Goal: Communication & Community: Answer question/provide support

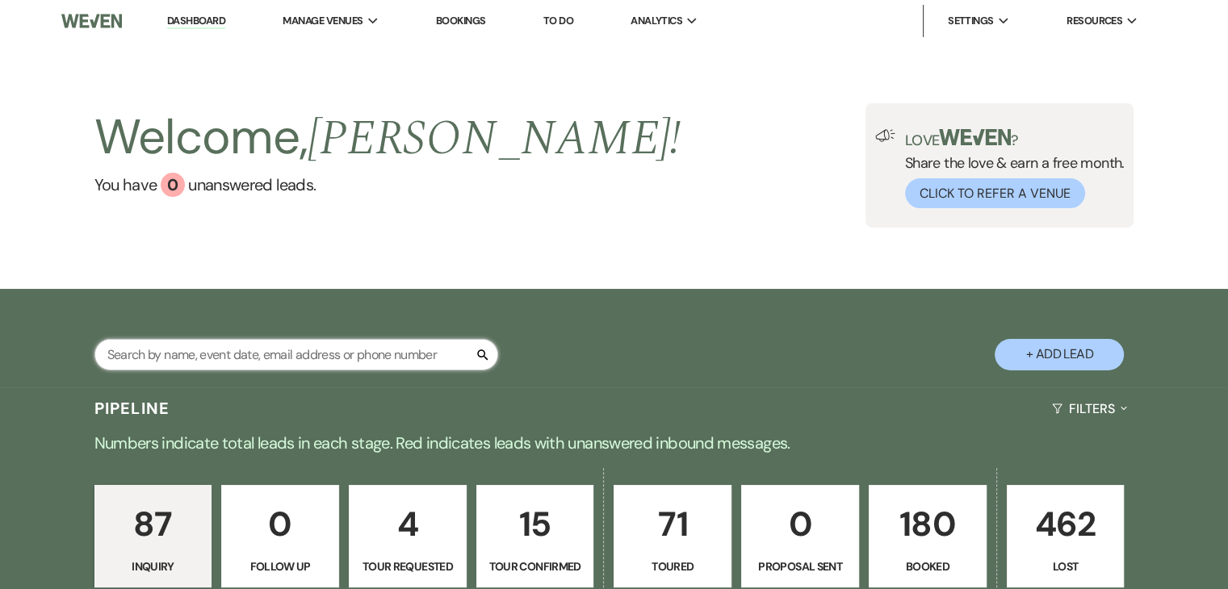
click at [387, 358] on input "text" at bounding box center [296, 354] width 404 height 31
type input "tara"
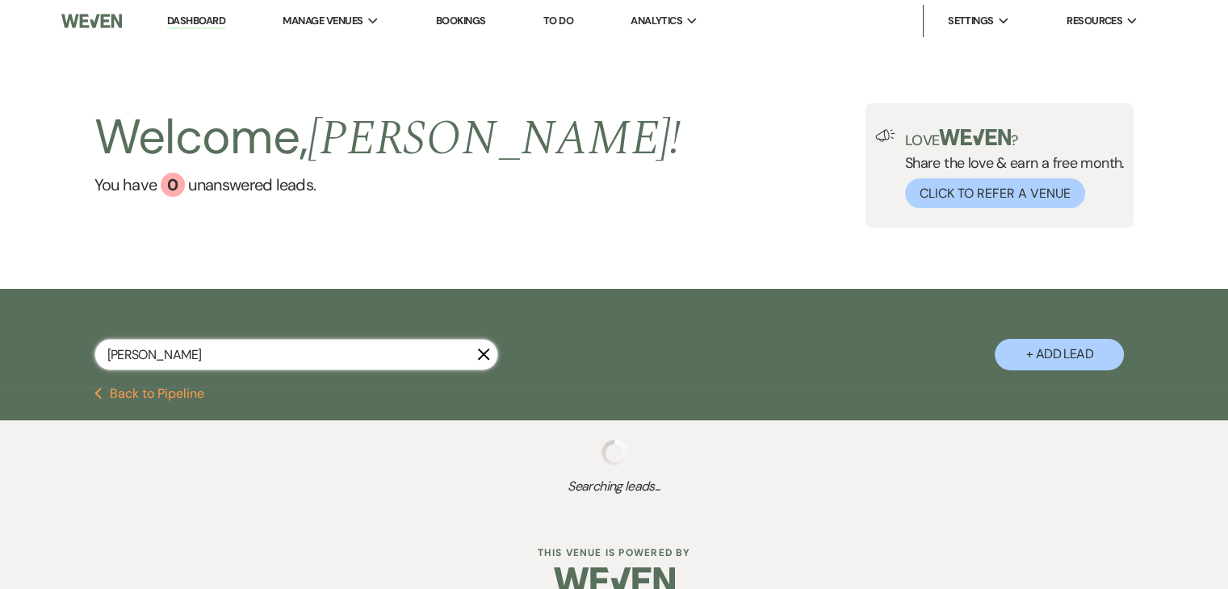
select select "5"
select select "8"
select select "5"
select select "8"
select select "5"
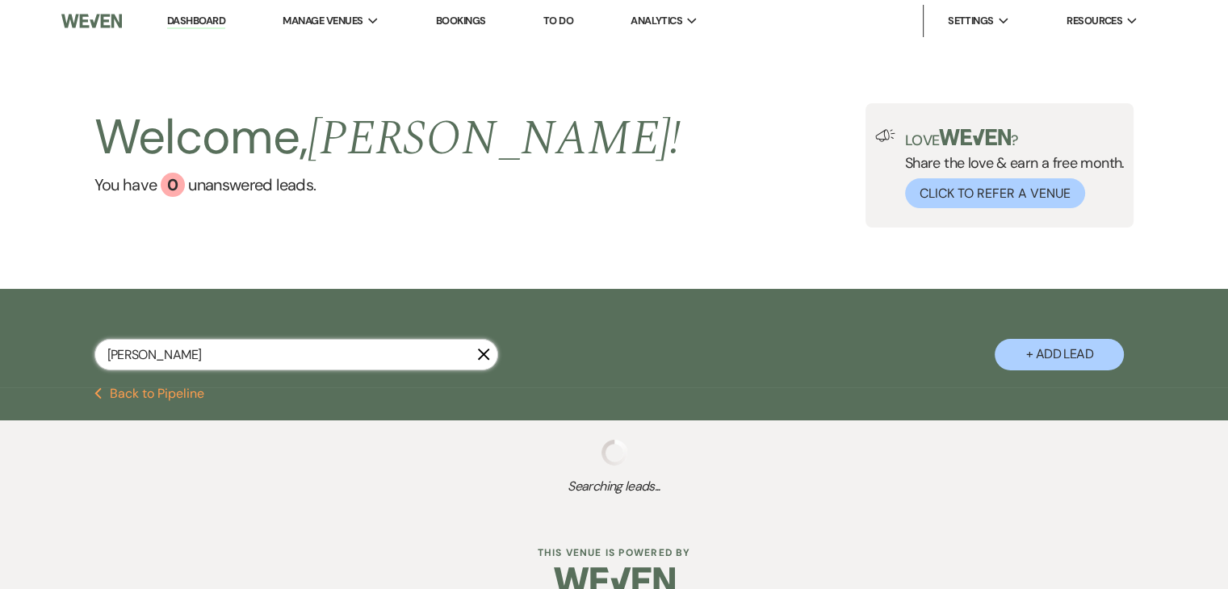
select select "8"
select select "5"
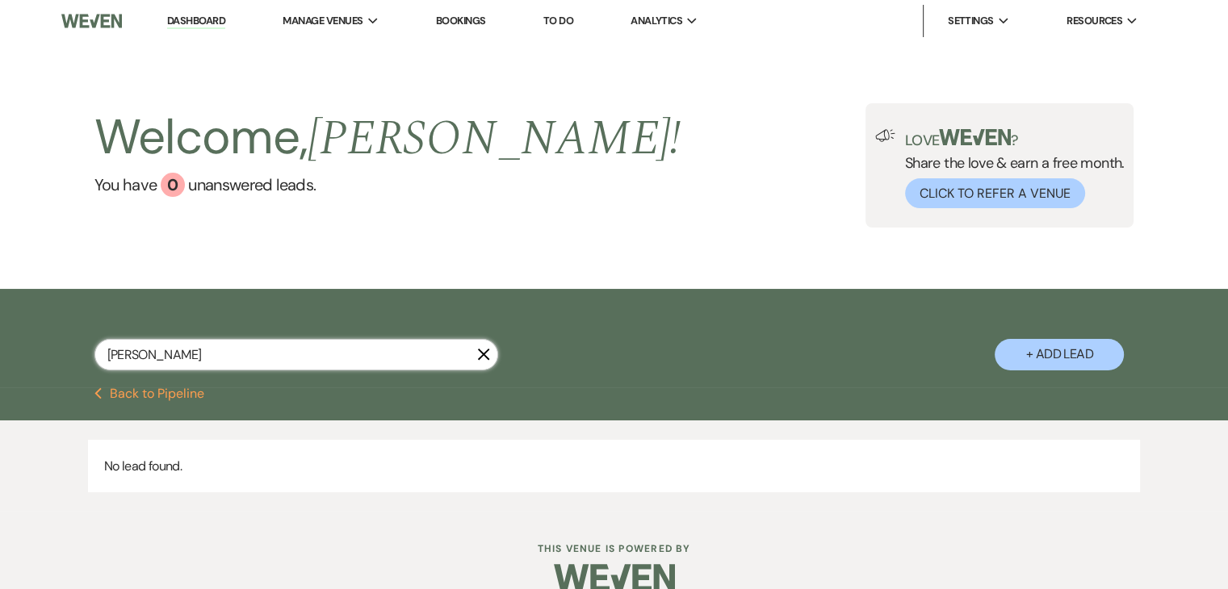
type input "tara"
select select "5"
select select "8"
select select "5"
select select "8"
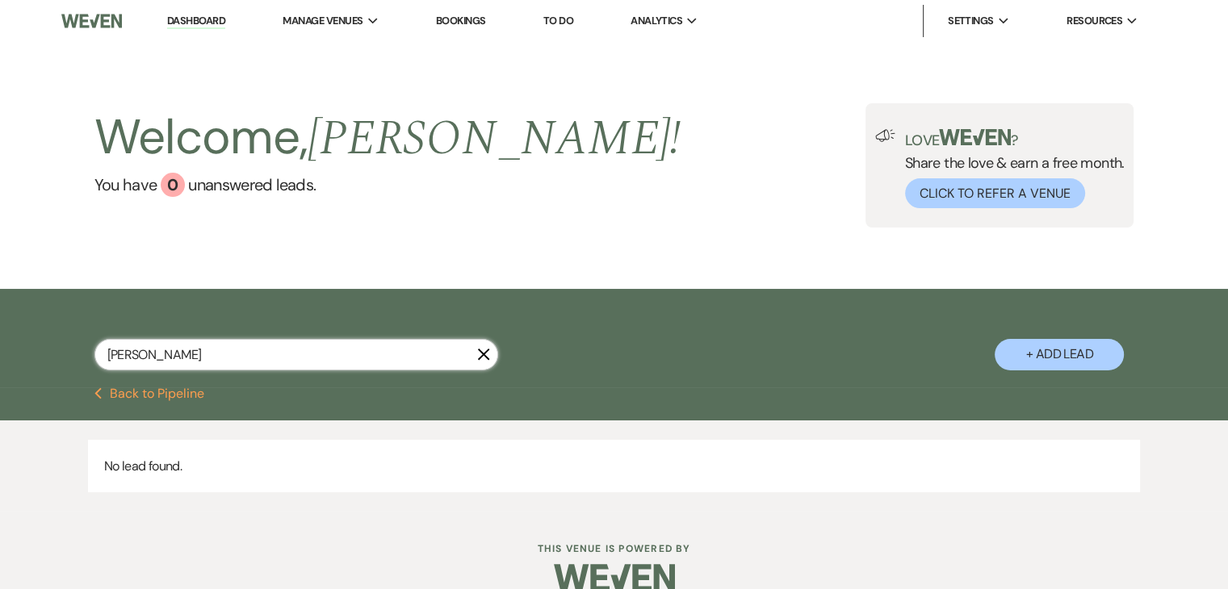
select select "5"
select select "8"
select select "5"
type input "tara mason"
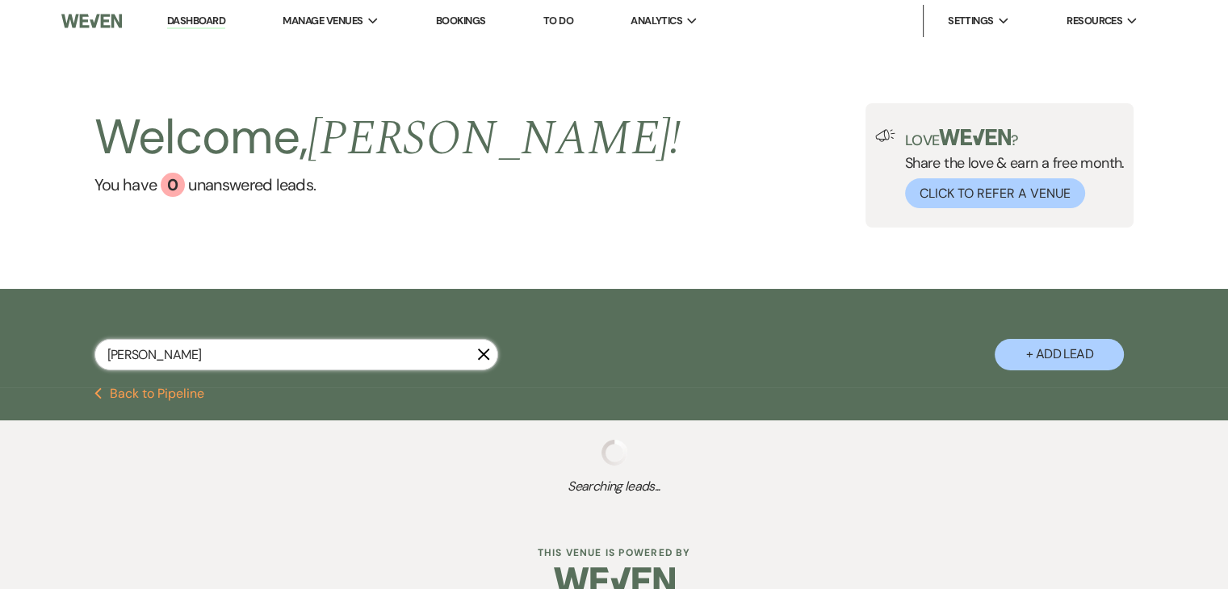
select select "5"
select select "8"
select select "5"
select select "8"
select select "5"
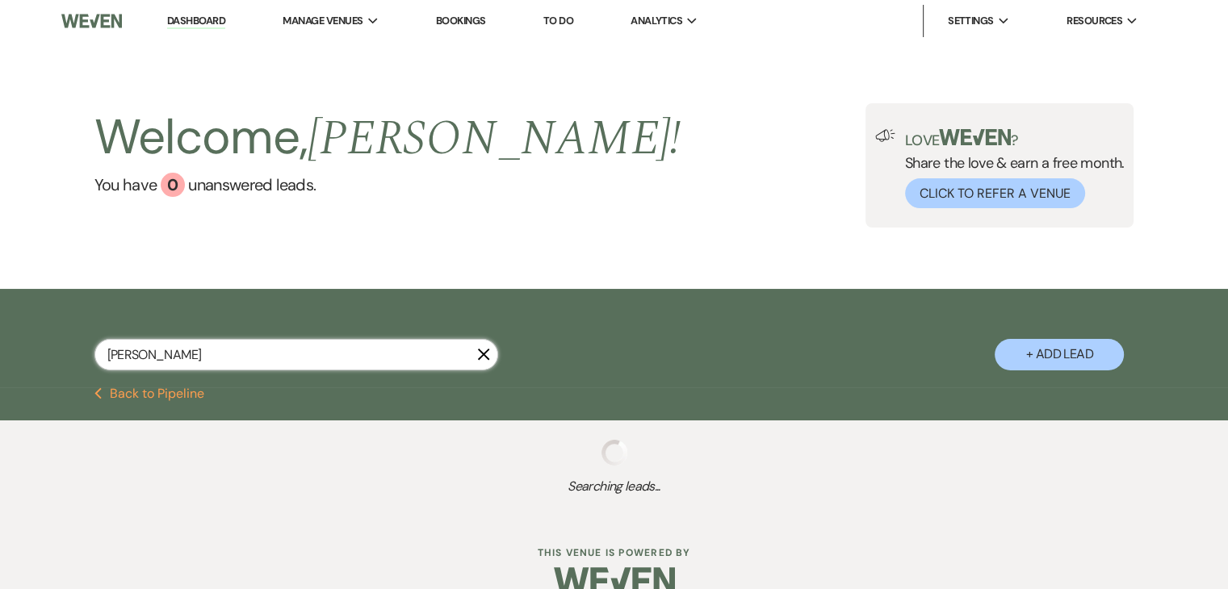
select select "8"
select select "5"
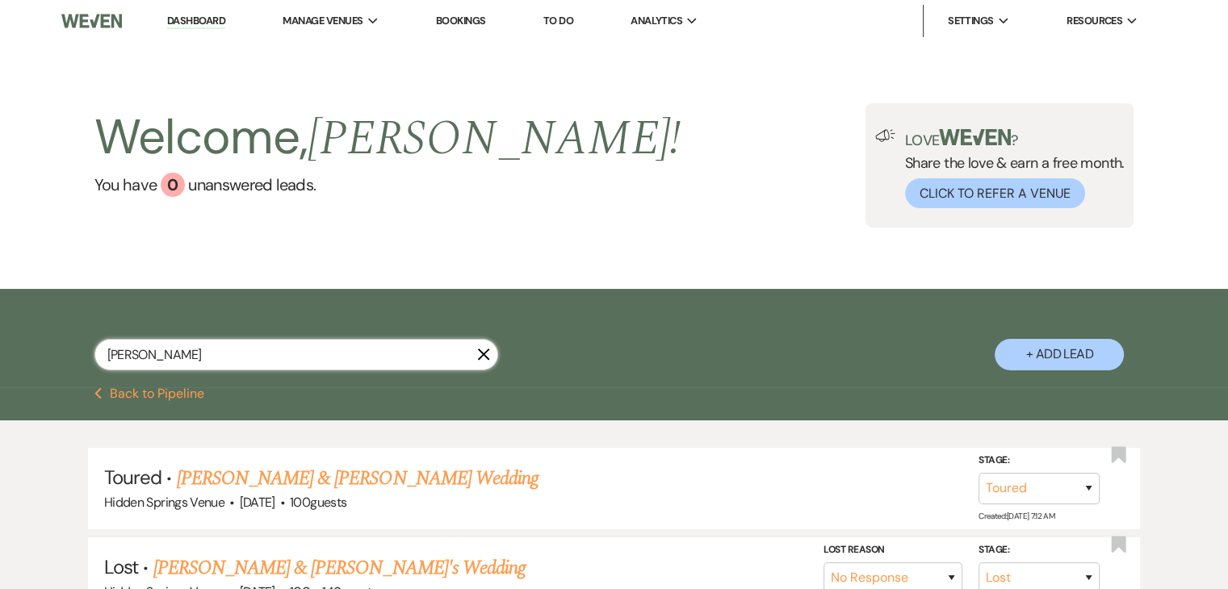
click at [475, 356] on input "tara mason" at bounding box center [296, 354] width 404 height 31
type input "tara mason"
click at [484, 355] on use "button" at bounding box center [483, 354] width 12 height 12
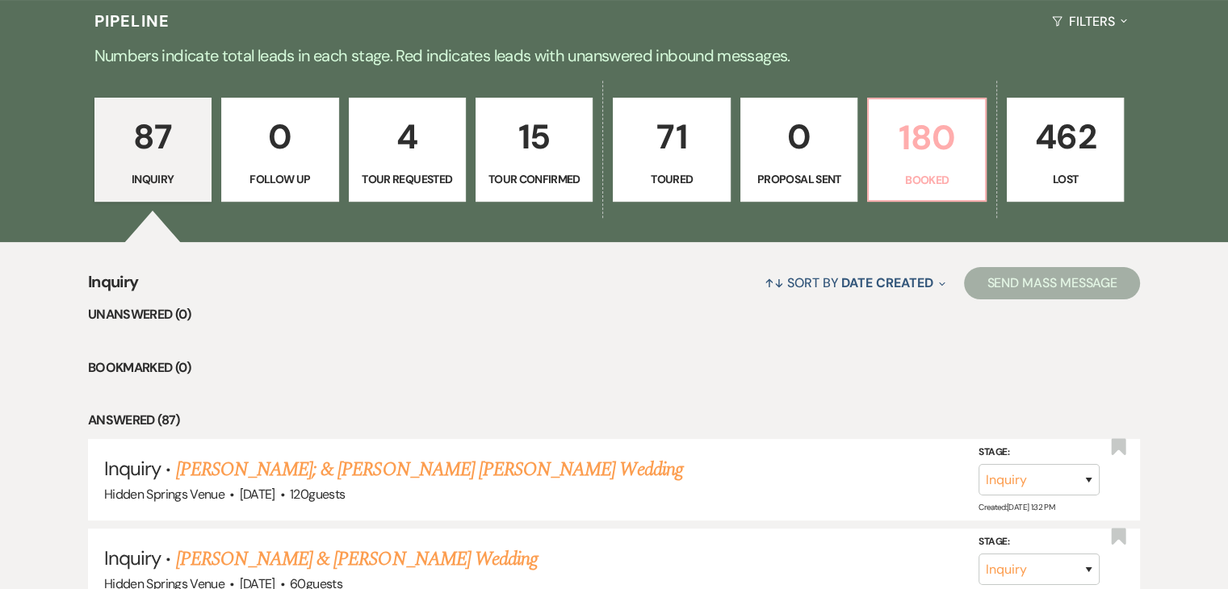
click at [906, 151] on p "180" at bounding box center [926, 138] width 96 height 54
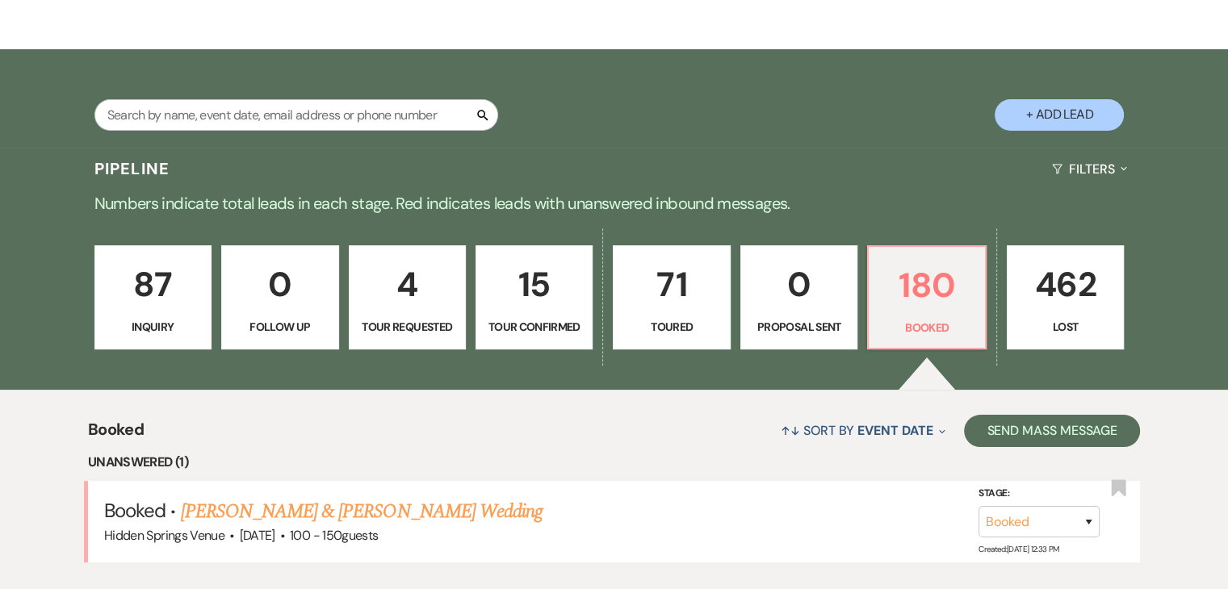
scroll to position [387, 0]
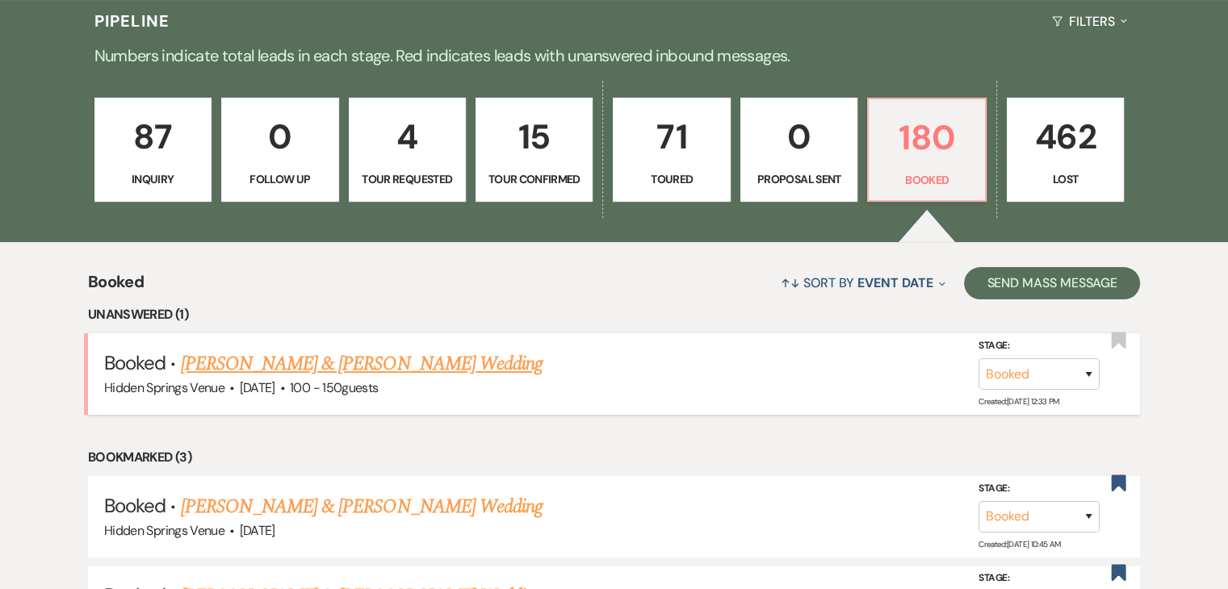
click at [423, 370] on link "[PERSON_NAME] & [PERSON_NAME] Wedding" at bounding box center [362, 363] width 362 height 29
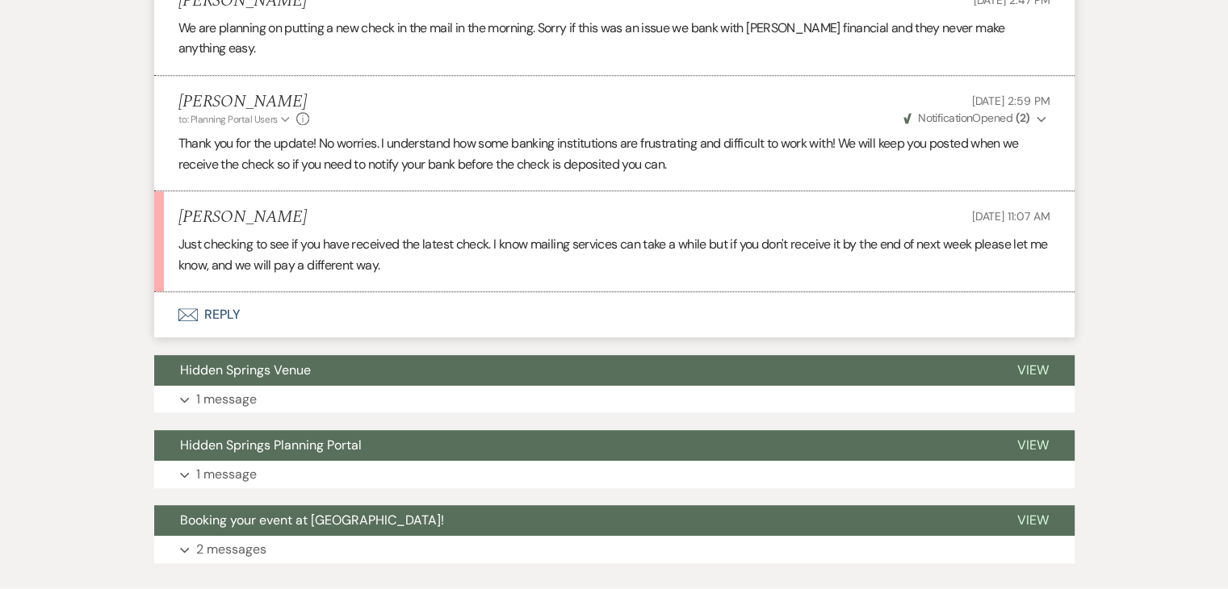
scroll to position [1020, 0]
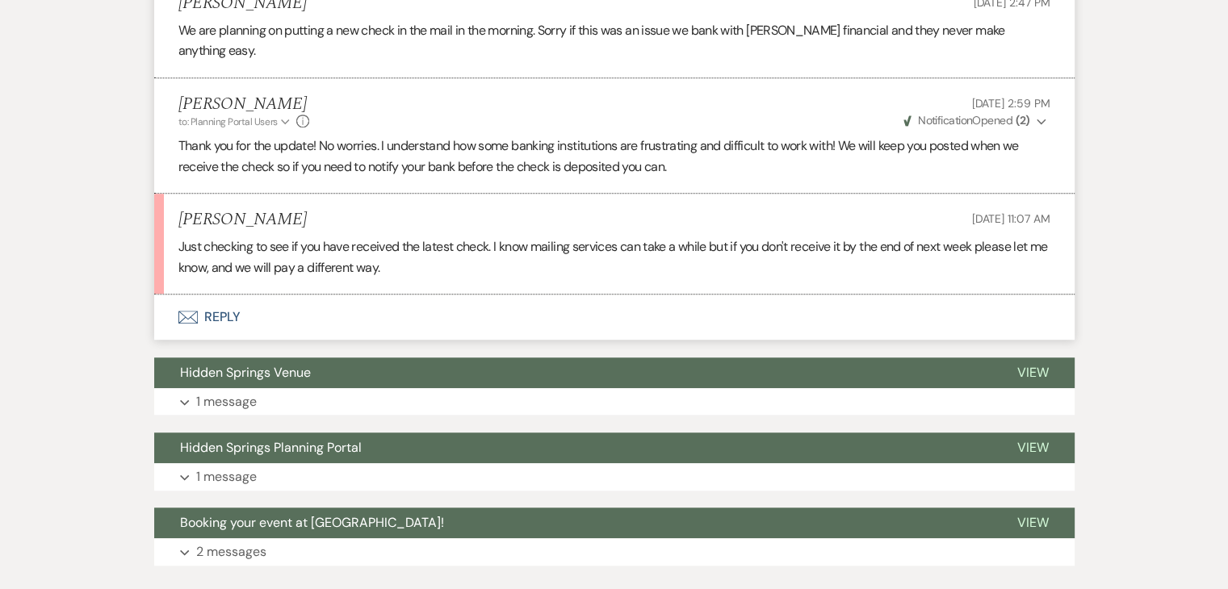
click at [228, 295] on button "Envelope Reply" at bounding box center [614, 317] width 920 height 45
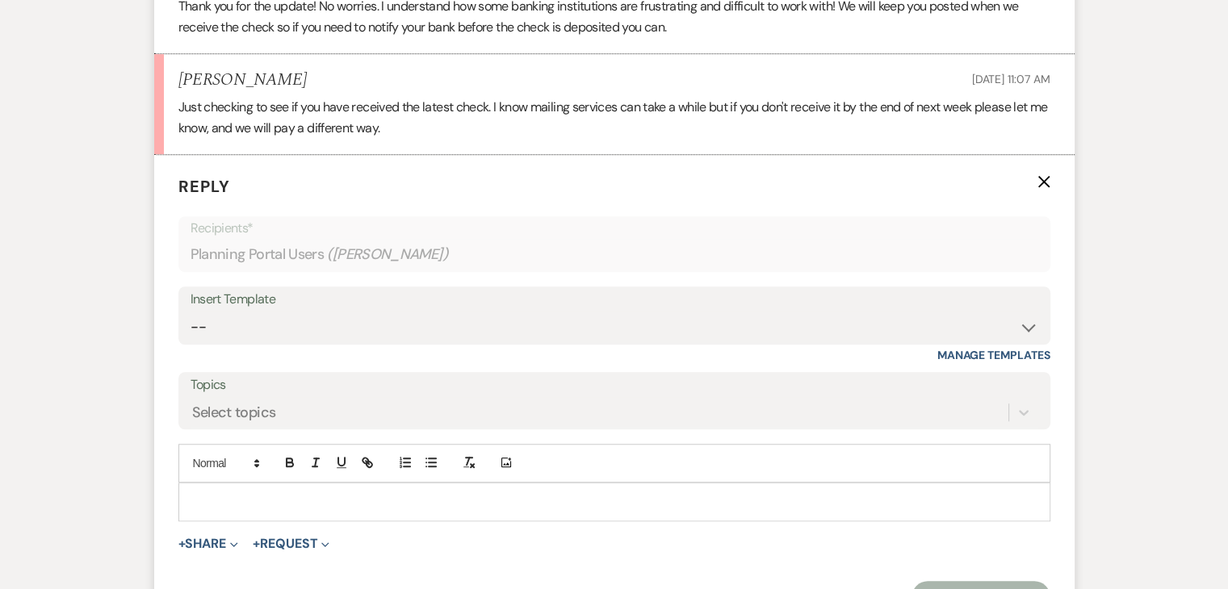
scroll to position [1165, 0]
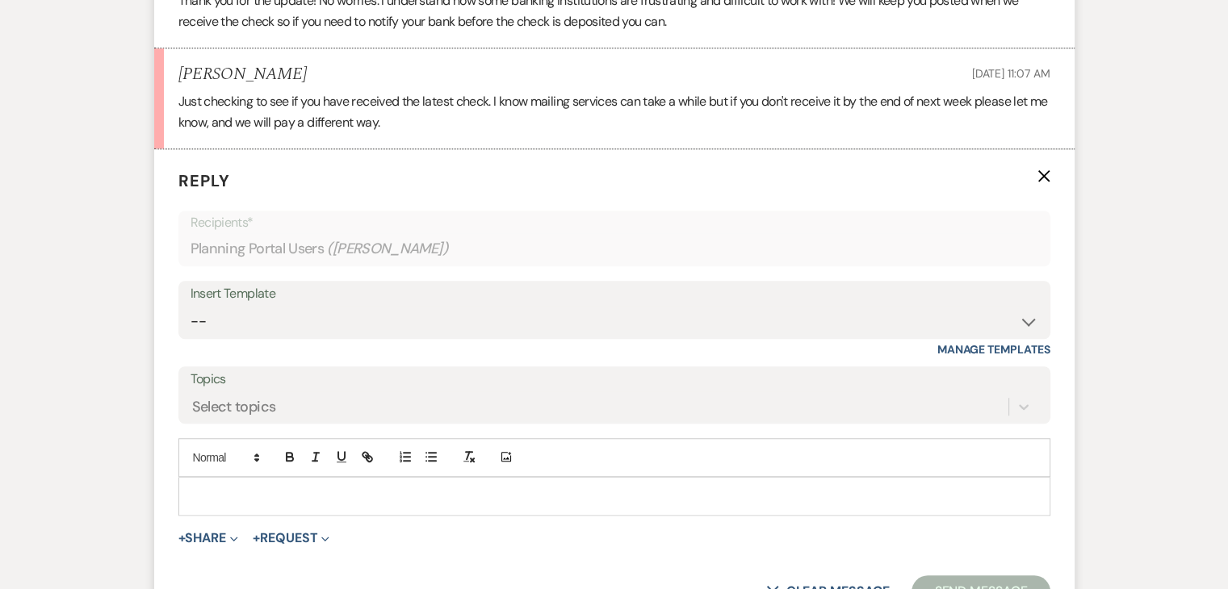
click at [289, 487] on p at bounding box center [614, 496] width 846 height 18
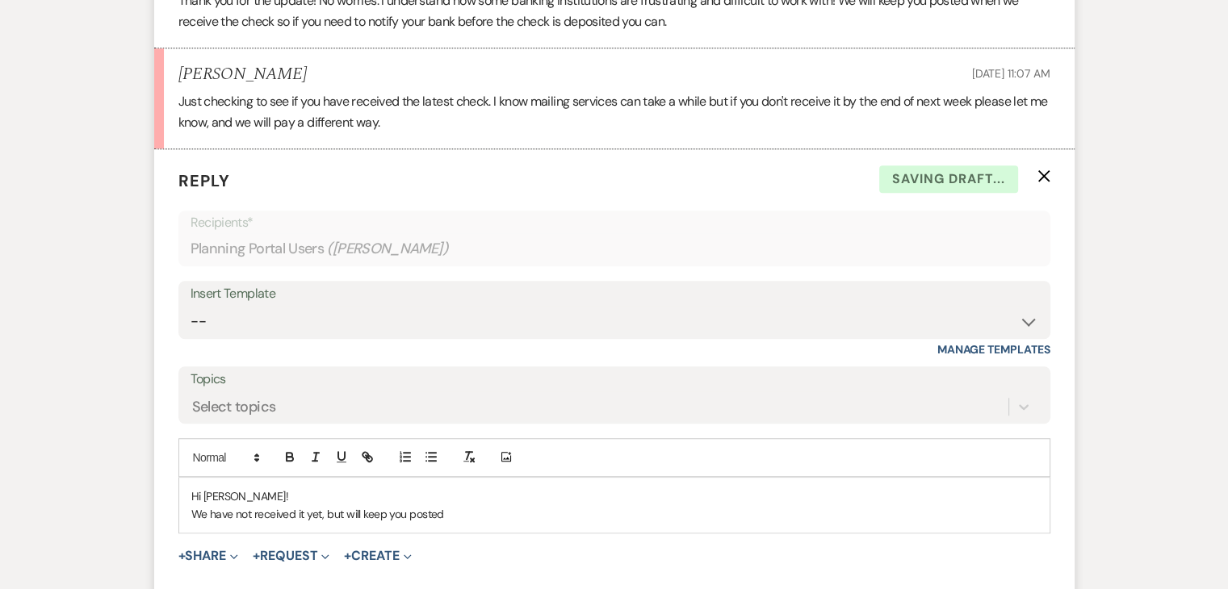
click at [447, 505] on p "We have not received it yet, but will keep you posted" at bounding box center [614, 514] width 846 height 18
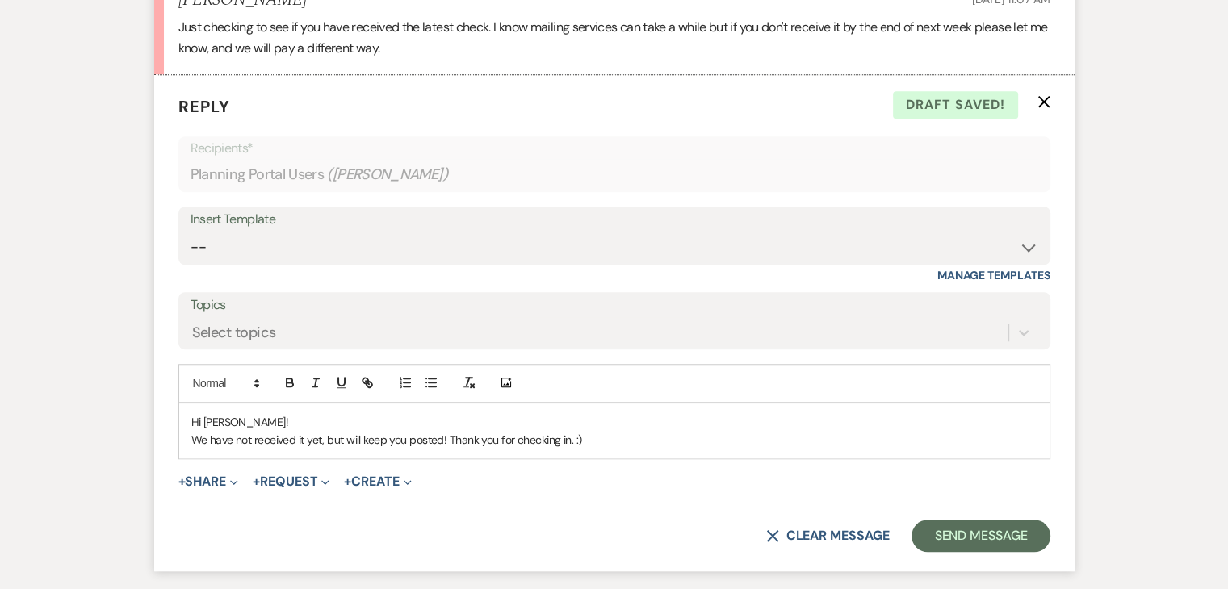
scroll to position [1249, 0]
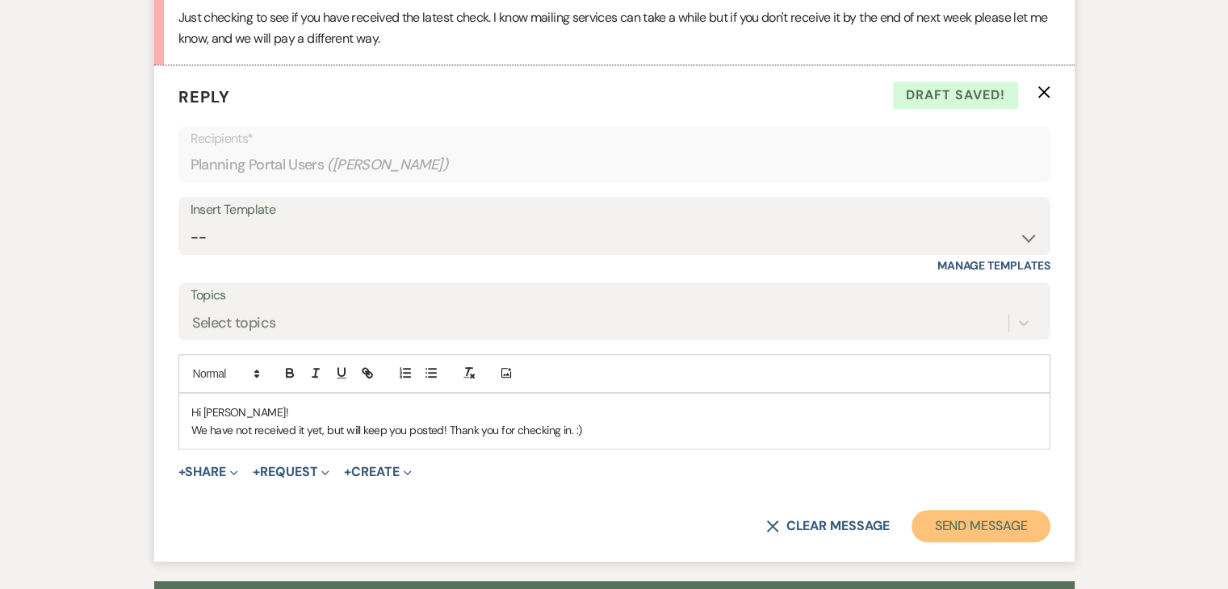
click at [942, 510] on button "Send Message" at bounding box center [980, 526] width 138 height 32
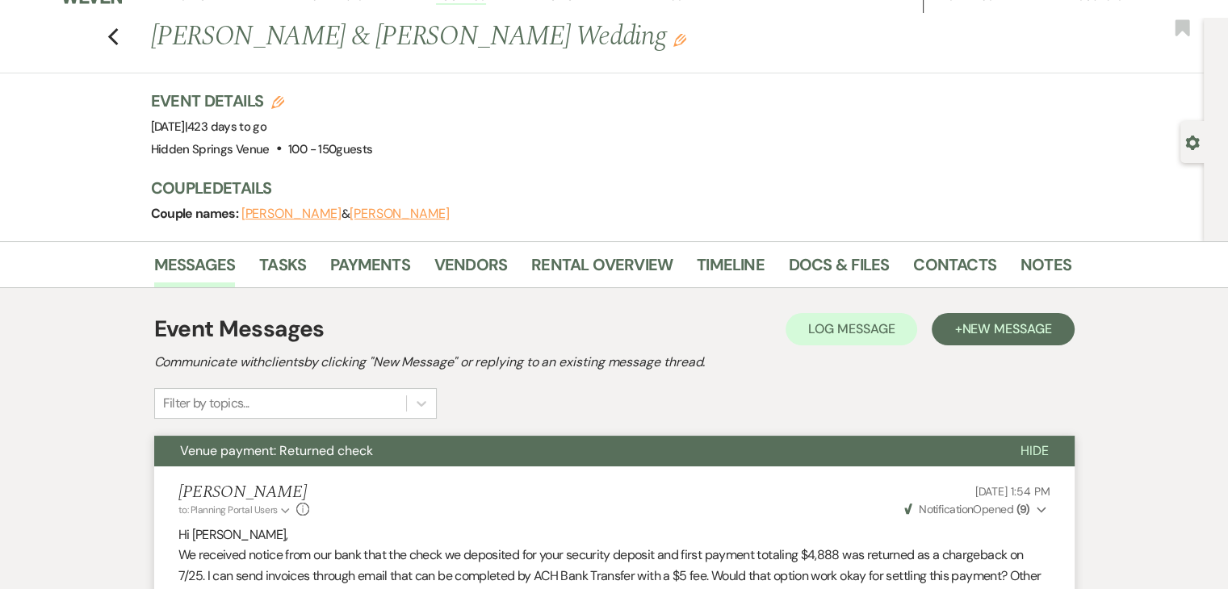
scroll to position [0, 0]
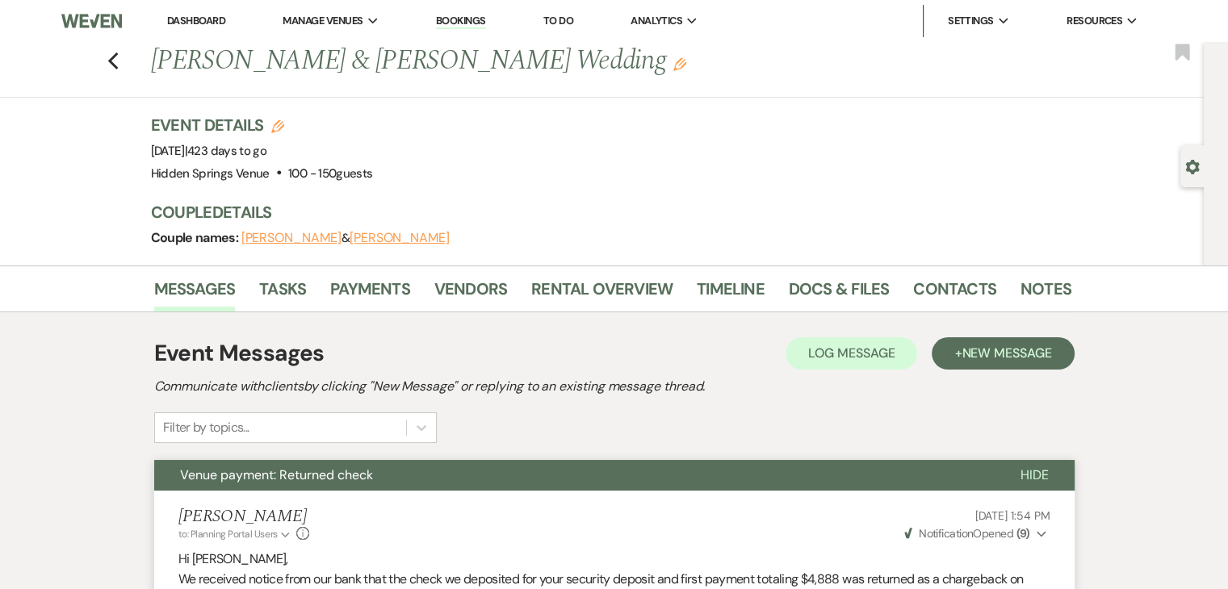
click at [189, 18] on link "Dashboard" at bounding box center [196, 21] width 58 height 14
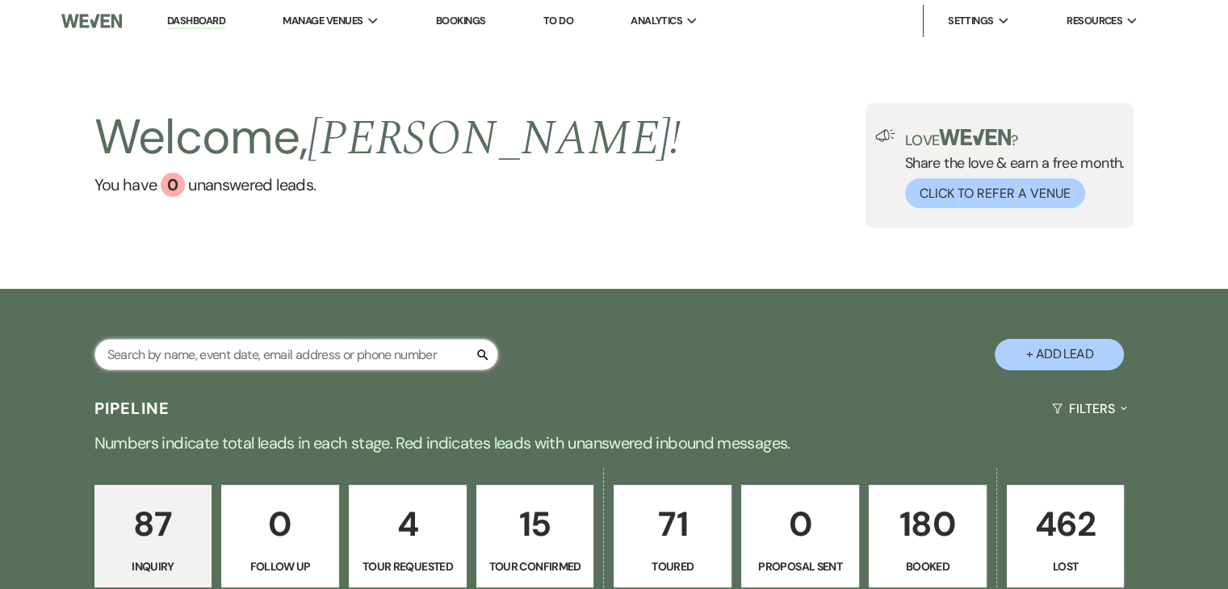
click at [337, 358] on input "text" at bounding box center [296, 354] width 404 height 31
type input "hal"
select select "8"
select select "5"
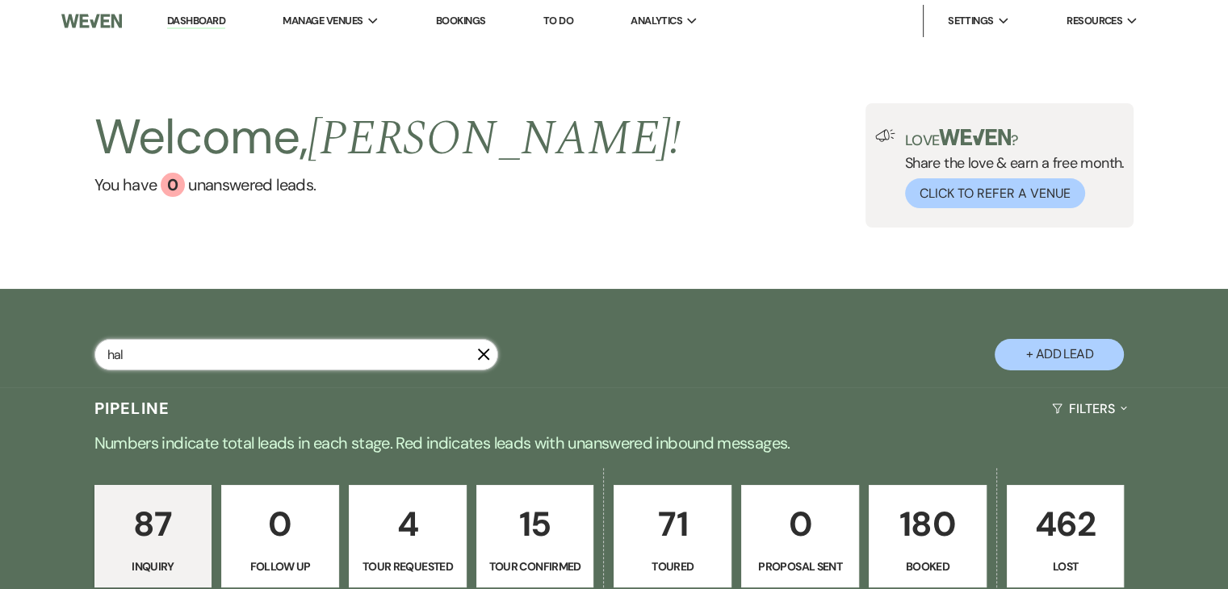
select select "8"
select select "4"
select select "8"
select select "6"
select select "8"
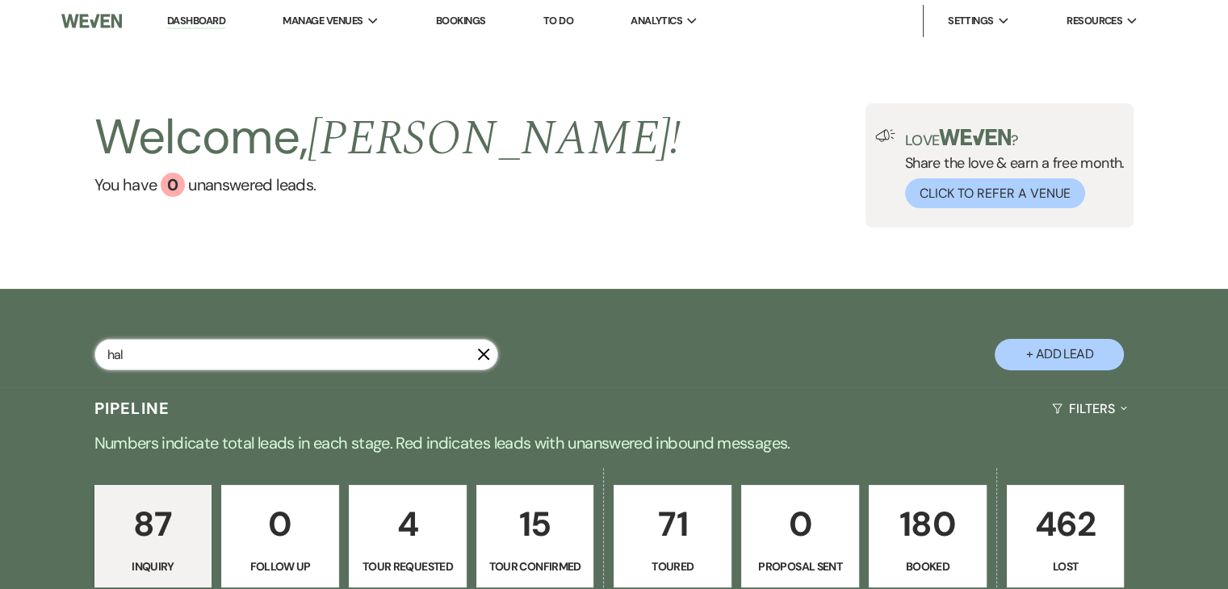
select select "5"
select select "8"
select select "5"
select select "8"
select select "5"
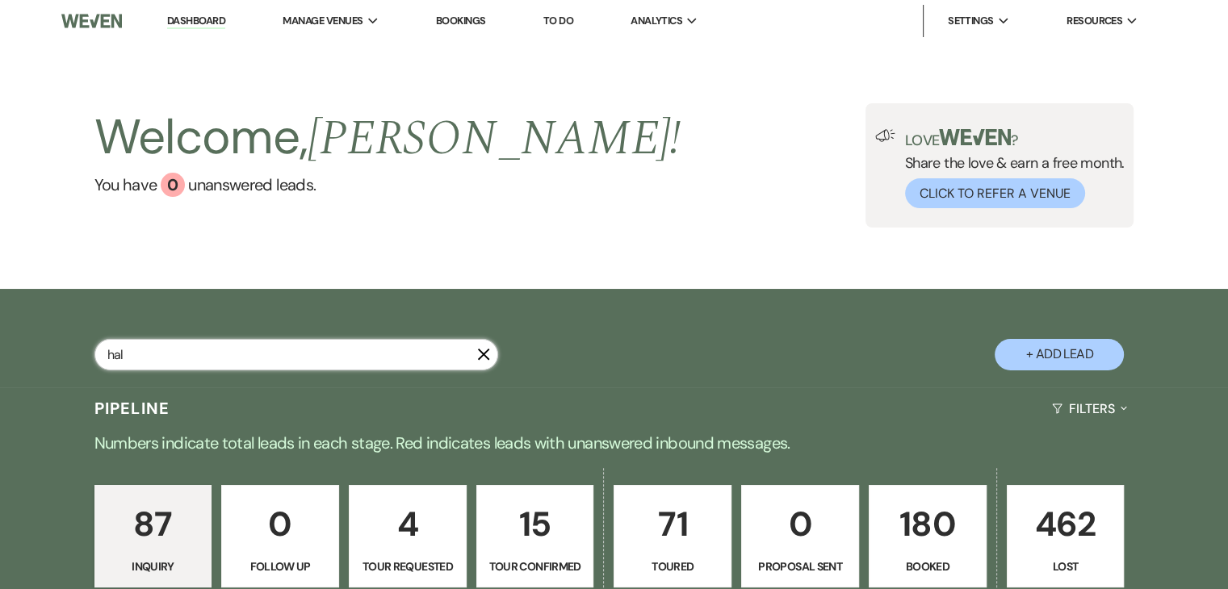
select select "8"
select select "1"
select select "8"
select select "5"
select select "8"
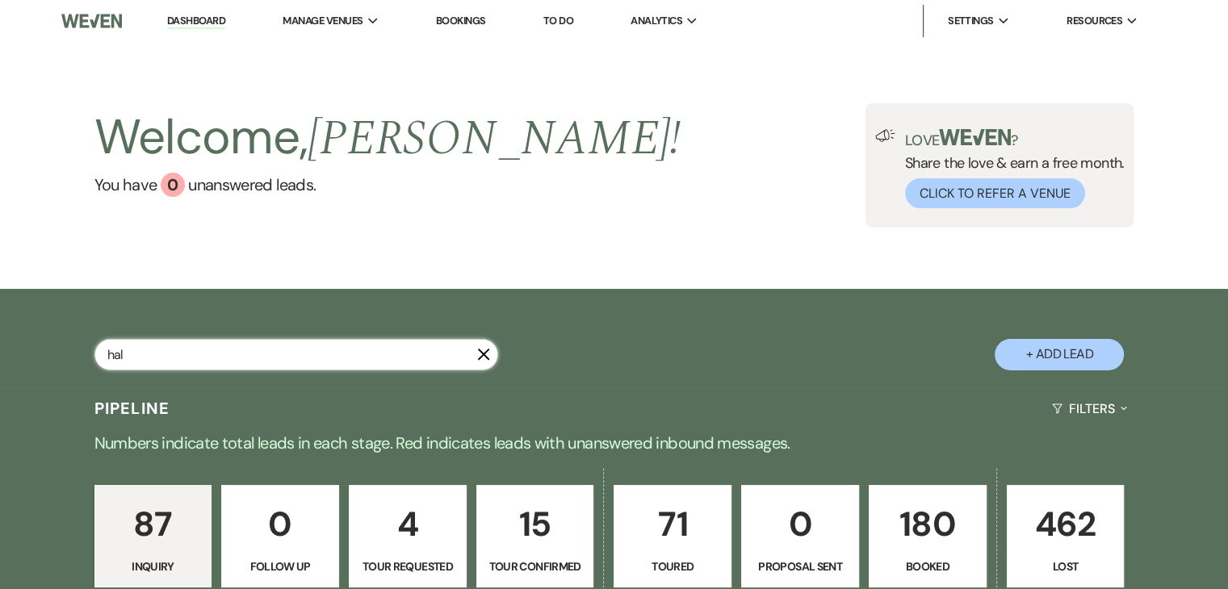
select select "5"
select select "8"
select select "5"
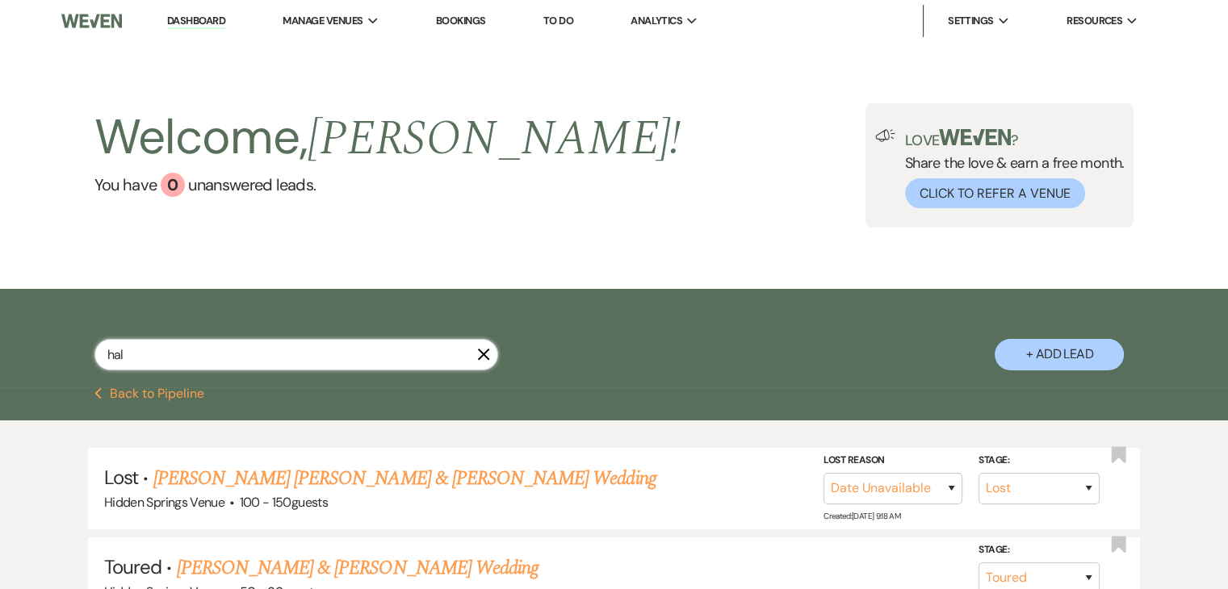
type input "[PERSON_NAME]"
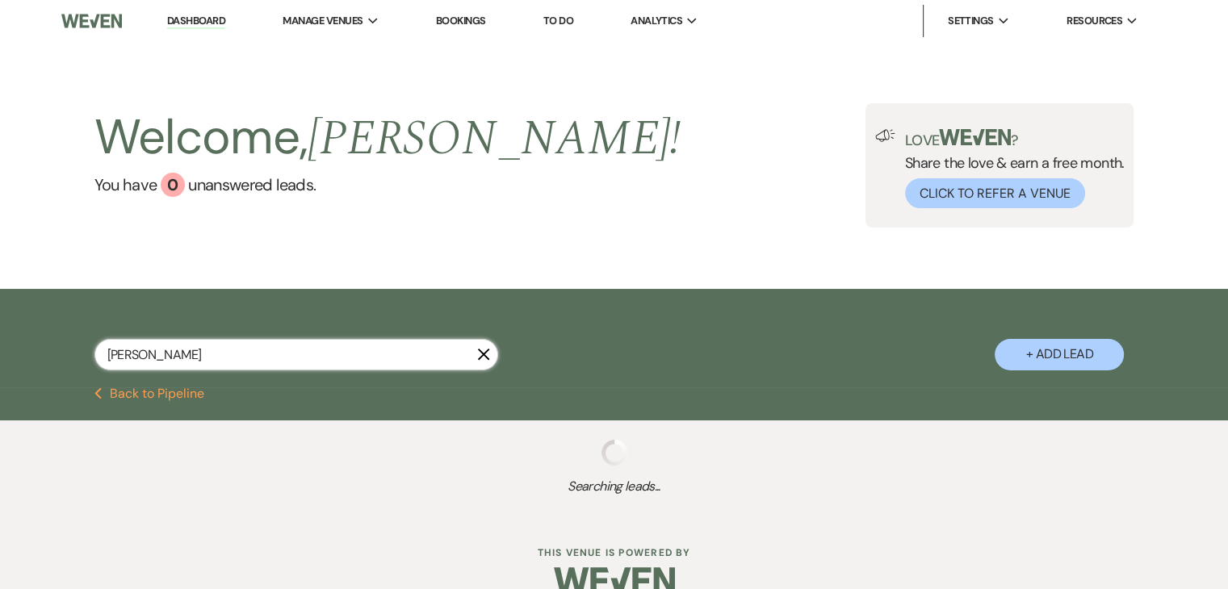
select select "8"
select select "5"
select select "8"
select select "5"
select select "8"
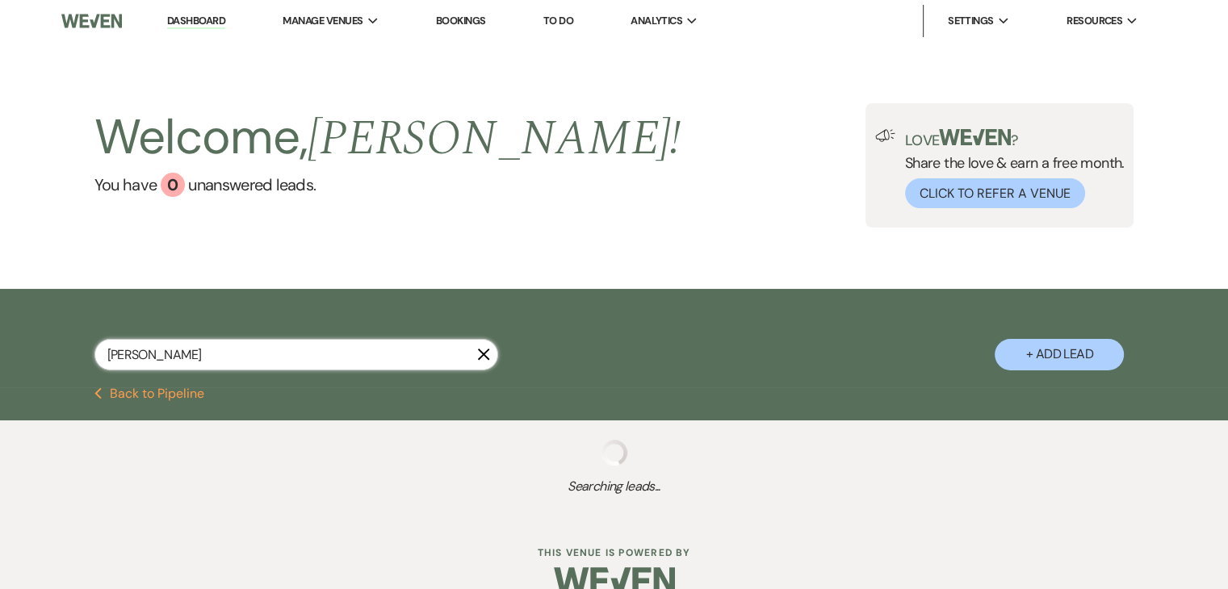
select select "1"
select select "8"
select select "5"
select select "8"
select select "5"
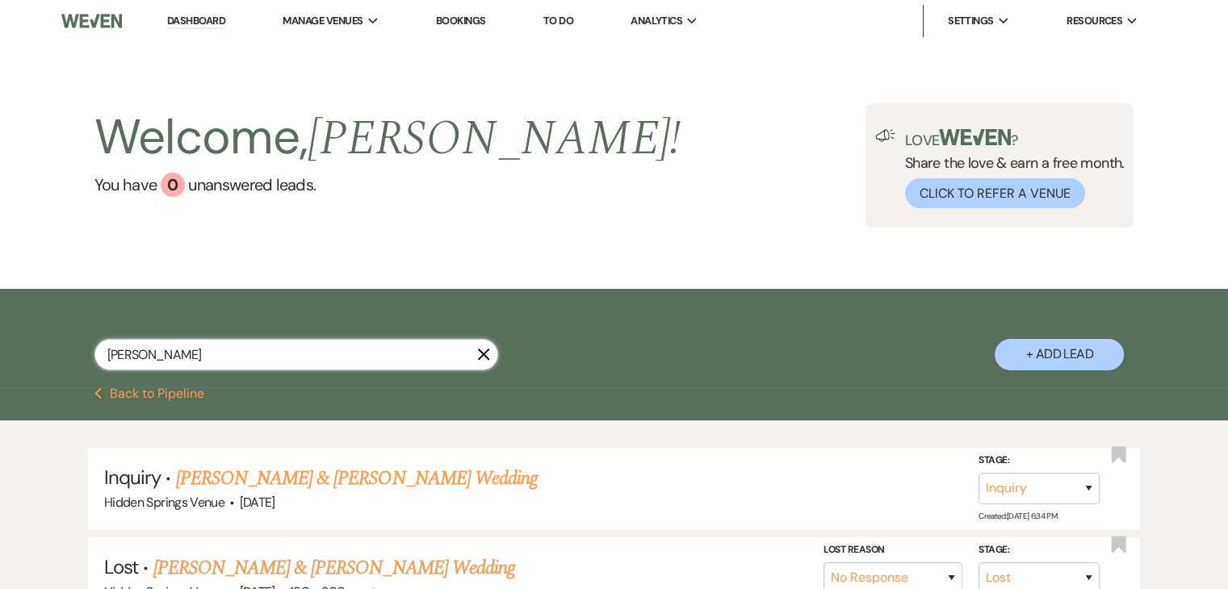
type input "[PERSON_NAME]"
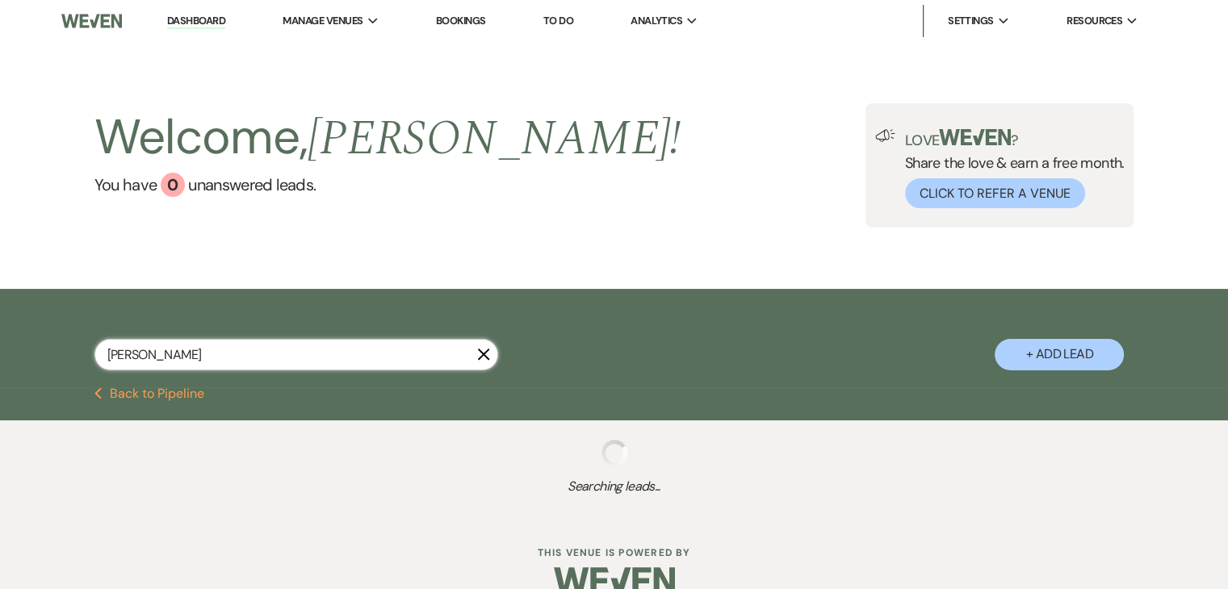
select select "8"
select select "5"
select select "8"
select select "5"
select select "8"
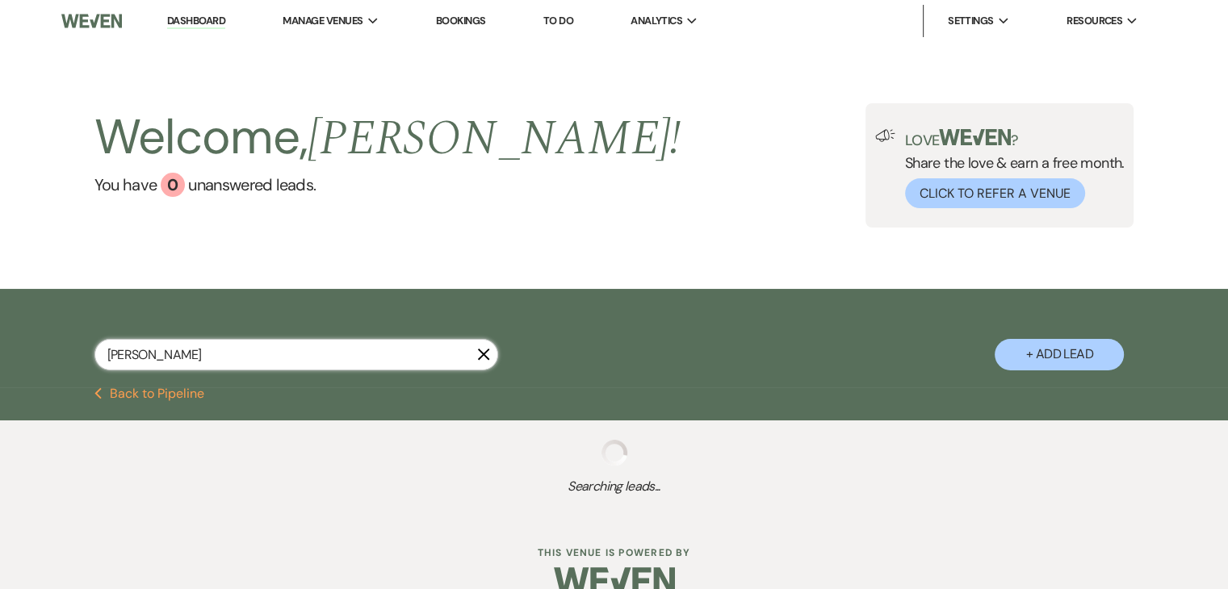
select select "5"
select select "8"
select select "5"
type input "hailey"
select select "5"
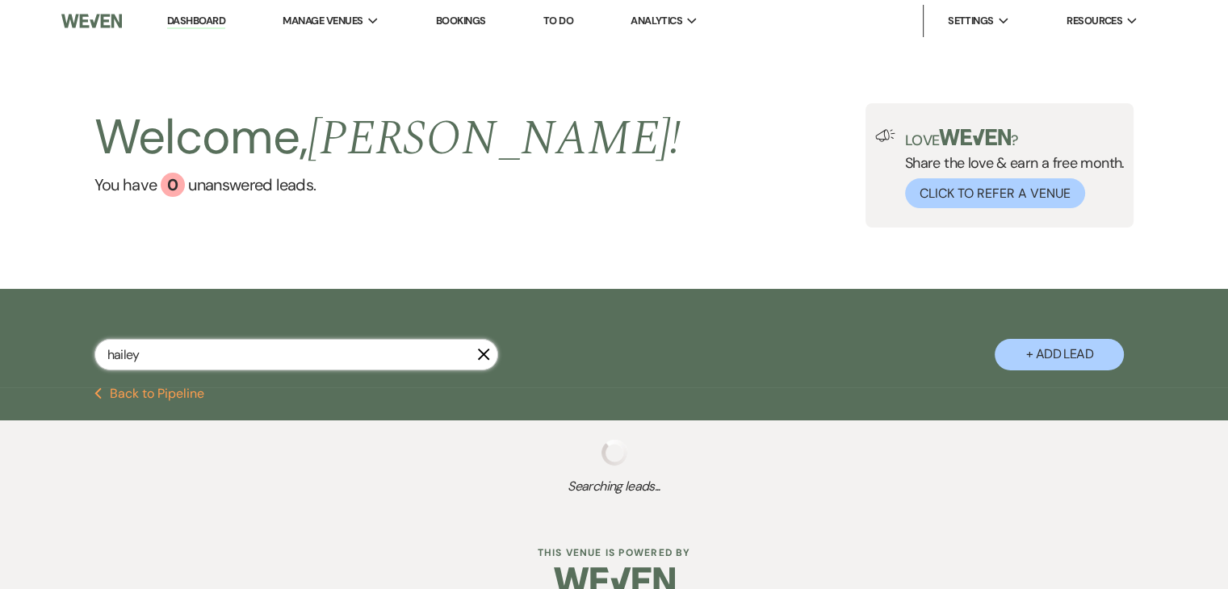
select select "4"
select select "8"
select select "5"
select select "4"
select select "5"
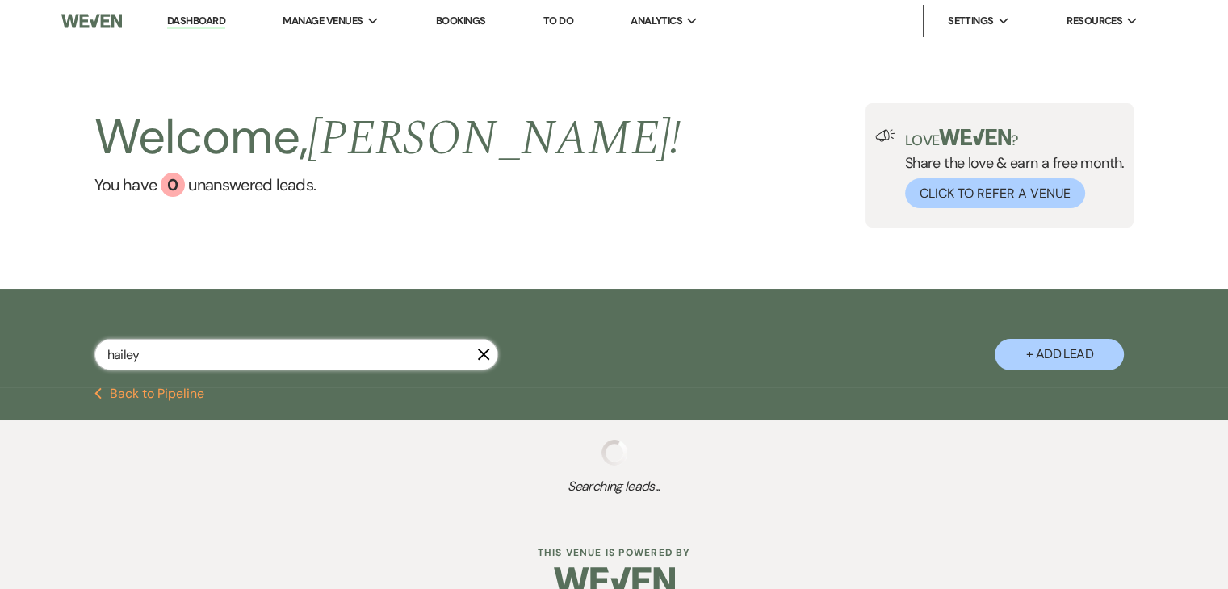
select select "5"
select select "8"
select select "6"
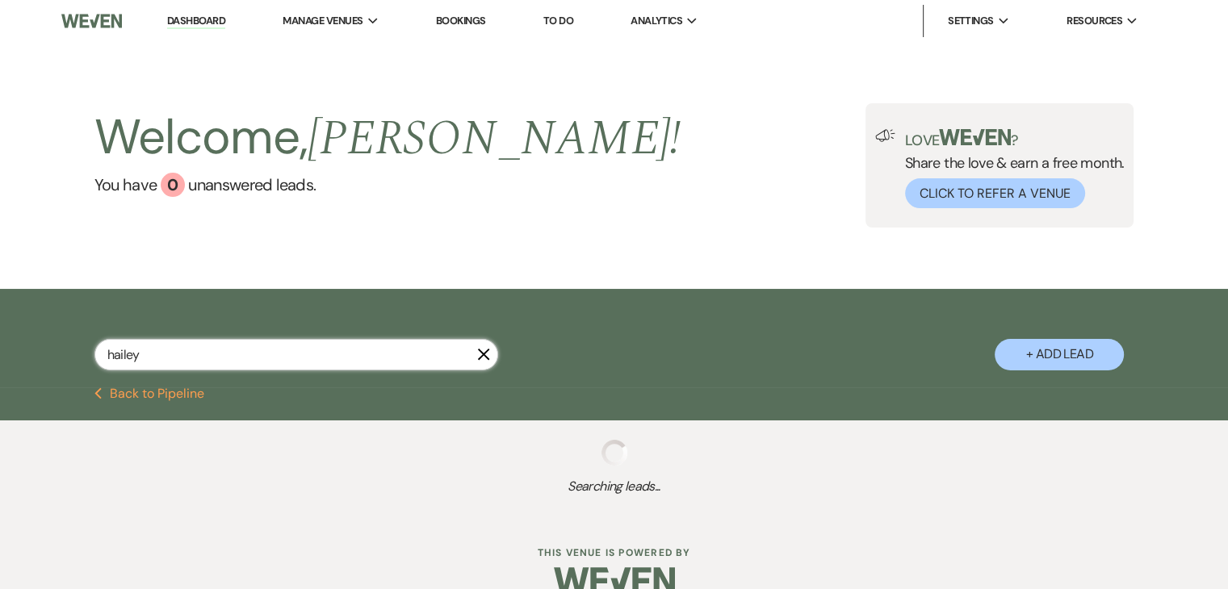
select select "5"
select select "8"
select select "6"
select select "8"
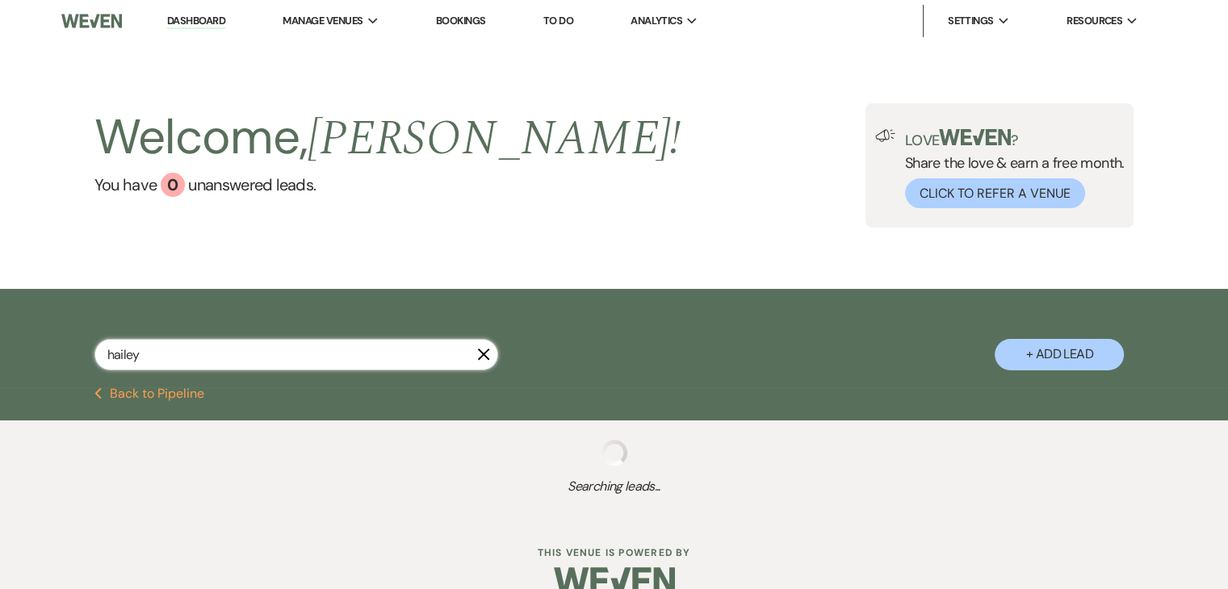
select select "8"
select select "5"
select select "8"
select select "10"
select select "8"
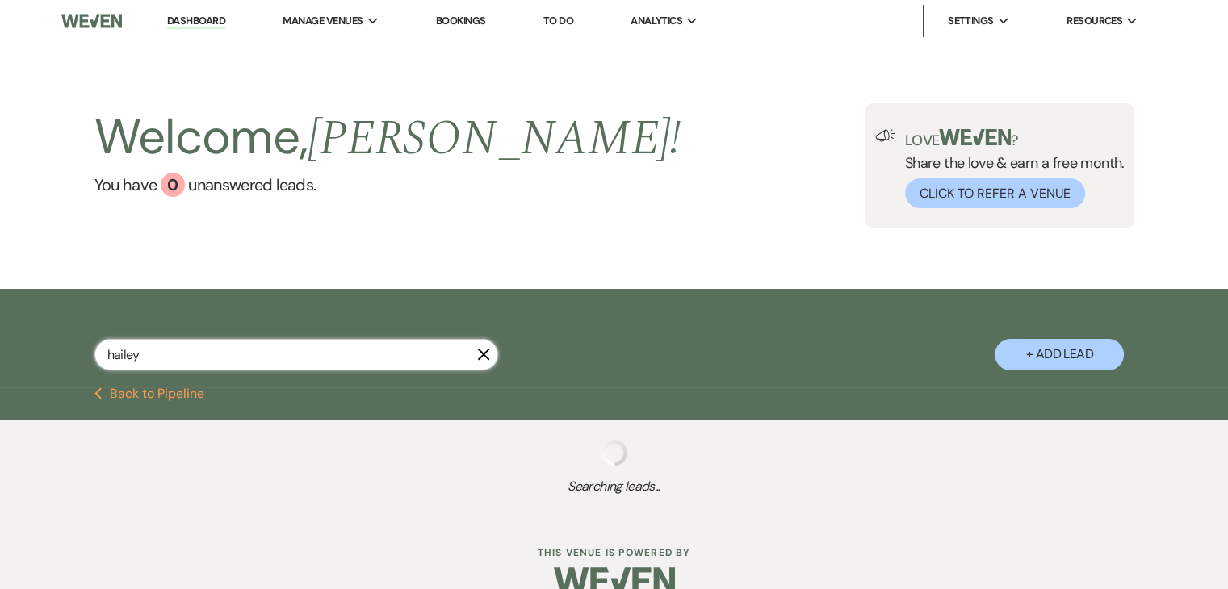
select select "6"
select select "5"
select select "8"
select select "4"
select select "5"
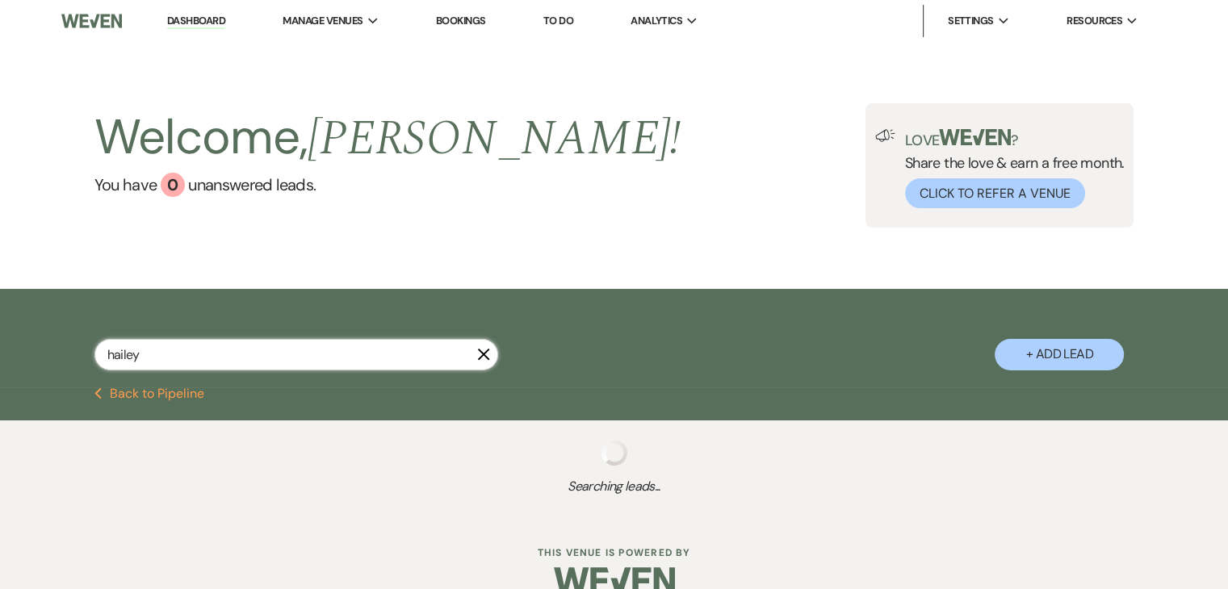
select select "8"
select select "6"
select select "8"
select select "6"
select select "8"
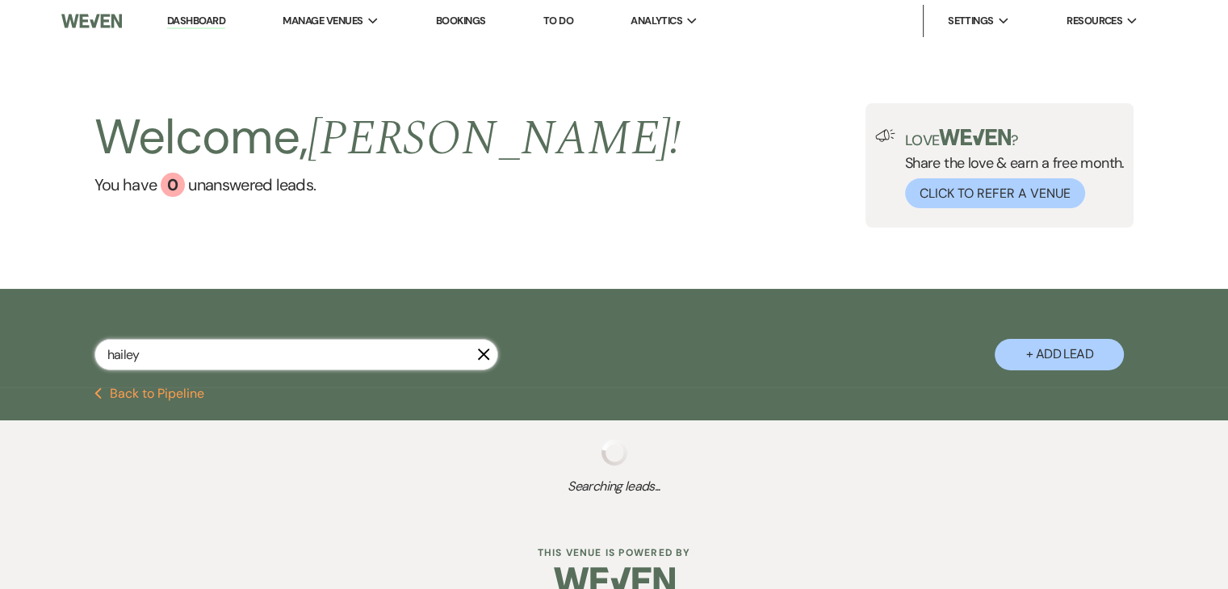
select select "6"
select select "8"
select select "4"
select select "5"
select select "8"
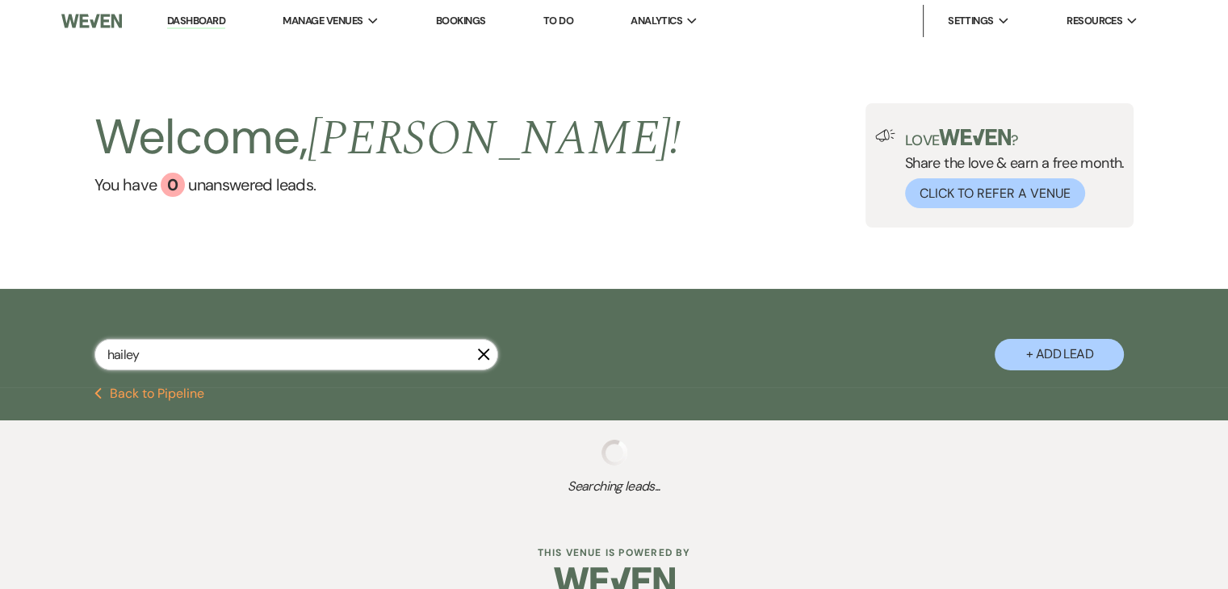
select select "5"
select select "8"
select select "11"
select select "8"
select select "5"
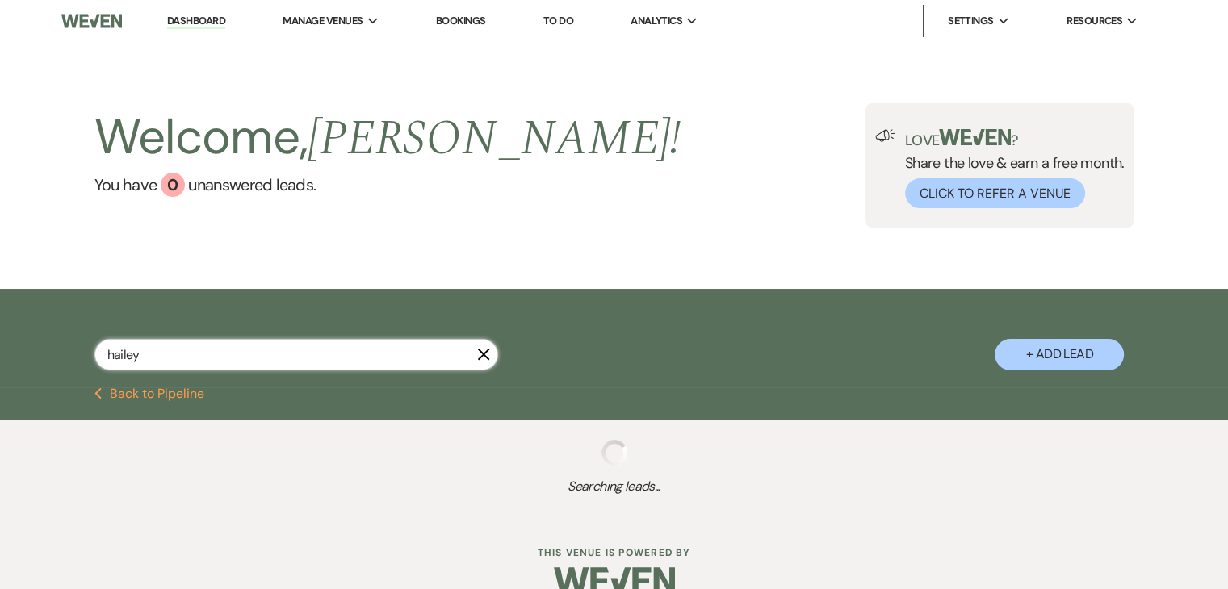
select select "8"
select select "5"
select select "8"
select select "4"
select select "5"
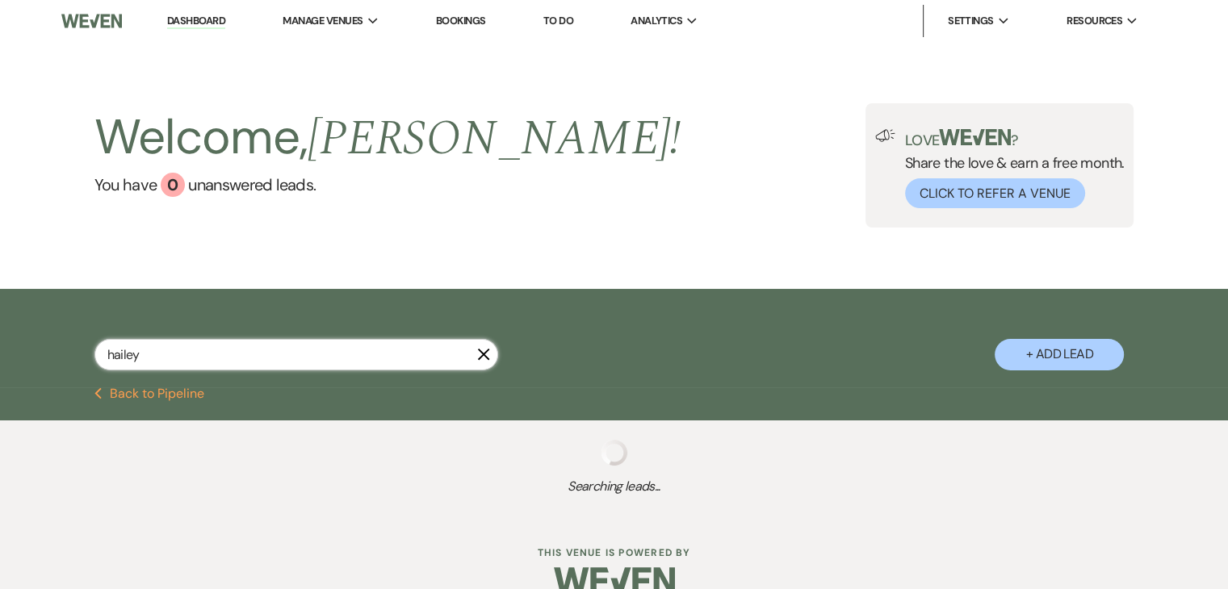
select select "5"
select select "8"
select select "5"
select select "8"
select select "6"
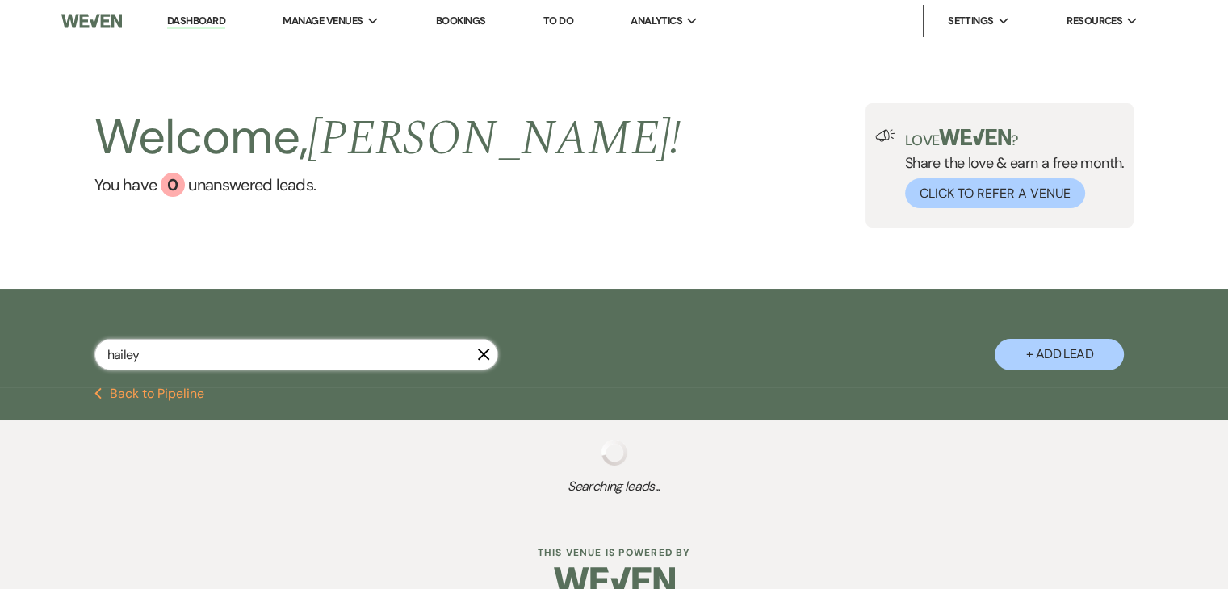
select select "8"
select select "5"
select select "8"
select select "6"
select select "8"
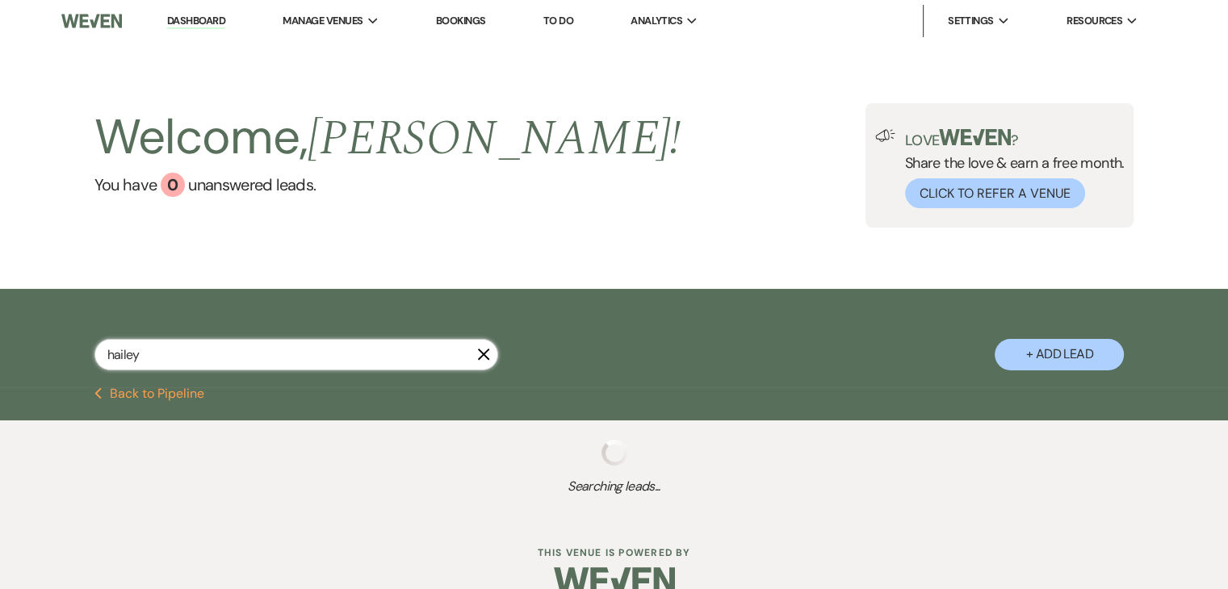
select select "11"
select select "8"
select select "5"
select select "8"
select select "5"
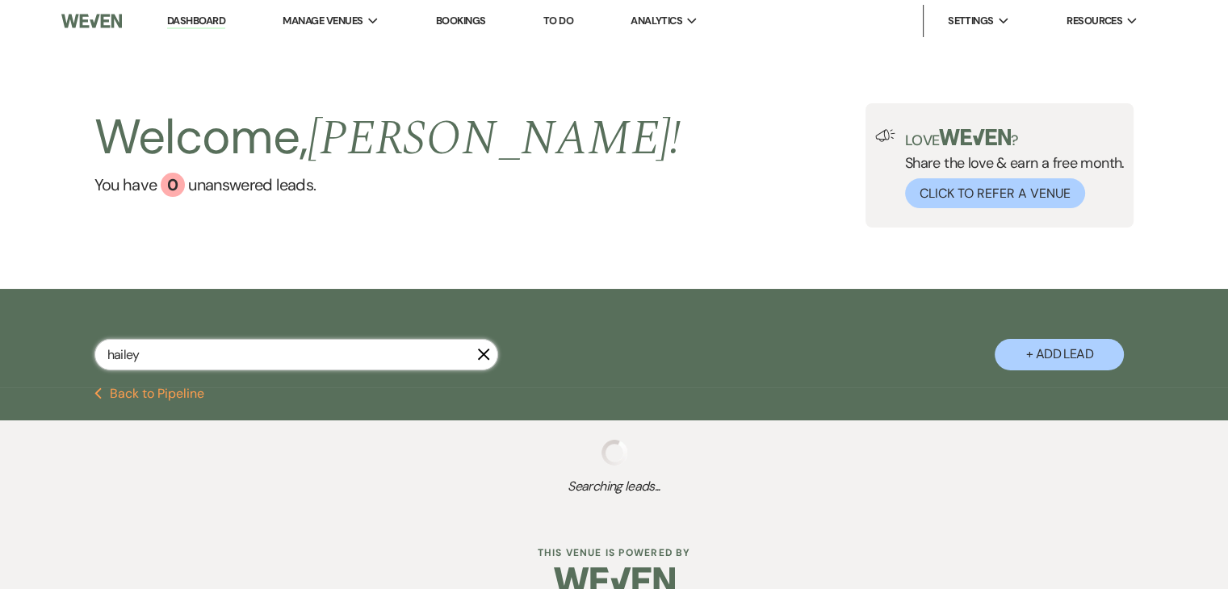
select select "8"
select select "5"
select select "8"
select select "3"
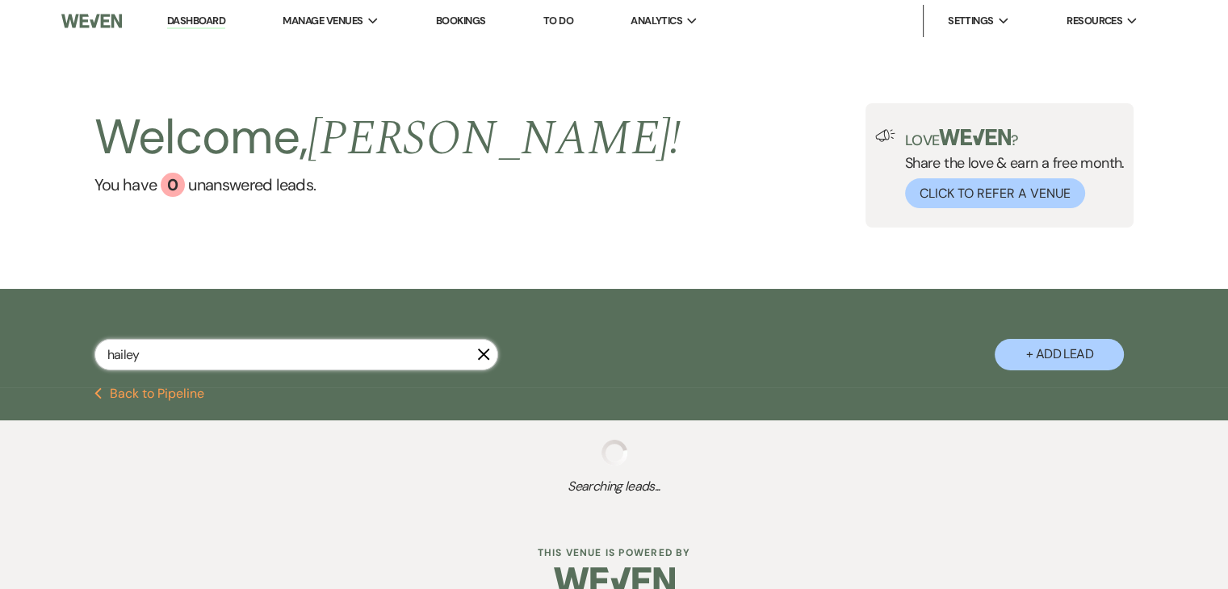
select select "5"
select select "8"
select select "5"
select select "8"
select select "4"
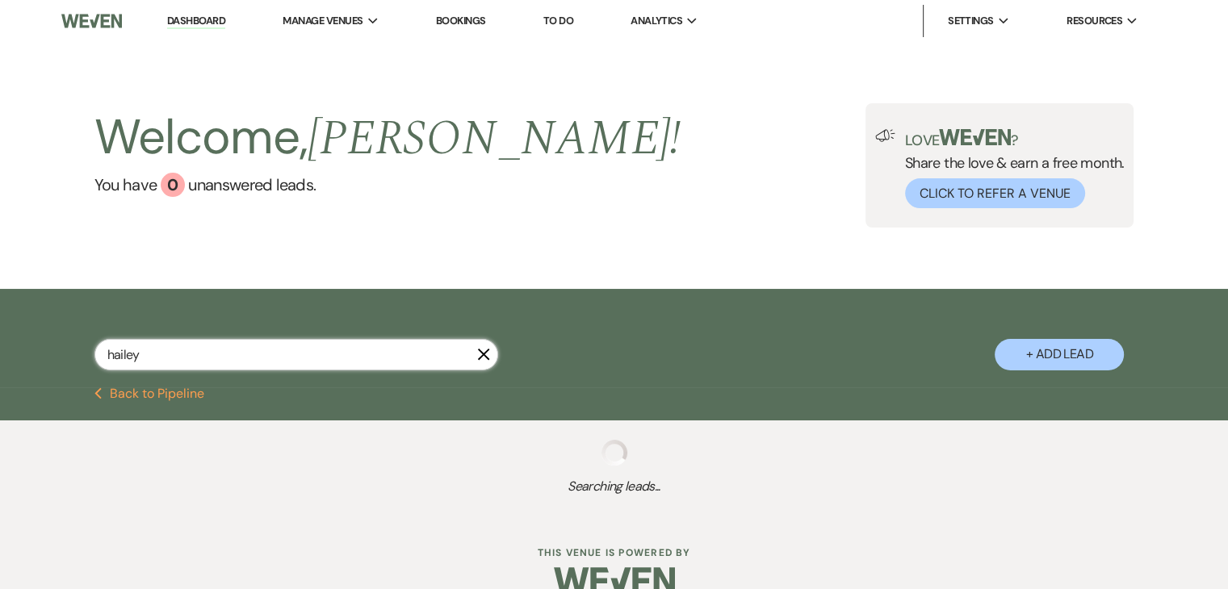
select select "8"
select select "5"
select select "8"
select select "5"
select select "8"
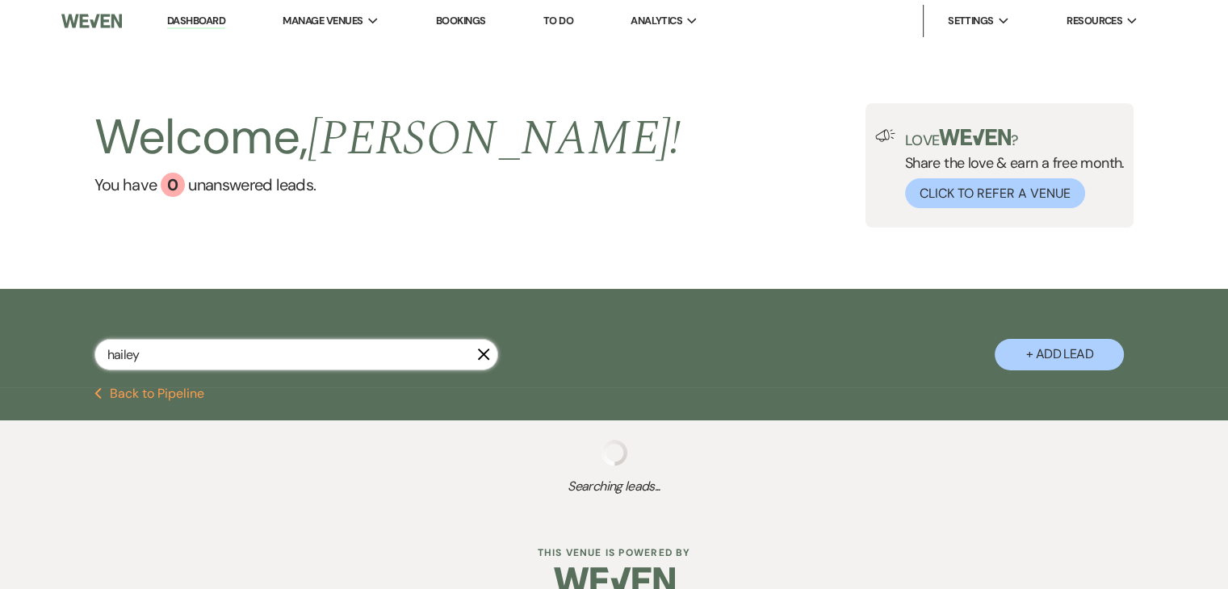
select select "11"
select select "8"
select select "5"
select select "8"
select select "5"
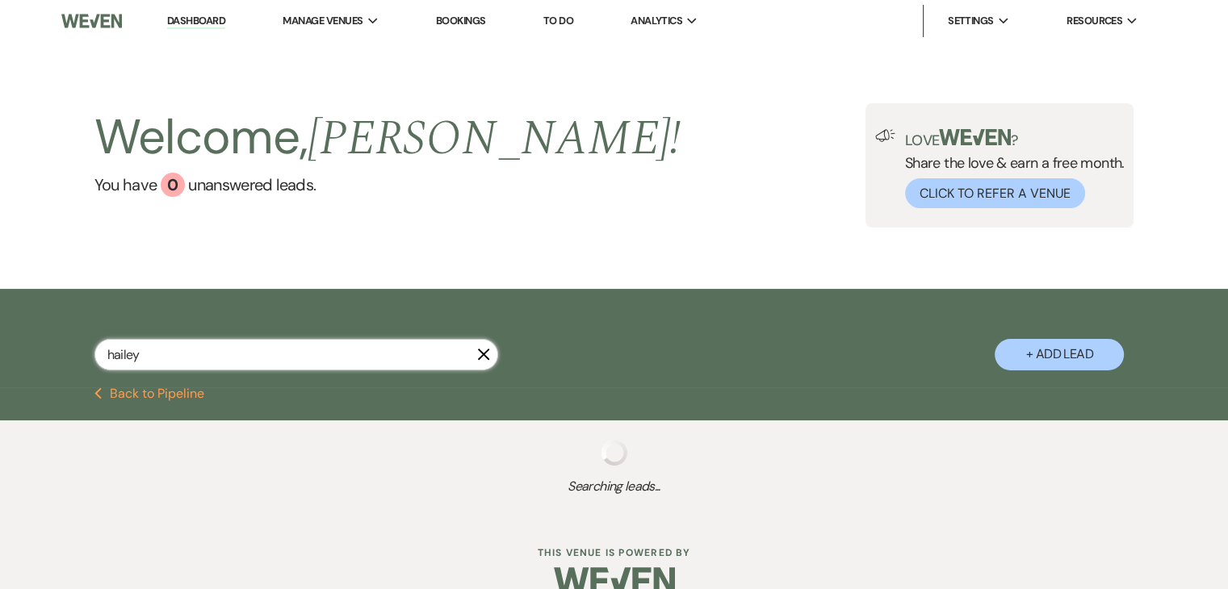
select select "8"
select select "6"
select select "8"
select select "6"
select select "8"
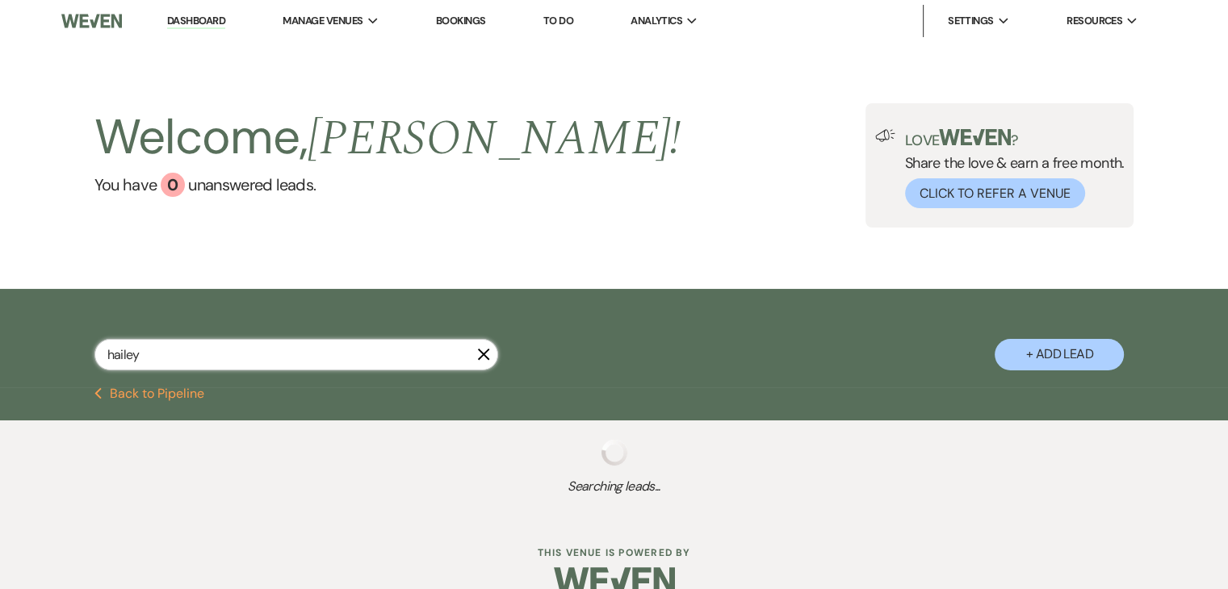
select select "4"
select select "8"
select select "5"
select select "8"
select select "6"
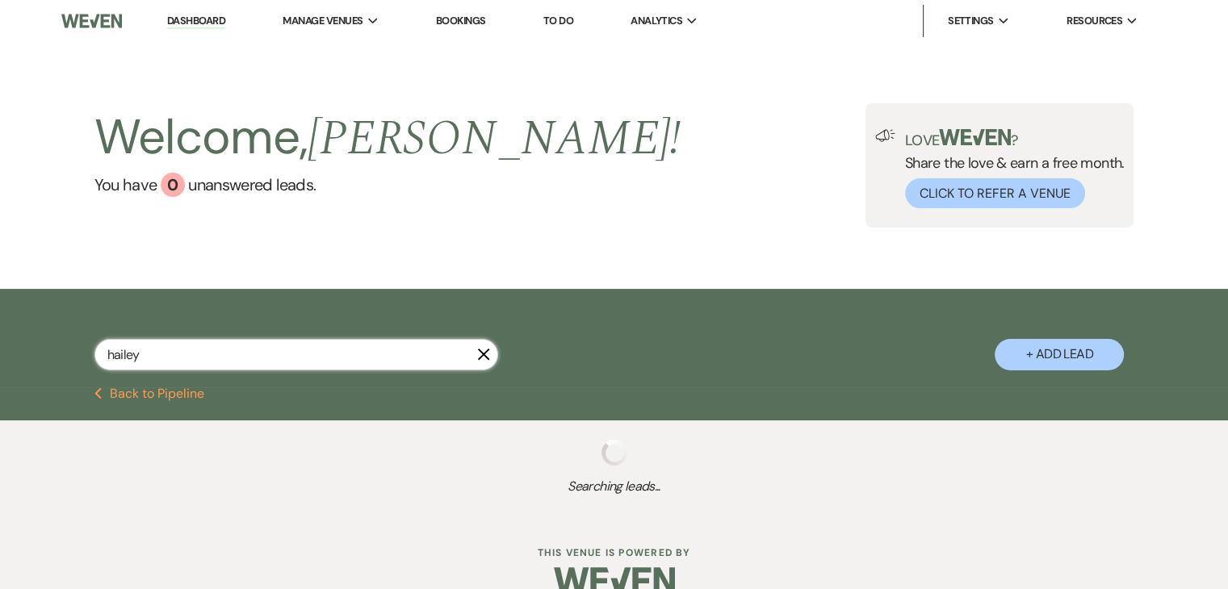
select select "8"
select select "5"
select select "8"
select select "5"
select select "8"
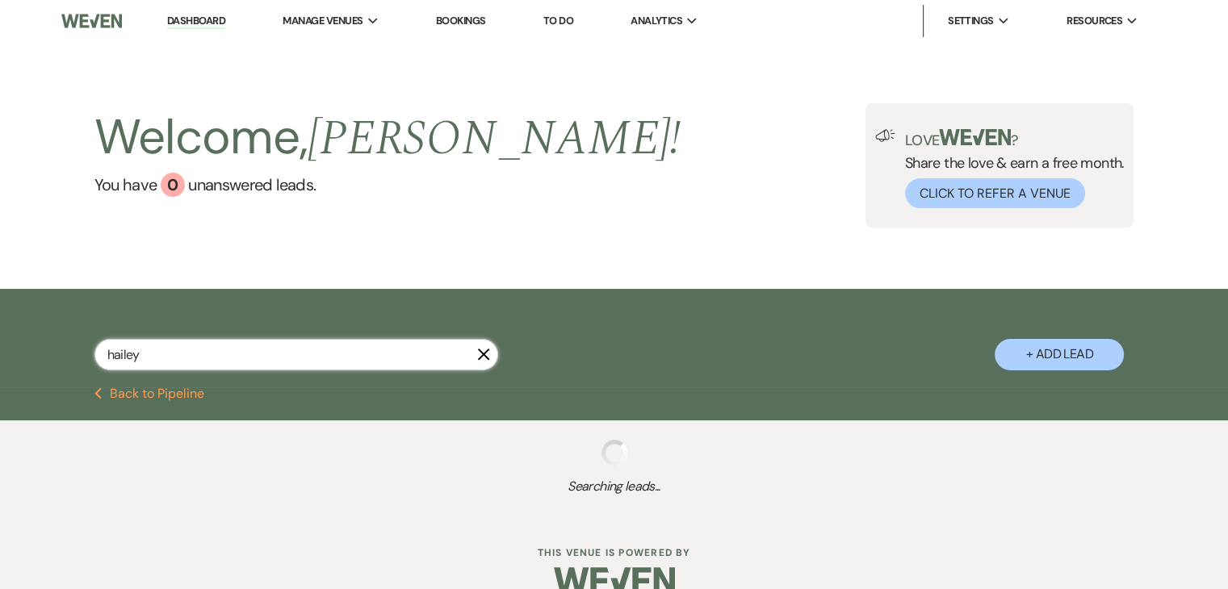
select select "5"
select select "8"
select select "11"
select select "8"
select select "6"
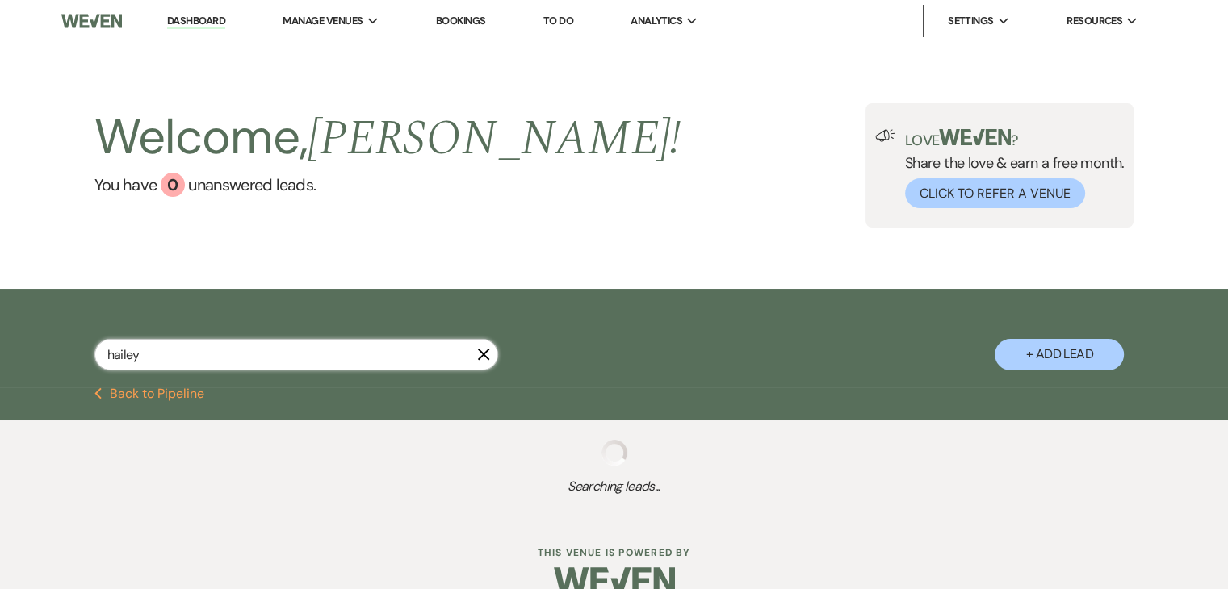
select select "8"
select select "5"
select select "8"
select select "5"
select select "8"
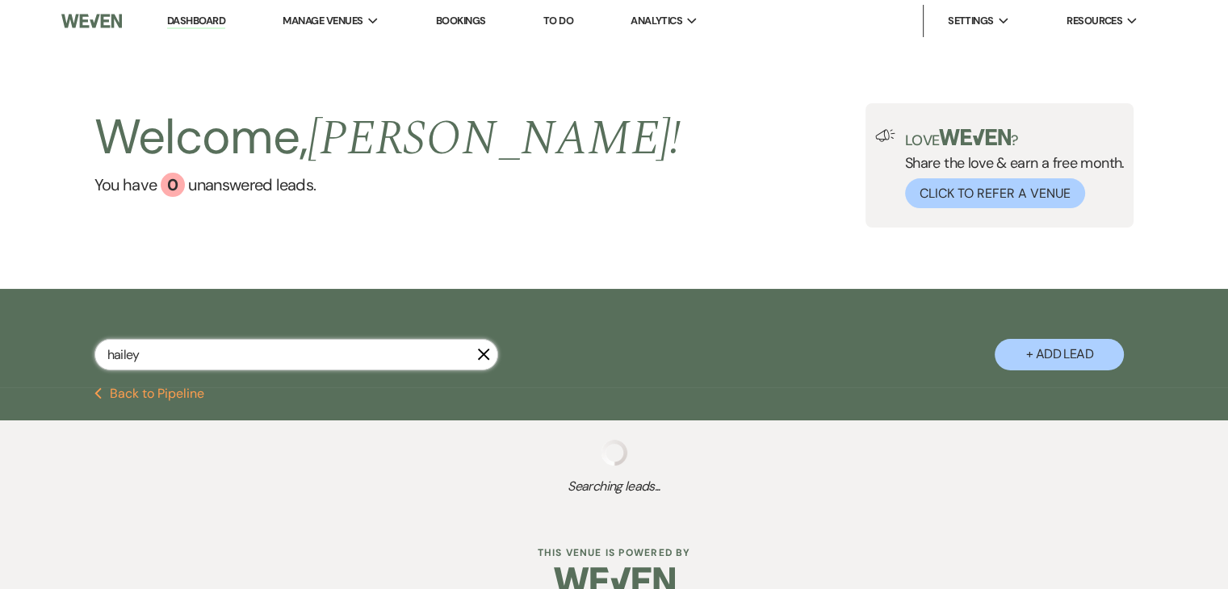
select select "5"
select select "8"
select select "5"
select select "8"
select select "7"
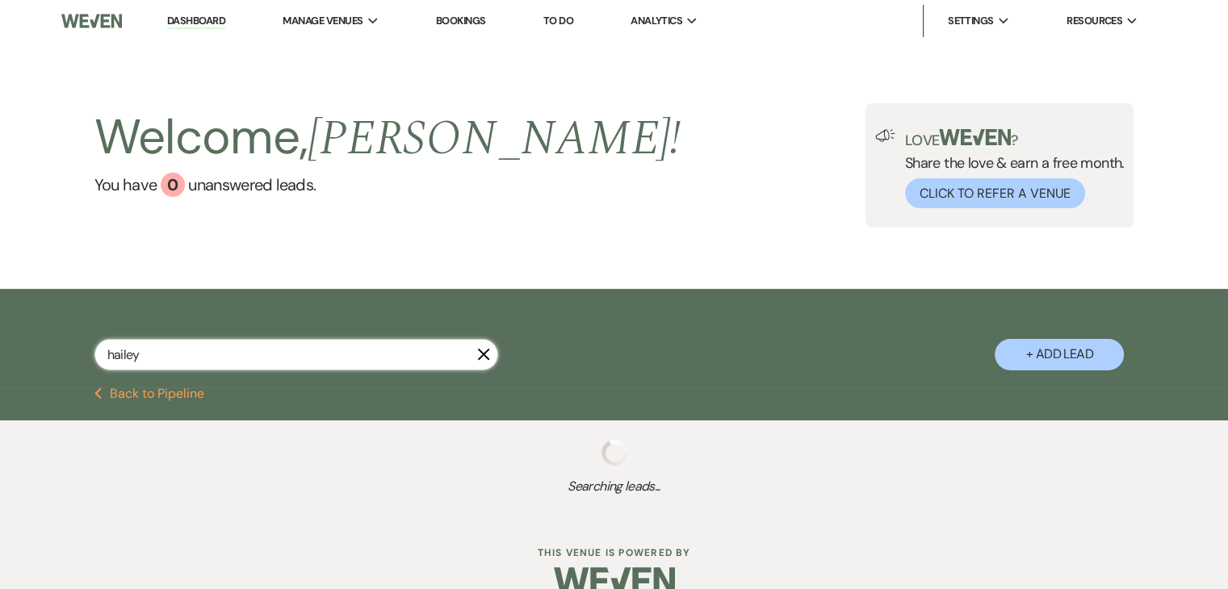
select select "8"
select select "6"
select select "8"
select select "5"
select select "8"
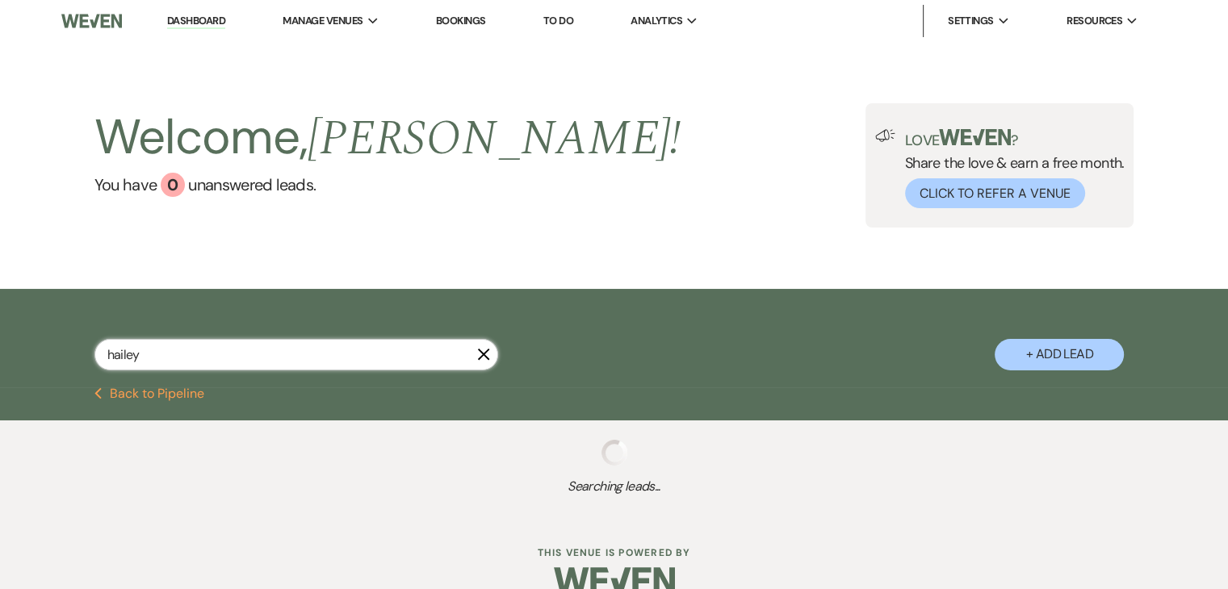
select select "6"
select select "8"
select select "5"
select select "8"
select select "6"
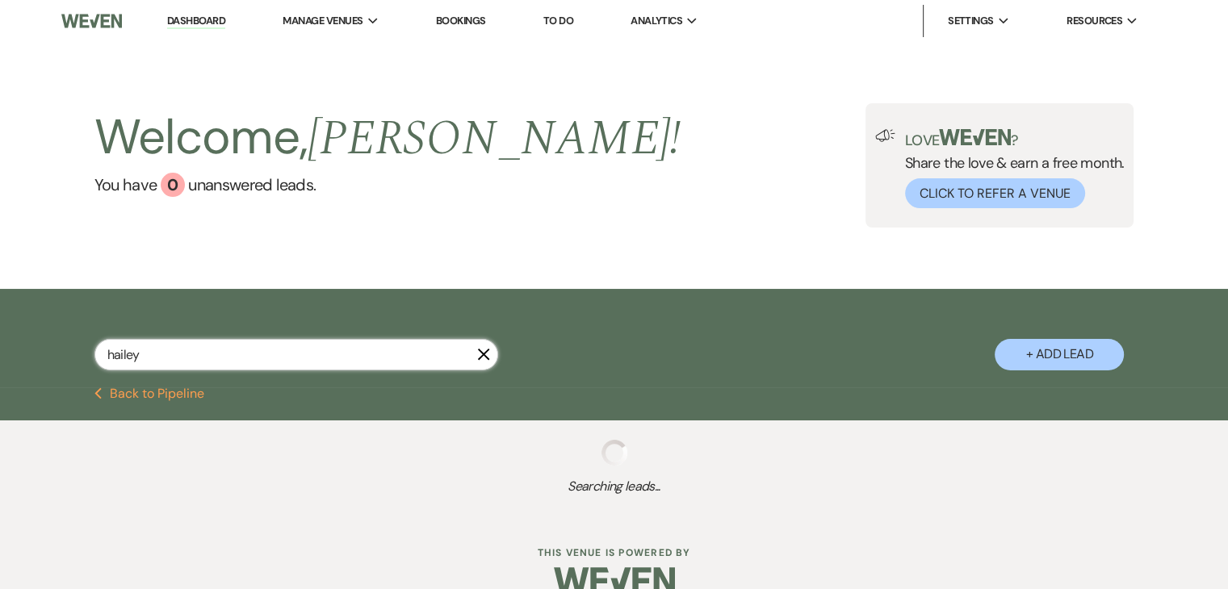
select select "8"
select select "6"
select select "8"
select select "4"
select select "8"
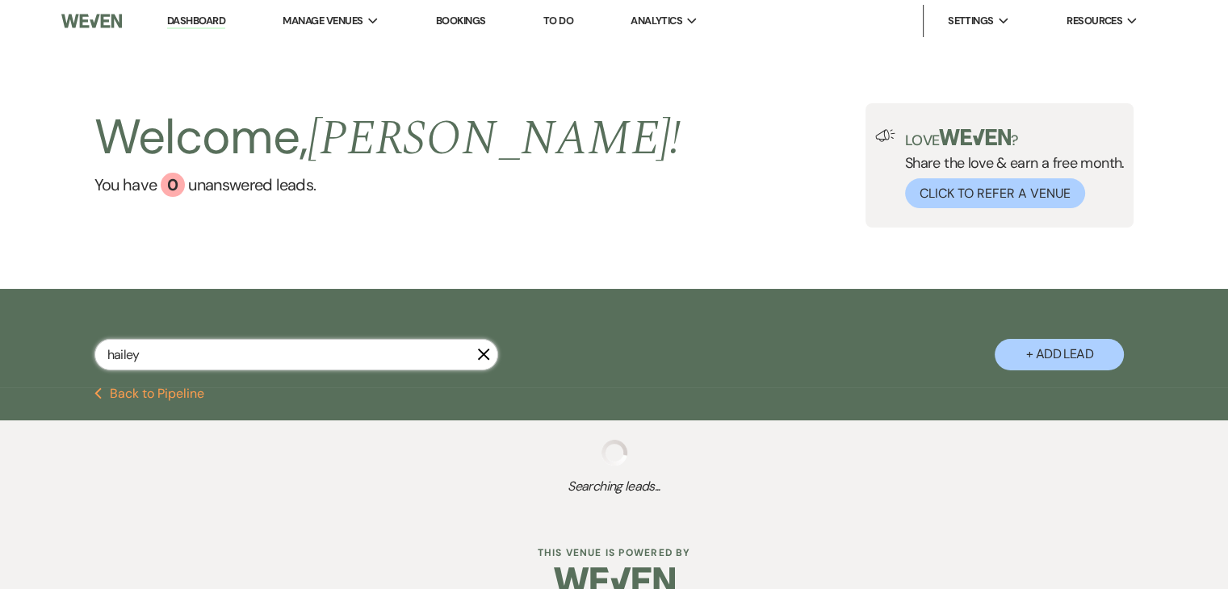
select select "5"
select select "8"
select select "5"
select select "8"
select select "4"
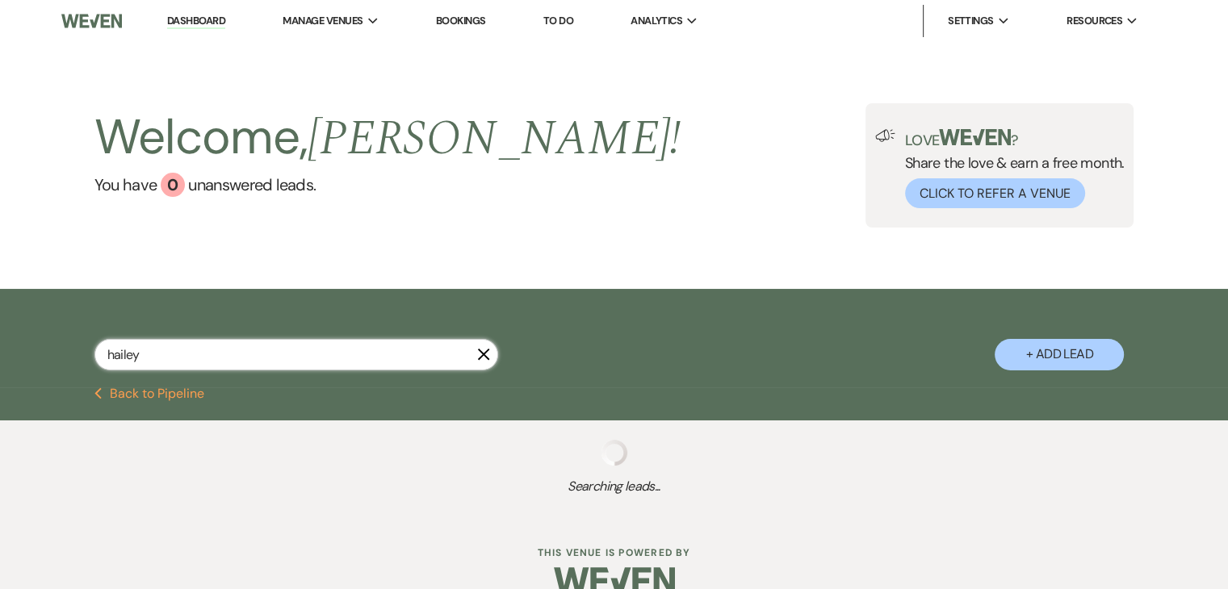
select select "8"
select select "5"
select select "8"
select select "5"
select select "8"
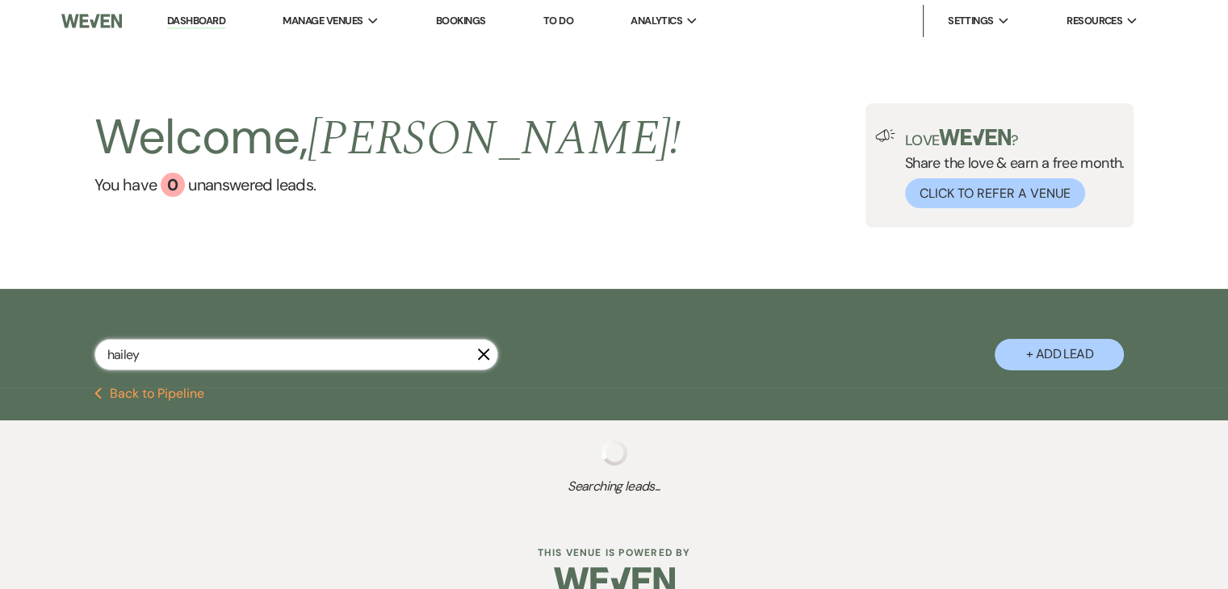
select select "4"
select select "8"
select select "5"
select select "8"
select select "5"
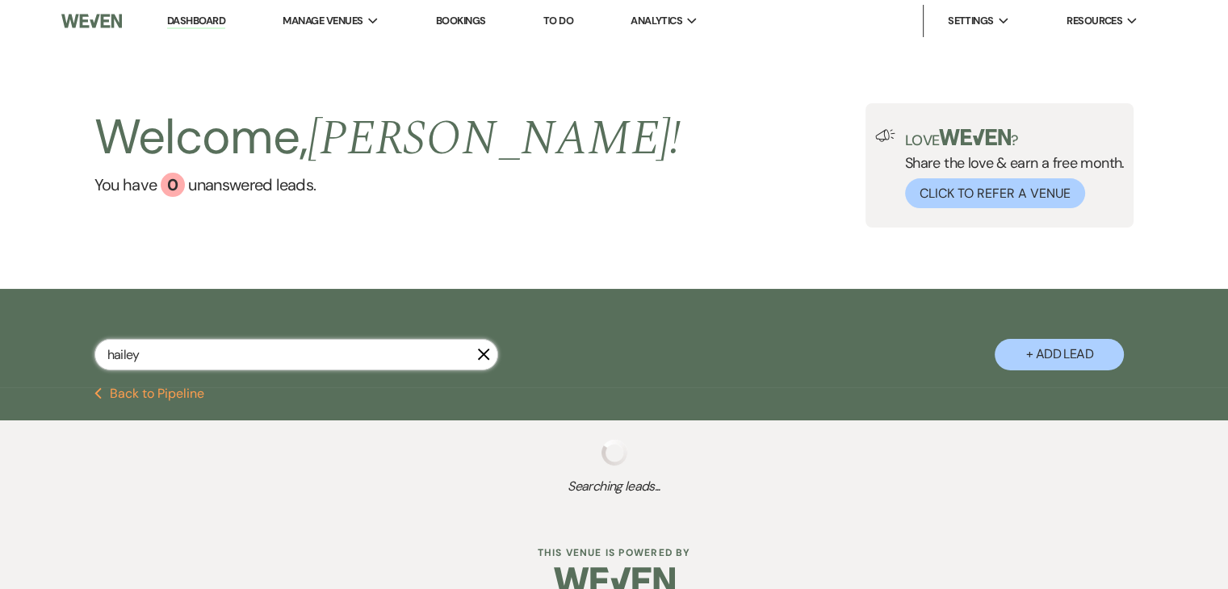
select select "8"
select select "5"
select select "8"
select select "6"
select select "8"
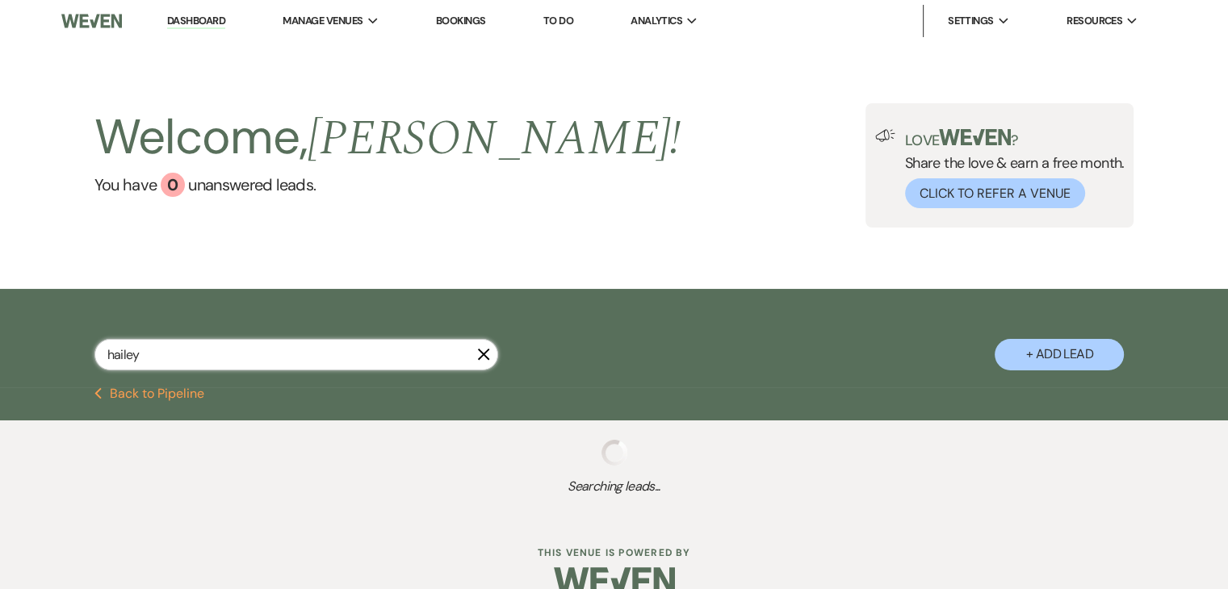
select select "6"
select select "8"
select select "5"
select select "8"
select select "5"
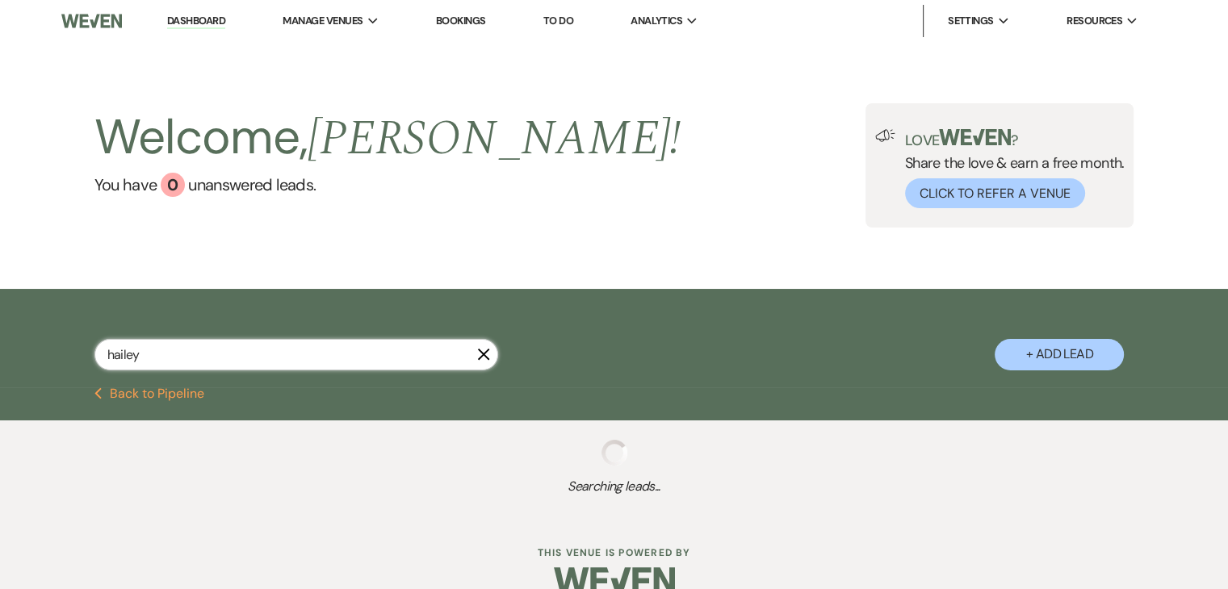
select select "8"
select select "5"
select select "8"
select select "5"
select select "8"
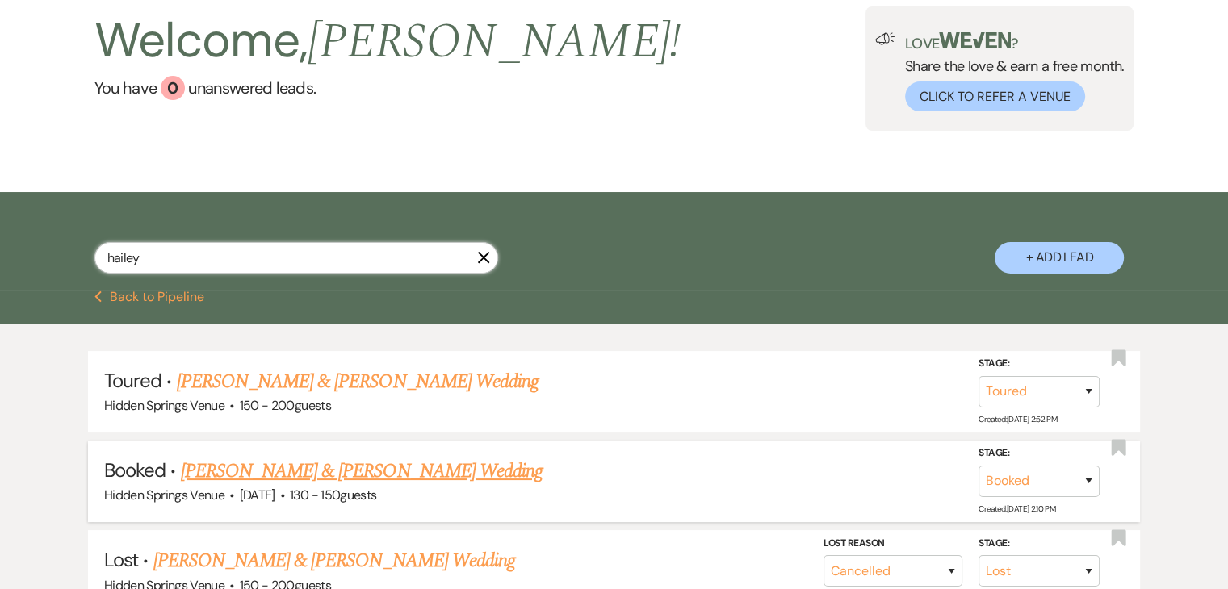
scroll to position [97, 0]
click at [373, 472] on link "[PERSON_NAME] & [PERSON_NAME] Wedding" at bounding box center [362, 471] width 362 height 29
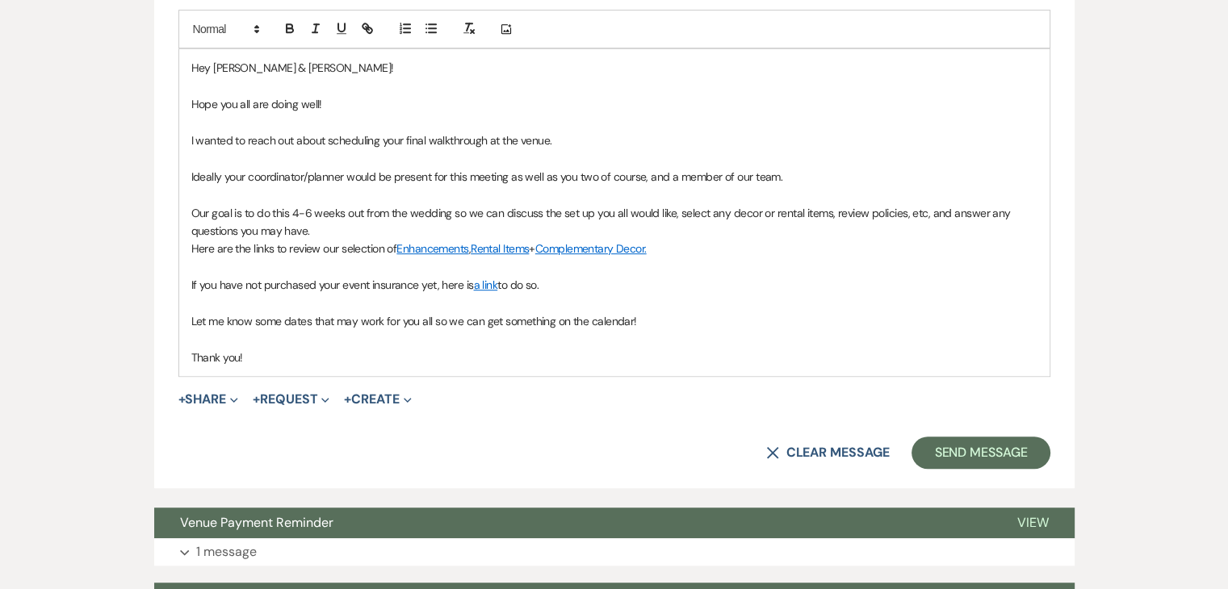
scroll to position [843, 0]
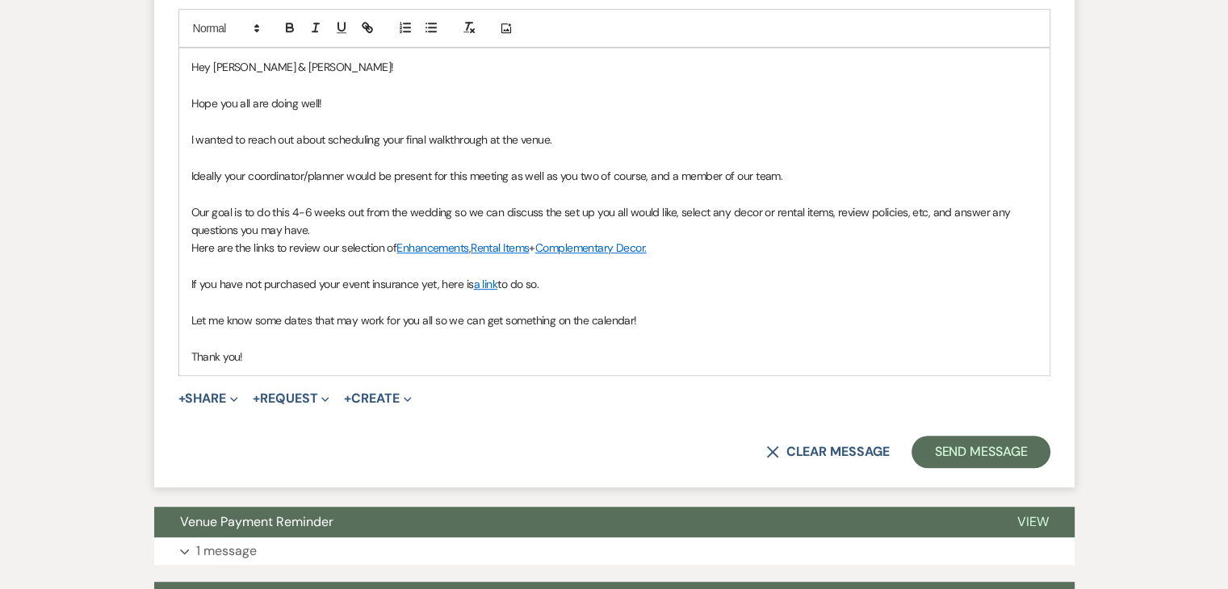
drag, startPoint x: 258, startPoint y: 349, endPoint x: 179, endPoint y: 62, distance: 298.0
click at [179, 62] on div "Hey [PERSON_NAME] & [PERSON_NAME]! Hope you all are doing well! I wanted to rea…" at bounding box center [614, 211] width 870 height 327
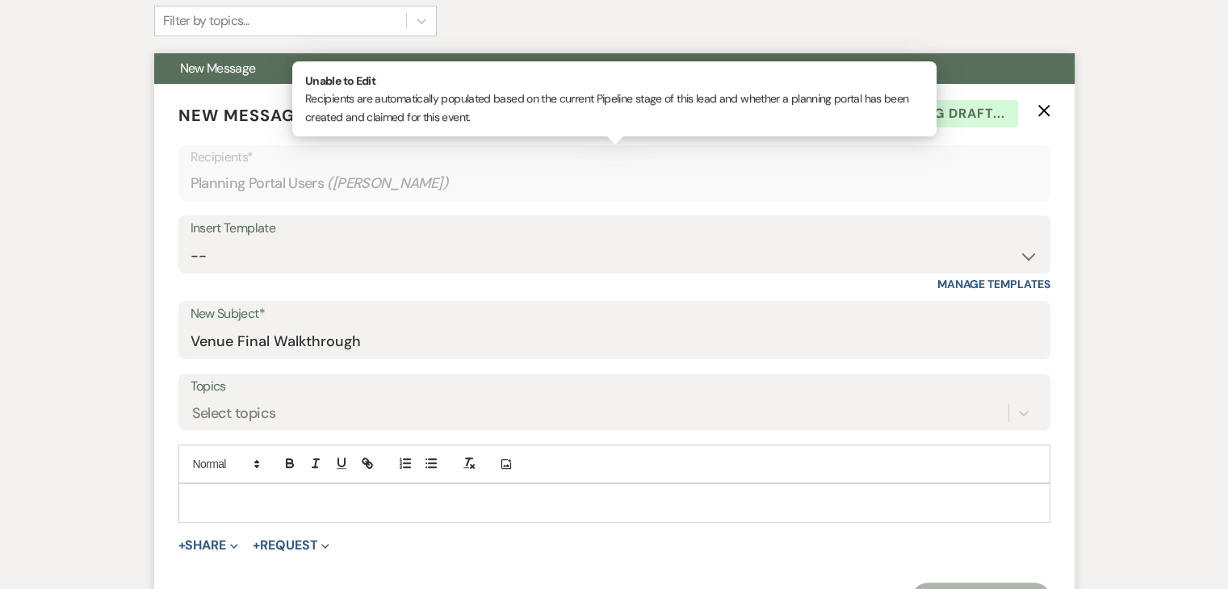
scroll to position [407, 0]
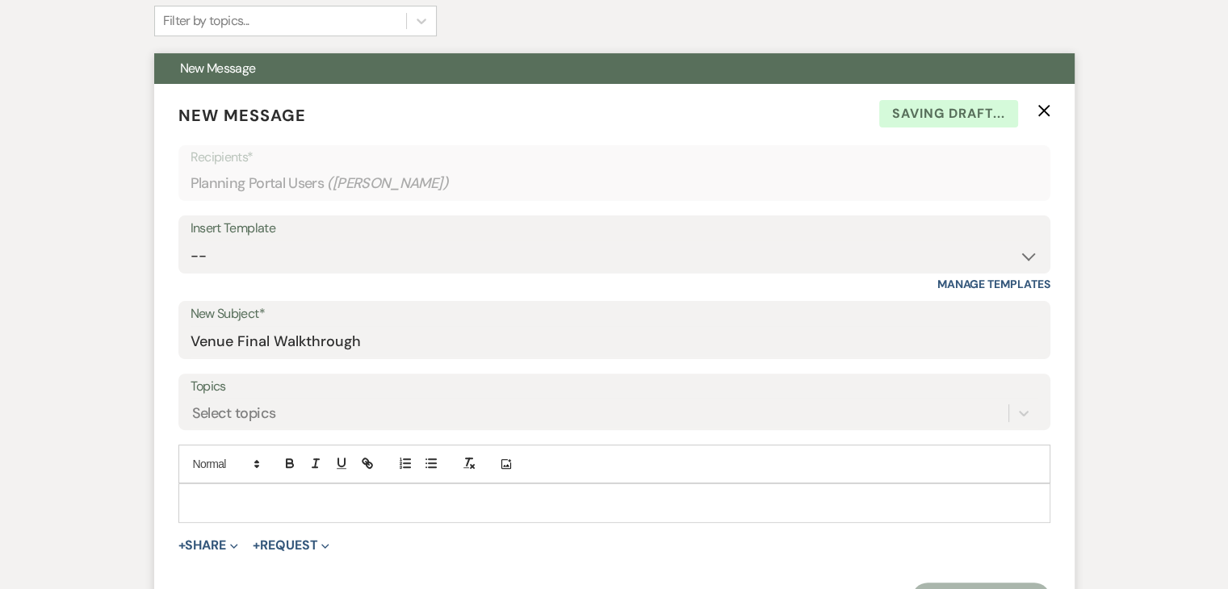
click at [584, 238] on div "Insert Template" at bounding box center [613, 228] width 847 height 23
click at [1046, 107] on use "button" at bounding box center [1043, 111] width 12 height 12
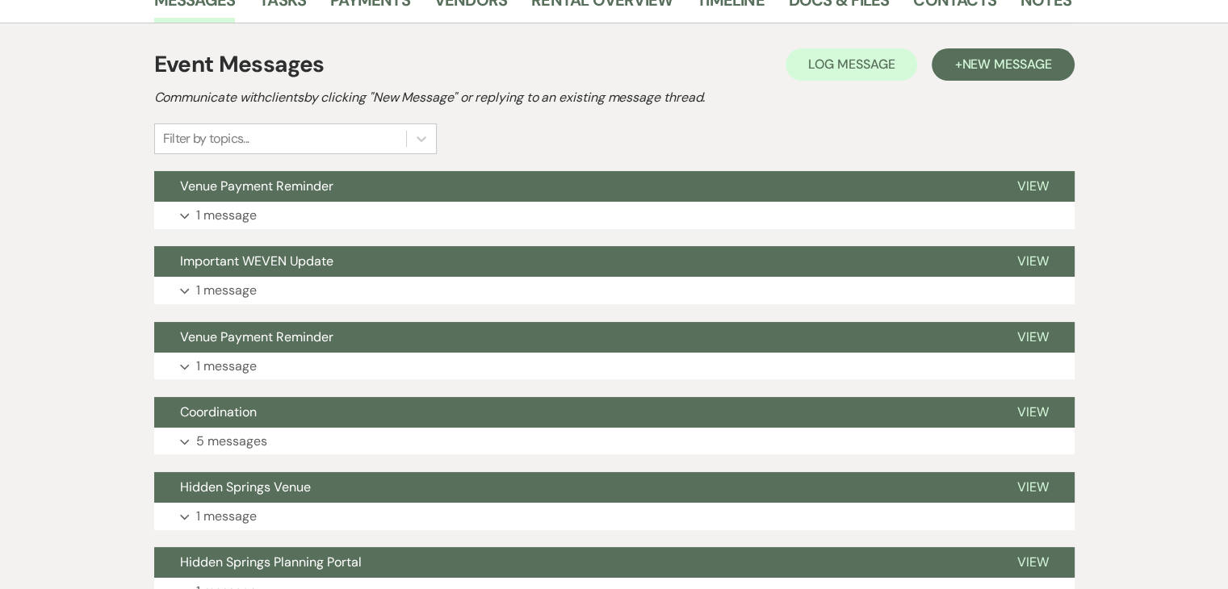
scroll to position [242, 0]
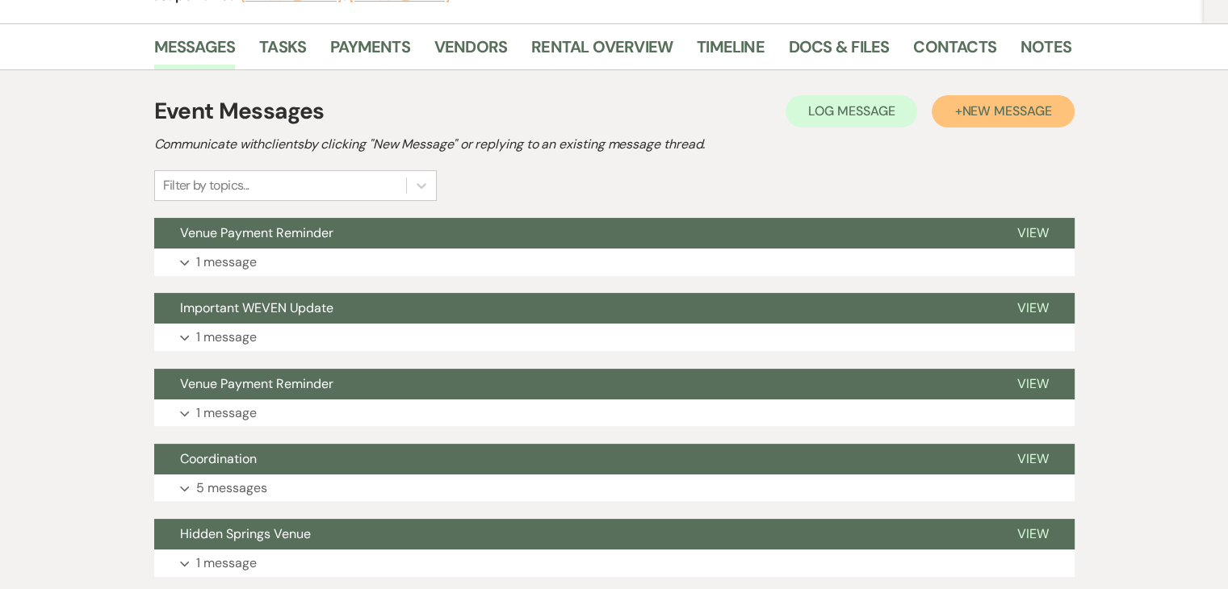
click at [1046, 107] on span "New Message" at bounding box center [1006, 110] width 90 height 17
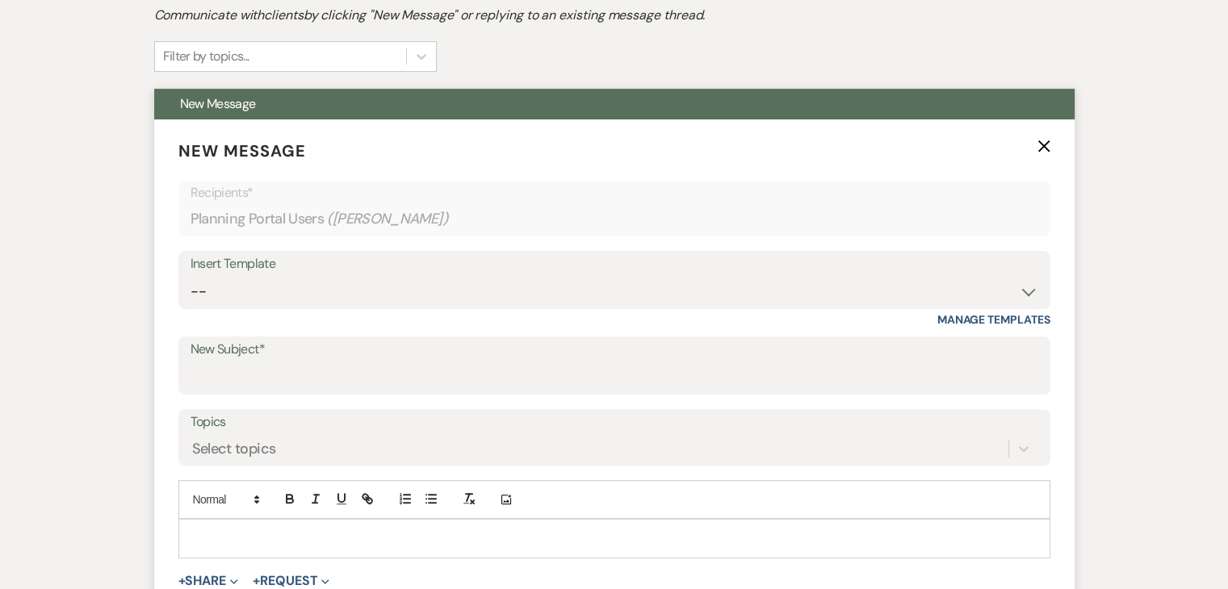
scroll to position [371, 0]
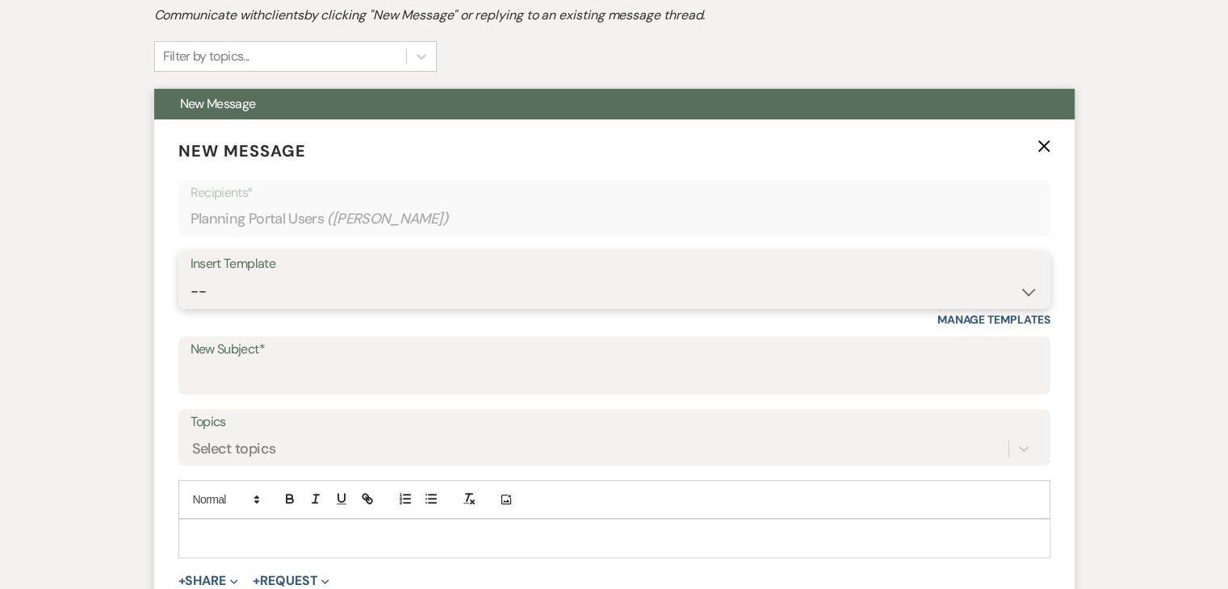
click at [565, 288] on select "-- Initial Inquiry Response Tour Request Response Follow Up Review Email Check-…" at bounding box center [613, 291] width 847 height 31
click at [190, 276] on select "-- Initial Inquiry Response Tour Request Response Follow Up Review Email Check-…" at bounding box center [613, 291] width 847 height 31
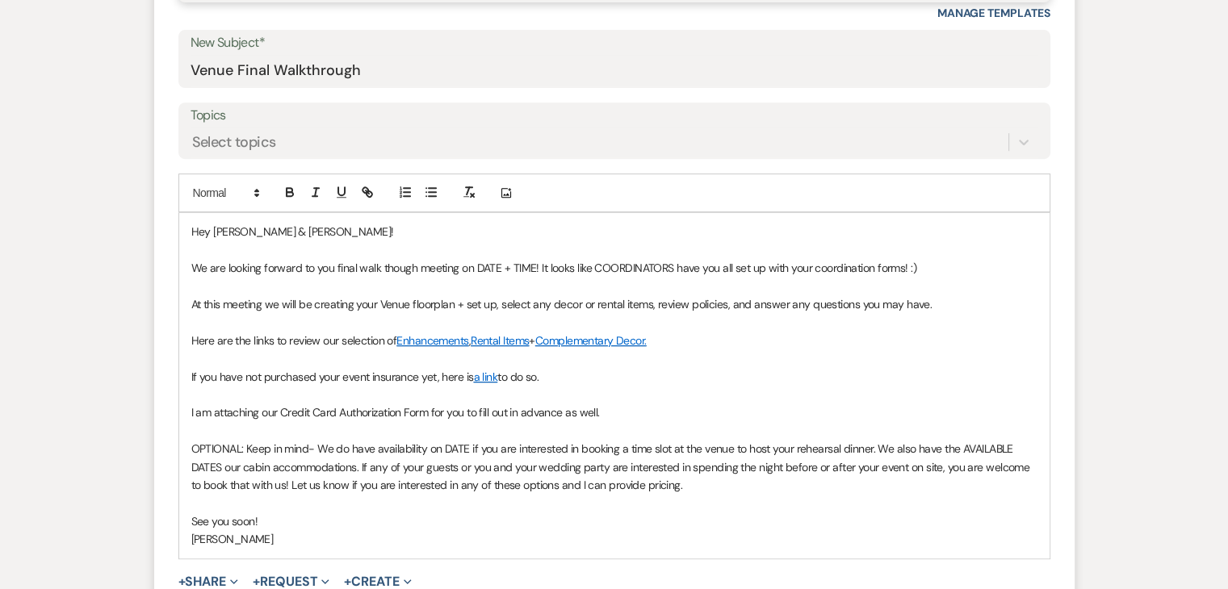
scroll to position [680, 0]
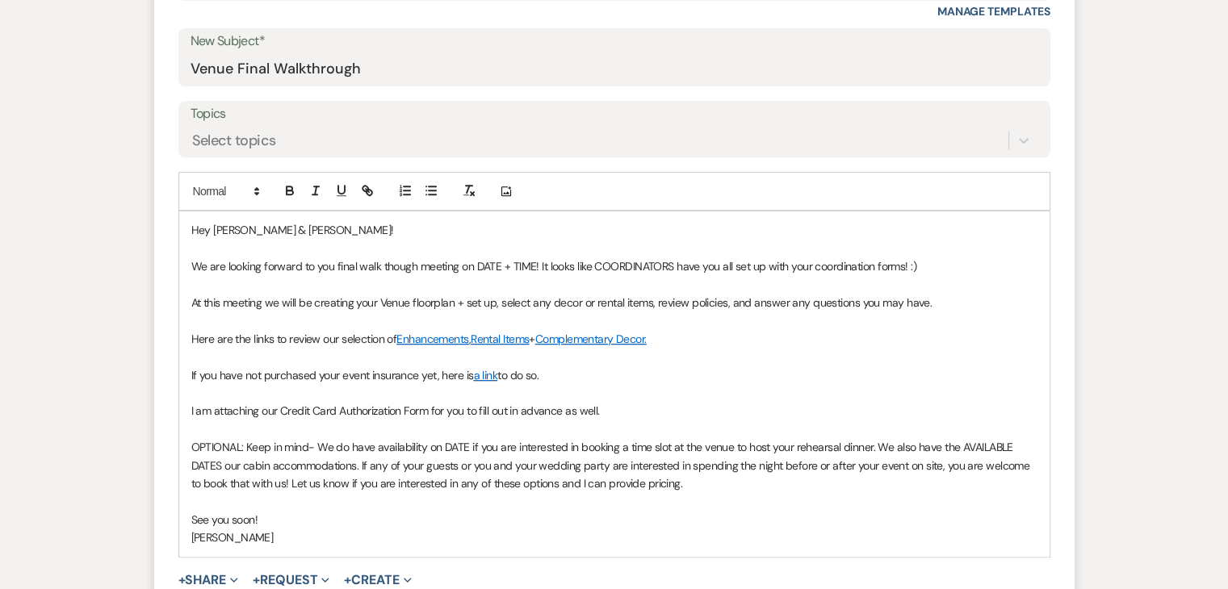
click at [644, 420] on p at bounding box center [614, 429] width 846 height 18
click at [571, 297] on span "At this meeting we will be creating your Venue floorplan + set up, select any d…" at bounding box center [561, 302] width 741 height 15
click at [533, 263] on span "We are looking forward to you final walk though meeting on DATE + TIME! It look…" at bounding box center [553, 266] width 725 height 15
drag, startPoint x: 970, startPoint y: 266, endPoint x: 594, endPoint y: 262, distance: 376.1
click at [594, 262] on p "We are looking forward to you final walk though meeting on [DATE] 5pm! It looks…" at bounding box center [614, 266] width 846 height 18
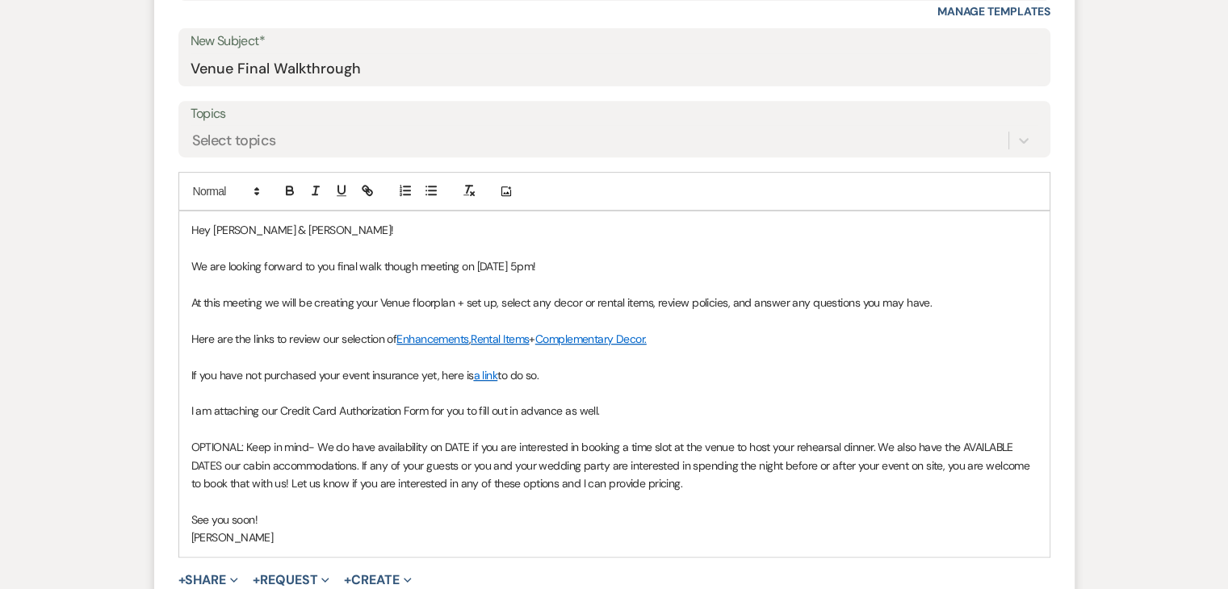
click at [187, 368] on div "Hey [PERSON_NAME] & [PERSON_NAME]! We are looking forward to you final walk tho…" at bounding box center [614, 383] width 870 height 345
click at [188, 341] on div "Hey [PERSON_NAME] & [PERSON_NAME]! We are looking forward to you final walk tho…" at bounding box center [614, 383] width 870 height 345
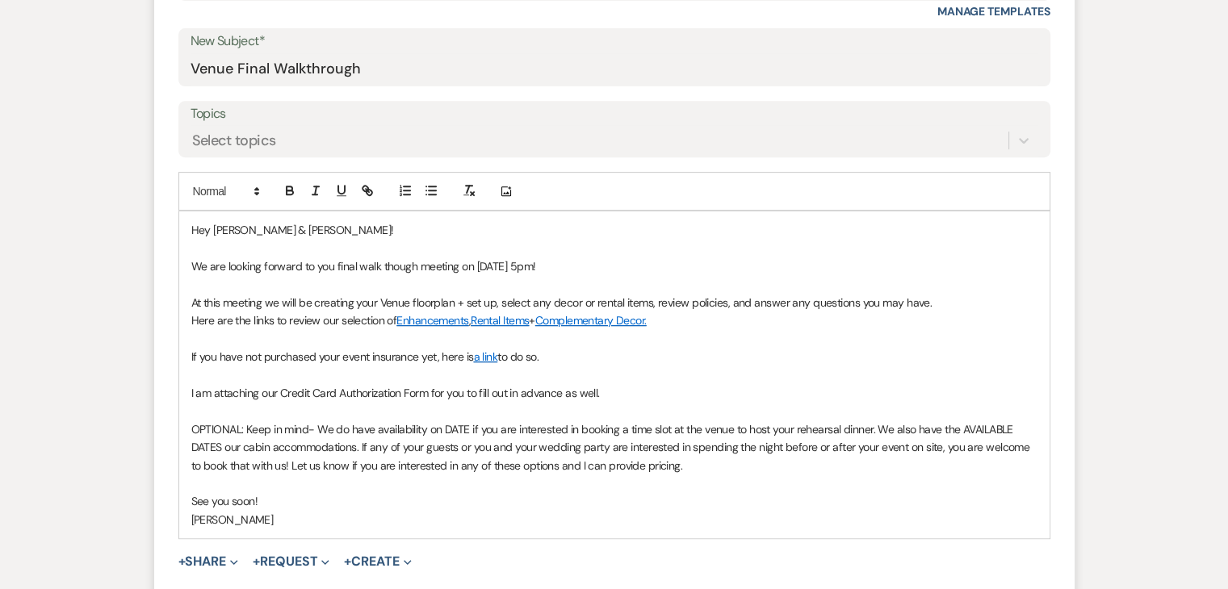
click at [191, 351] on span "If you have not purchased your event insurance yet, here is" at bounding box center [332, 356] width 282 height 15
click at [197, 340] on p at bounding box center [614, 339] width 846 height 18
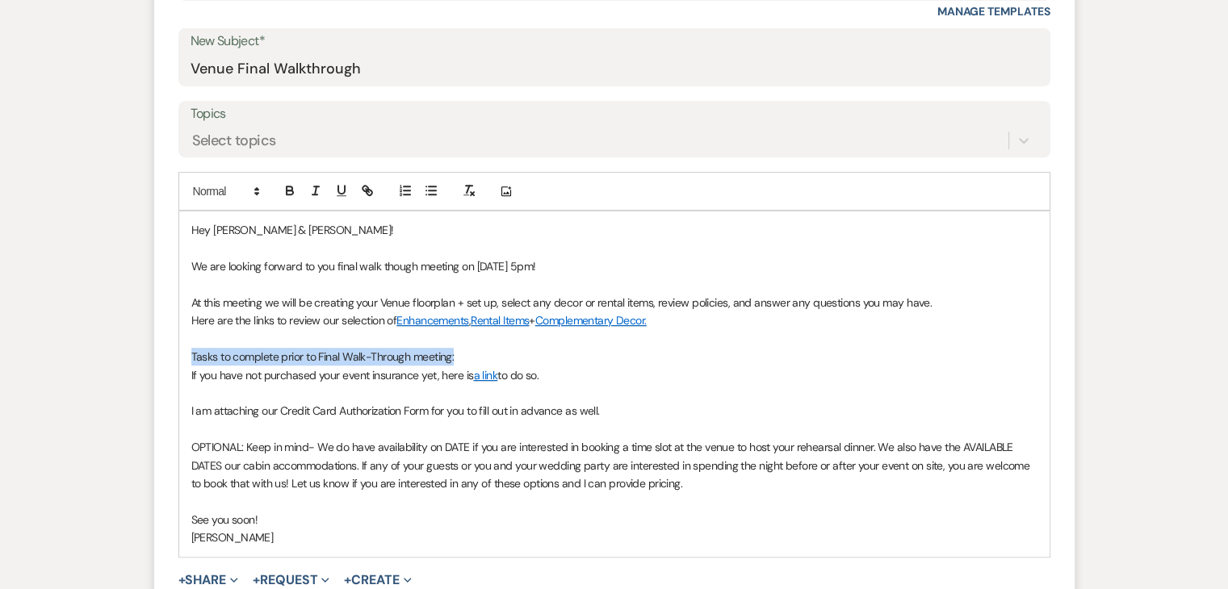
drag, startPoint x: 468, startPoint y: 353, endPoint x: 184, endPoint y: 356, distance: 284.1
click at [184, 356] on div "Hey [PERSON_NAME] & [PERSON_NAME]! We are looking forward to you final walk tho…" at bounding box center [614, 383] width 870 height 345
click at [336, 189] on icon "button" at bounding box center [341, 190] width 15 height 15
click at [289, 192] on icon "button" at bounding box center [289, 190] width 15 height 15
click at [479, 353] on p "Tasks to complete prior to Final Walk-Through meeting:" at bounding box center [614, 357] width 846 height 18
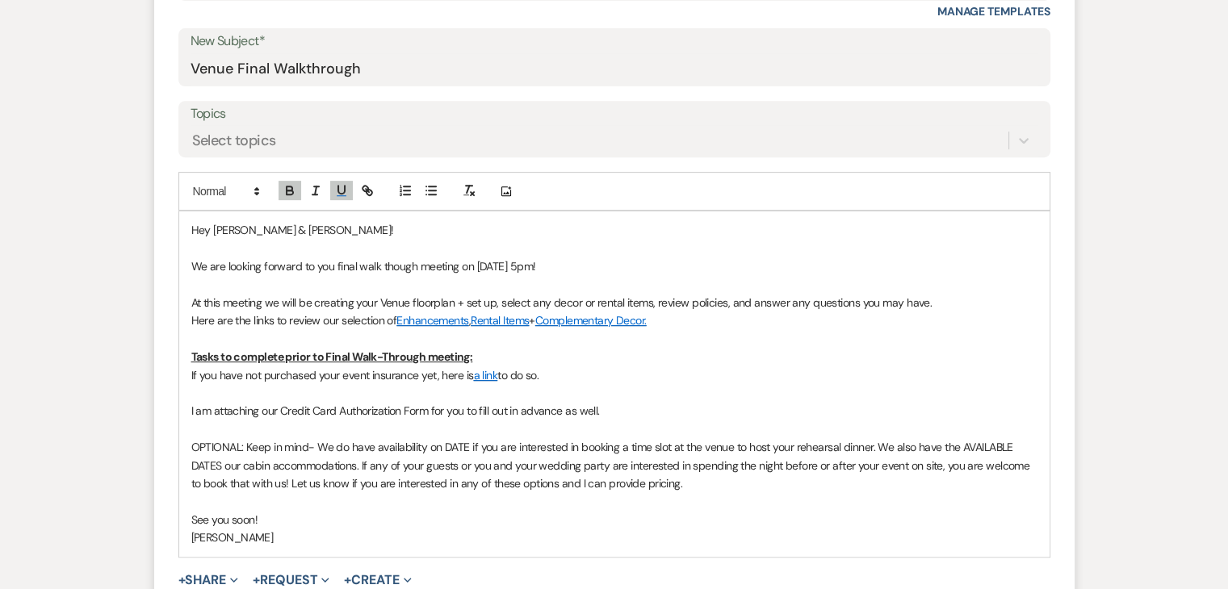
click at [191, 372] on span "If you have not purchased your event insurance yet, here is" at bounding box center [332, 375] width 282 height 15
click at [557, 370] on p "1. If you have not purchased your event insurance yet, here is a link to do so." at bounding box center [614, 375] width 846 height 18
click at [191, 408] on span "I am attaching our Credit Card Authorization Form for you to fill out in advanc…" at bounding box center [395, 411] width 408 height 15
click at [187, 378] on div "Hey [PERSON_NAME] & [PERSON_NAME]! We are looking forward to you final walk tho…" at bounding box center [614, 383] width 870 height 345
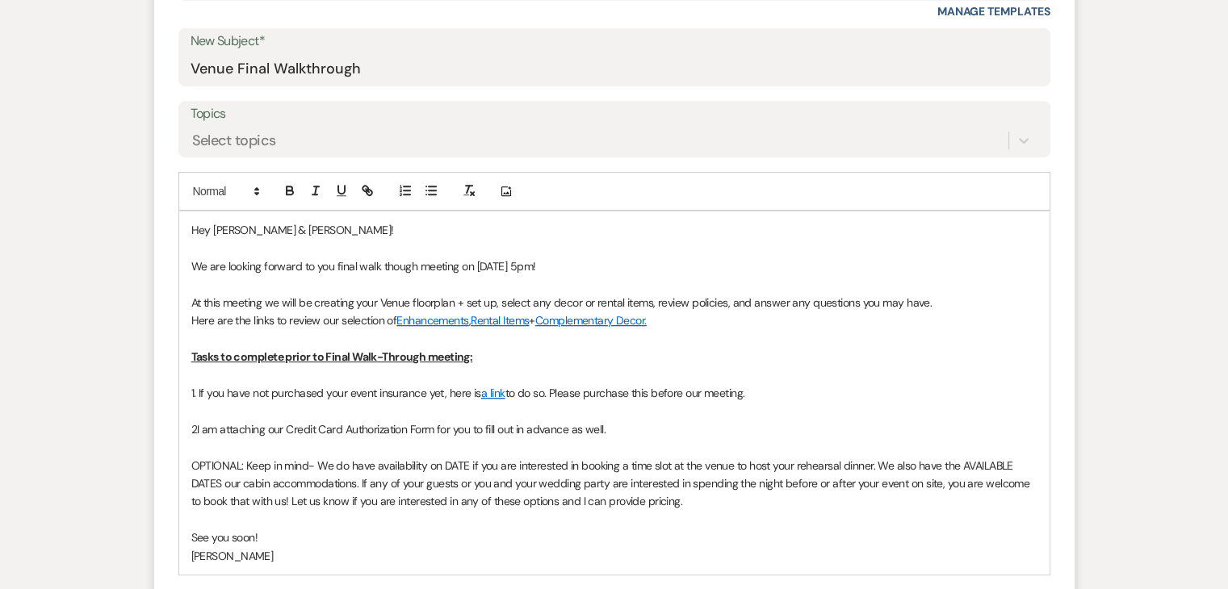
click at [631, 432] on p "2I am attaching our Credit Card Authorization Form for you to fill out in advan…" at bounding box center [614, 429] width 846 height 18
click at [194, 425] on span "2I am attaching our Credit Card Authorization Form for you to fill out in advan…" at bounding box center [380, 429] width 379 height 15
click at [596, 430] on p "2. I am attaching our Credit Card Authorization Form for you to fill out in adv…" at bounding box center [614, 429] width 846 height 18
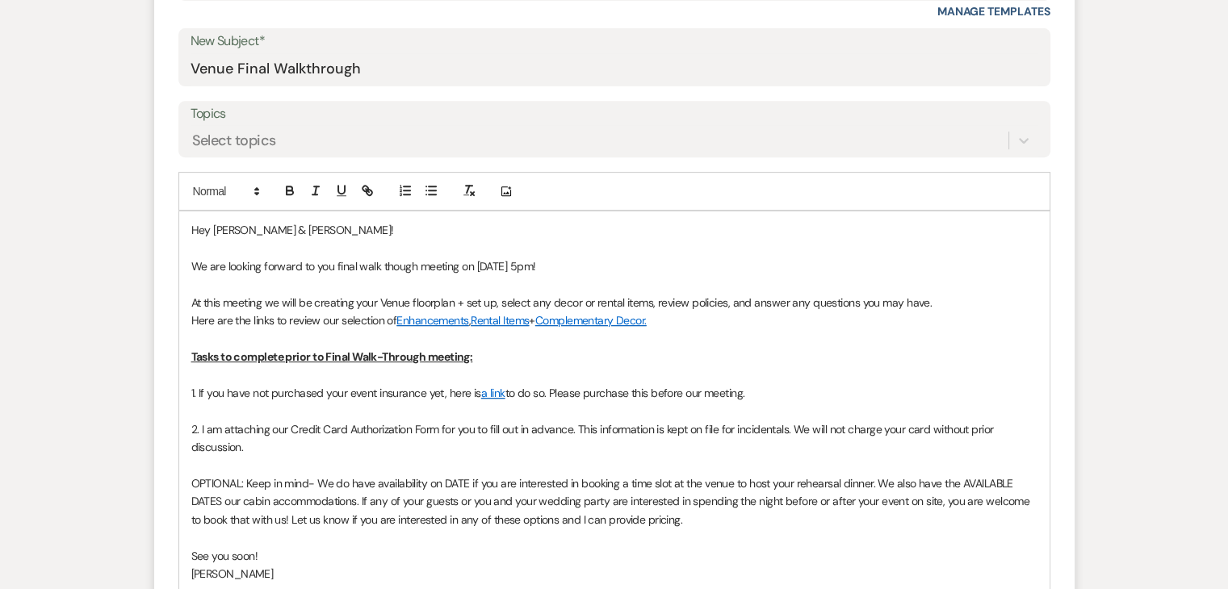
scroll to position [680, 0]
click at [588, 438] on p "2. I am attaching our Credit Card Authorization Form for you to fill out in adv…" at bounding box center [614, 438] width 846 height 36
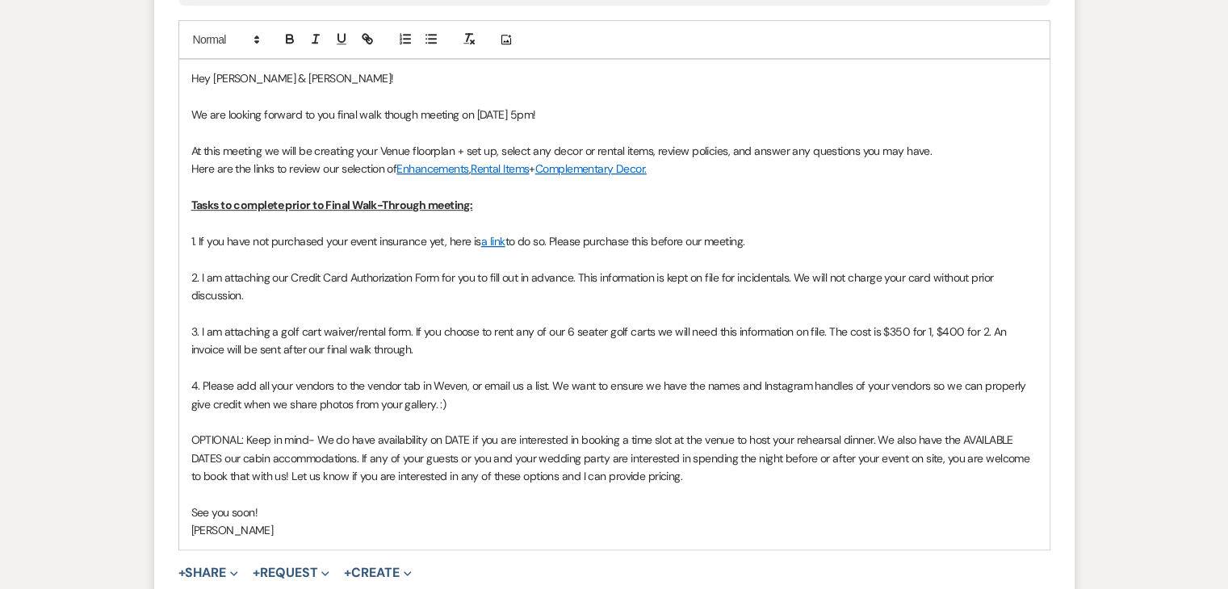
scroll to position [830, 0]
click at [465, 437] on span "OPTIONAL: Keep in mind- We do have availability on DATE if you are interested i…" at bounding box center [611, 459] width 841 height 51
drag, startPoint x: 984, startPoint y: 437, endPoint x: 964, endPoint y: 438, distance: 19.4
click at [964, 438] on span "OPTIONAL: Keep in mind- We do have availability [DATE][DATE] if you are interes…" at bounding box center [614, 459] width 846 height 51
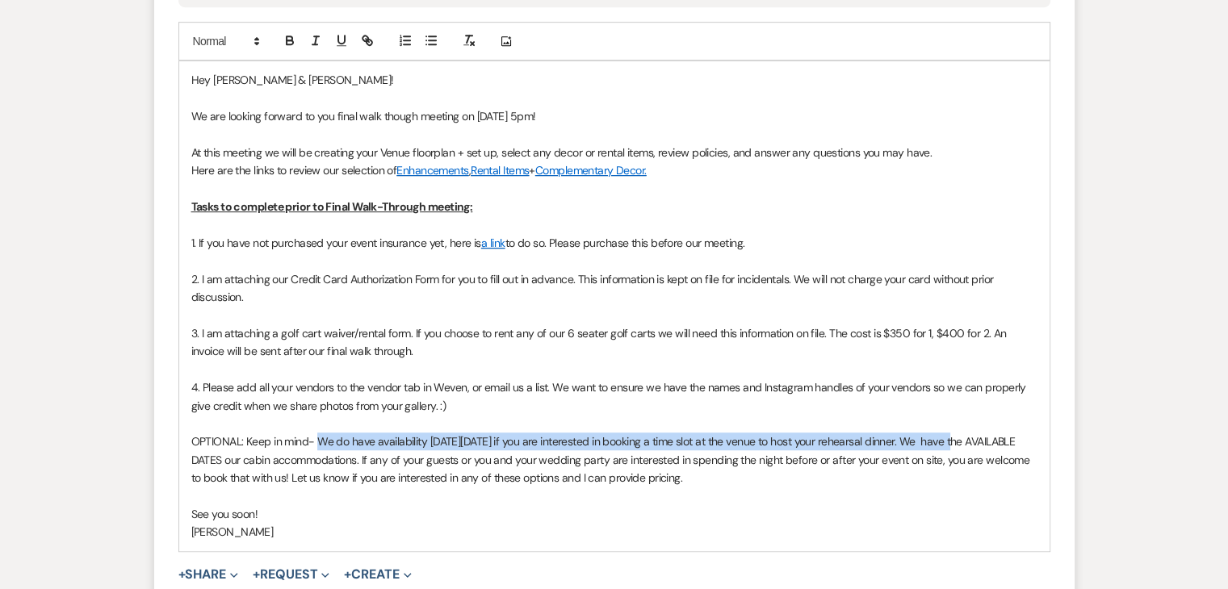
drag, startPoint x: 945, startPoint y: 437, endPoint x: 316, endPoint y: 445, distance: 628.7
click at [316, 445] on span "OPTIONAL: Keep in mind- We do have availability [DATE][DATE] if you are interes…" at bounding box center [611, 459] width 841 height 51
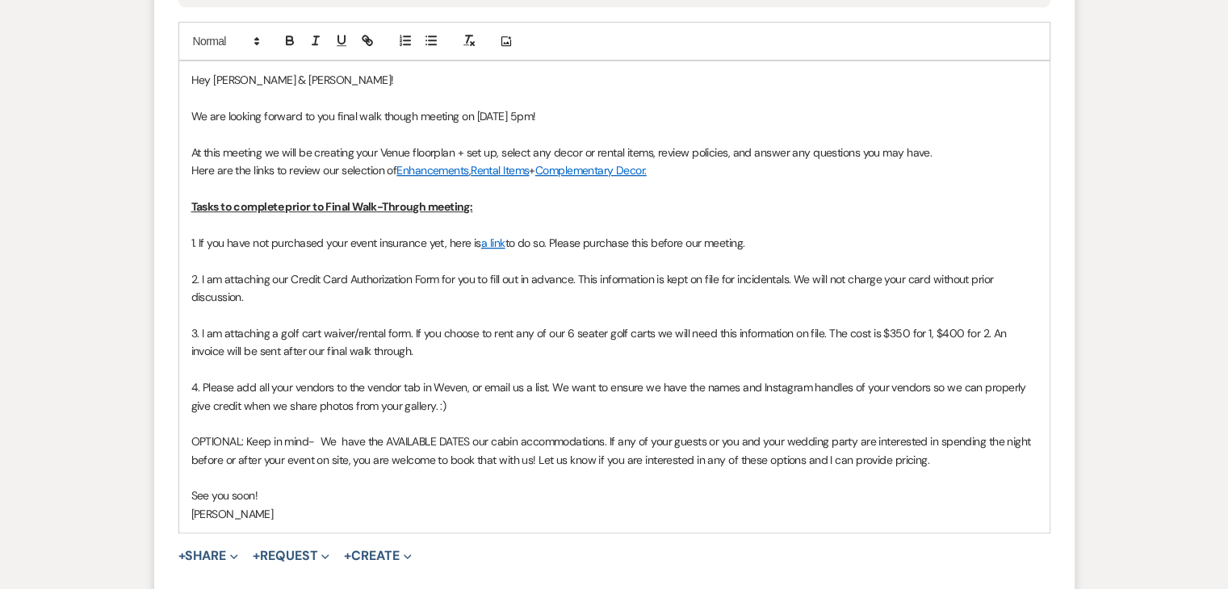
click at [455, 450] on p "OPTIONAL: Keep in mind- We have the AVAILABLE DATES our cabin accommodations. I…" at bounding box center [614, 451] width 846 height 36
click at [339, 433] on p "OPTIONAL: Keep in mind- We have the AVAILABLE DATES our cabin accommodations. I…" at bounding box center [614, 451] width 846 height 36
click at [466, 438] on span "OPTIONAL: Keep in mind- We have the AVAILABLE DATES our cabin accommodations. I…" at bounding box center [610, 450] width 839 height 32
drag, startPoint x: 971, startPoint y: 458, endPoint x: 583, endPoint y: 457, distance: 388.2
click at [583, 457] on p "OPTIONAL: Keep in mind- We have [DATE] available in our cabin accommodations. I…" at bounding box center [614, 451] width 846 height 36
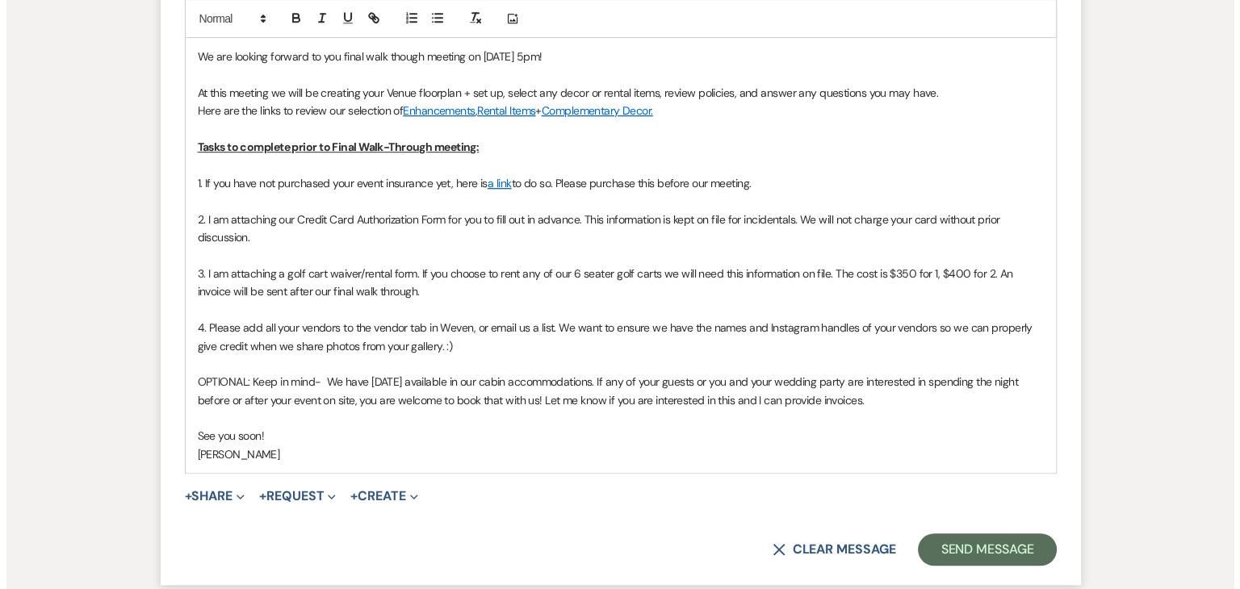
scroll to position [888, 0]
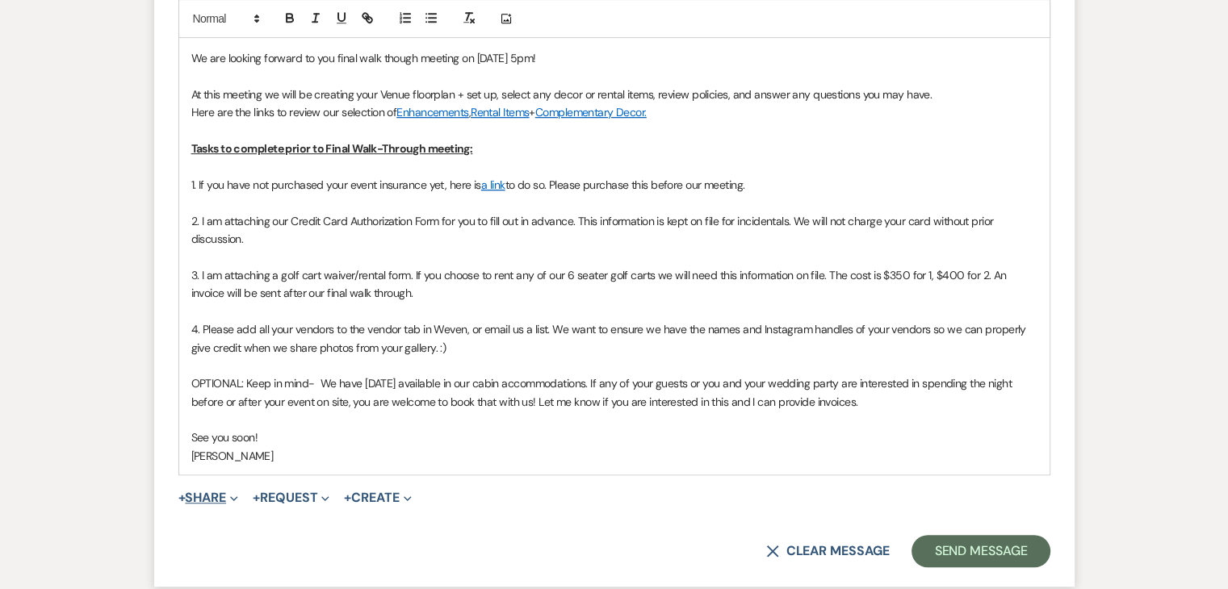
click at [231, 489] on span "Expand" at bounding box center [232, 497] width 12 height 17
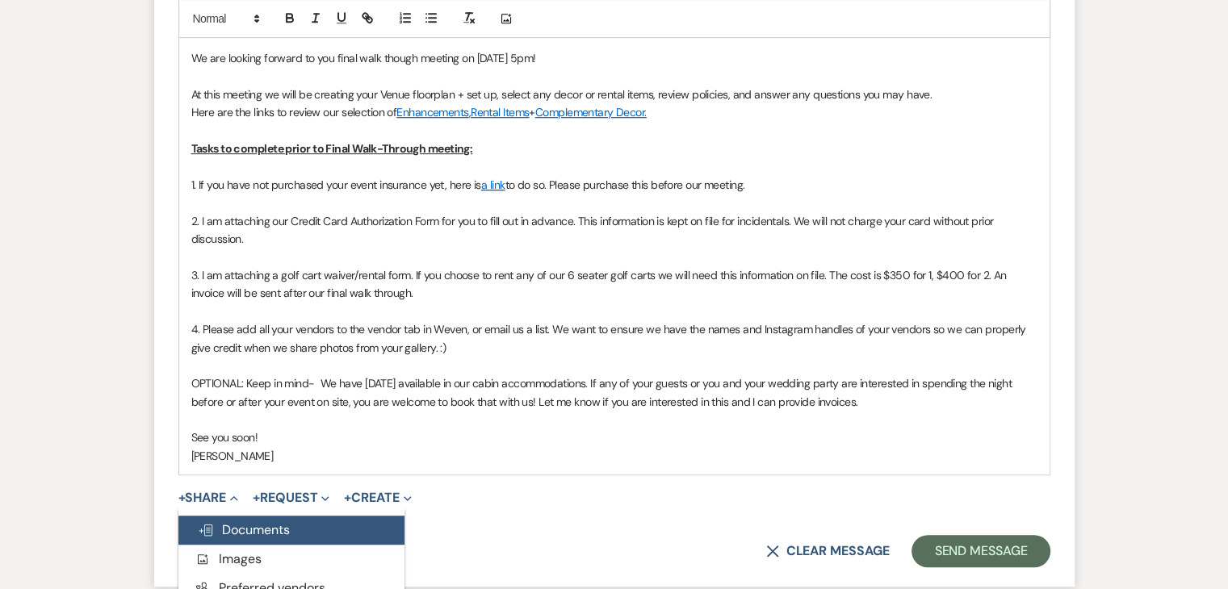
click at [239, 525] on span "Doc Upload Documents" at bounding box center [244, 529] width 92 height 17
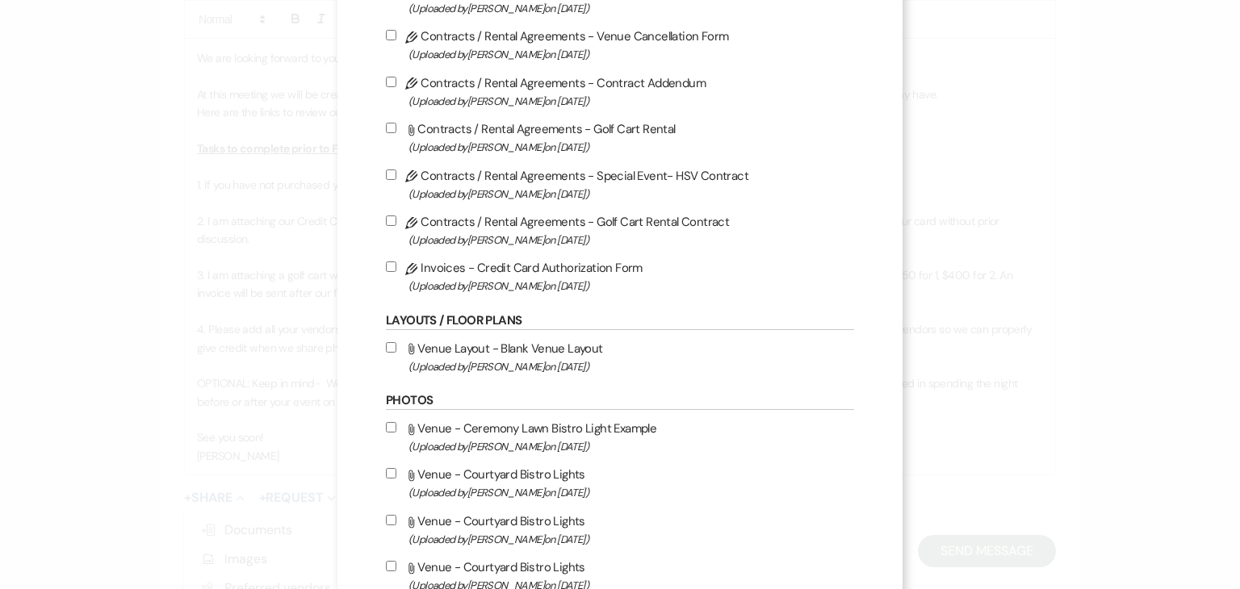
scroll to position [316, 0]
click at [386, 271] on input "Pencil Invoices - Credit Card Authorization Form (Uploaded by [PERSON_NAME] on …" at bounding box center [391, 266] width 10 height 10
click at [386, 224] on input "Pencil Contracts / Rental Agreements - Golf Cart Rental Contract (Uploaded by […" at bounding box center [391, 220] width 10 height 10
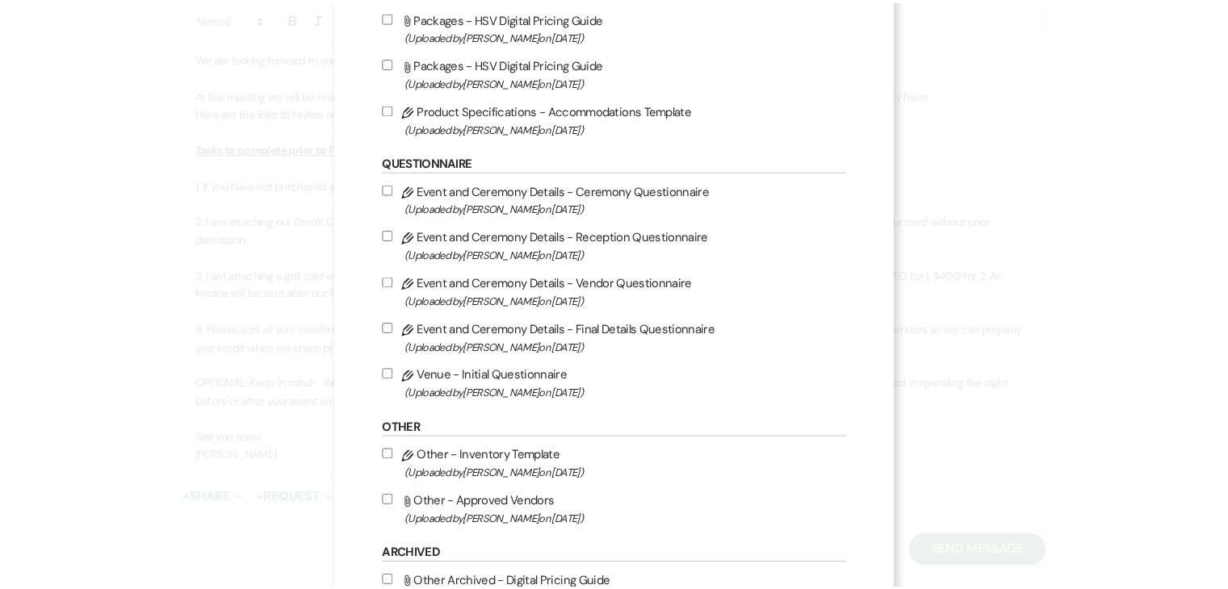
scroll to position [1710, 0]
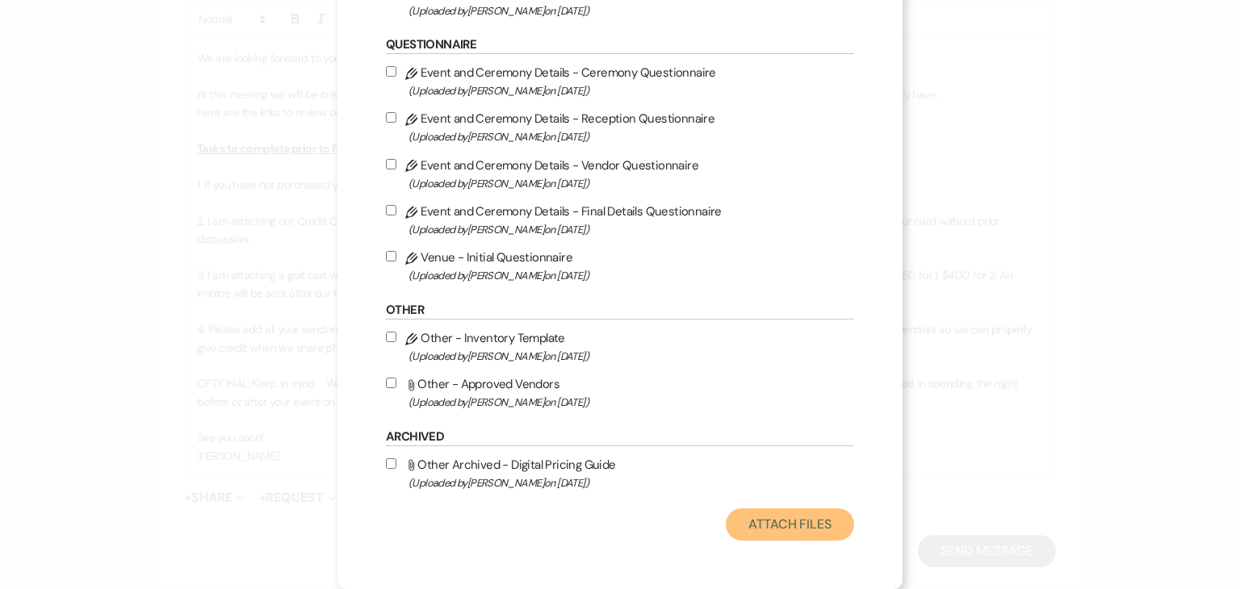
click at [750, 531] on button "Attach Files" at bounding box center [790, 524] width 128 height 32
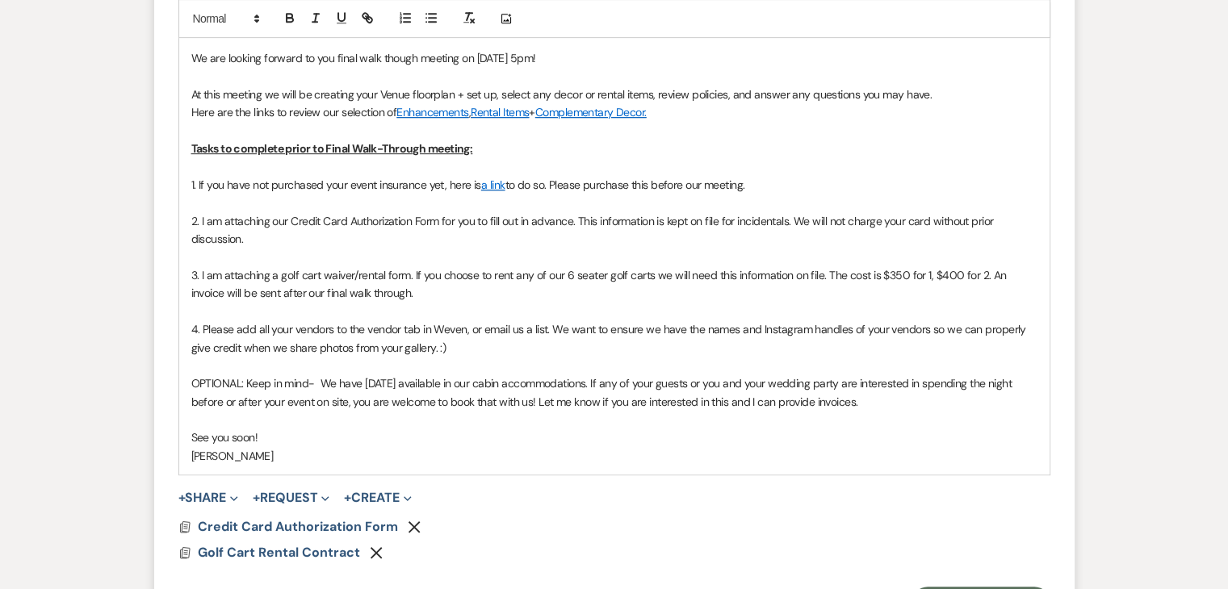
click at [481, 328] on span "4. Please add all your vendors to the vendor tab in Weven, or email us a list. …" at bounding box center [610, 338] width 838 height 32
click at [575, 346] on span "4. Please add all your vendors to the vendor tab in Weven, or you or your plann…" at bounding box center [599, 338] width 816 height 32
click at [626, 376] on span "OPTIONAL: Keep in mind- We have [DATE] available in our cabin accommodations. I…" at bounding box center [602, 392] width 823 height 32
click at [918, 400] on p "OPTIONAL: Keep in mind- We have [DATE] available in our cabin accommodations. I…" at bounding box center [614, 392] width 846 height 36
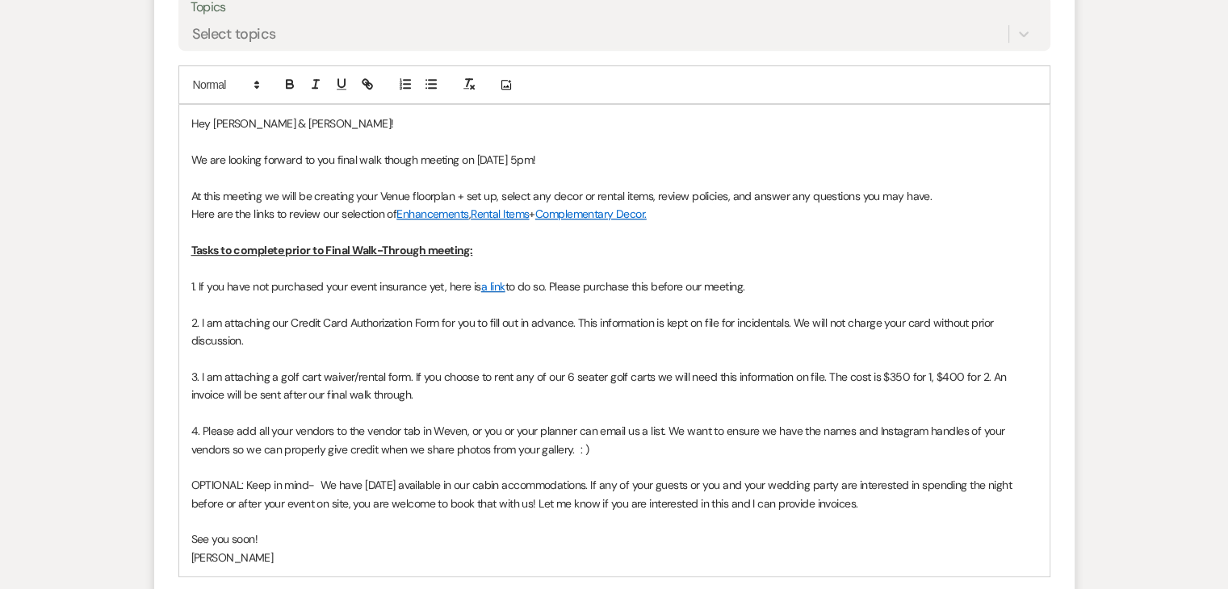
scroll to position [954, 0]
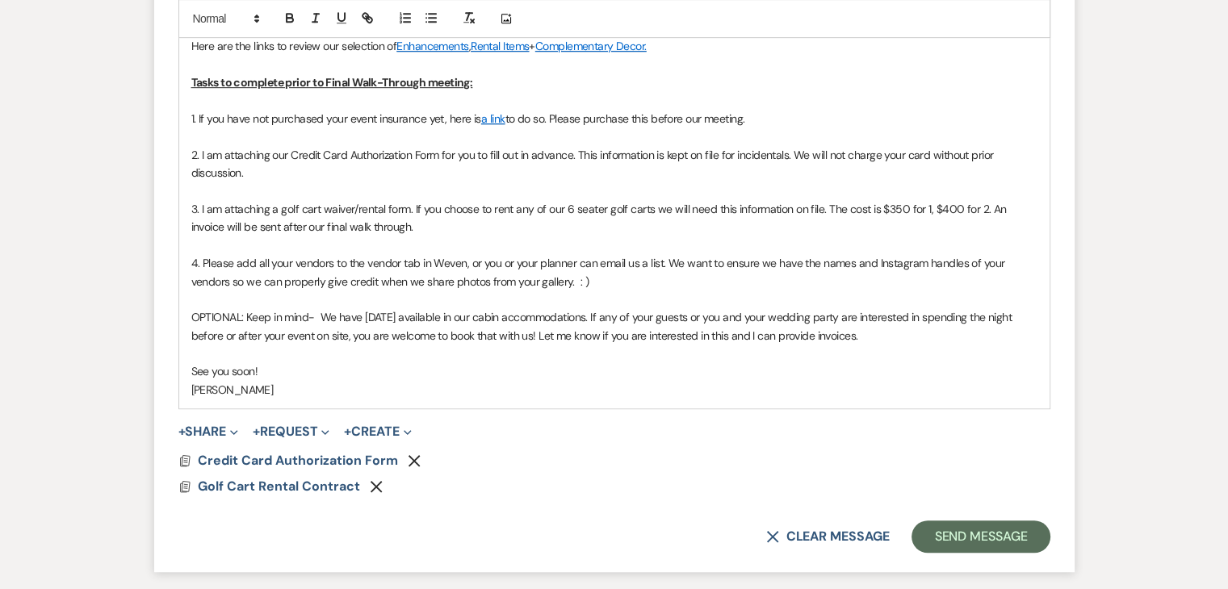
click at [461, 315] on span "OPTIONAL: Keep in mind- We have [DATE] available in our cabin accommodations. I…" at bounding box center [602, 326] width 823 height 32
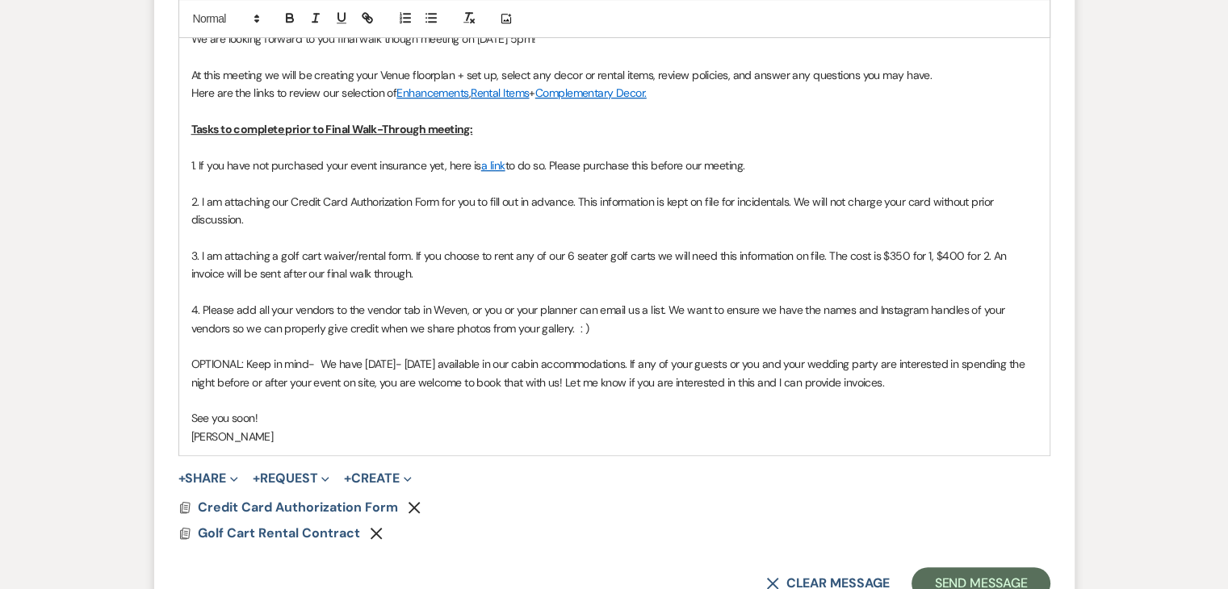
scroll to position [909, 0]
click at [1020, 375] on p "OPTIONAL: Keep in mind- We have [DATE]- [DATE] available in our cabin accommoda…" at bounding box center [614, 371] width 846 height 36
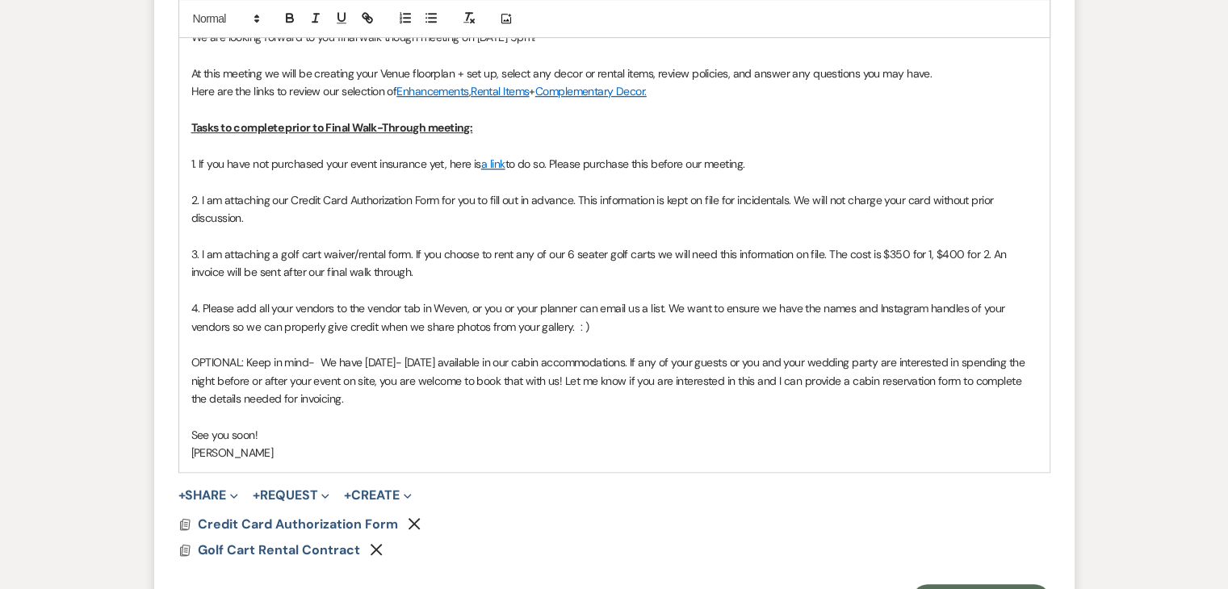
click at [466, 415] on p at bounding box center [614, 417] width 846 height 18
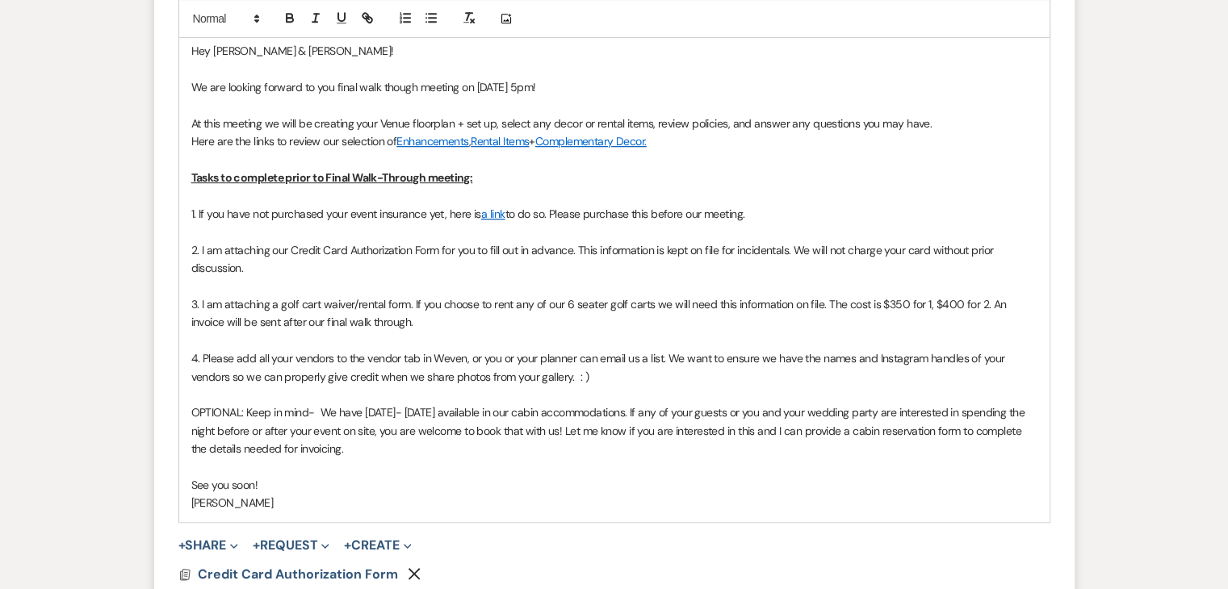
scroll to position [858, 0]
click at [186, 488] on div "Hey [PERSON_NAME] & [PERSON_NAME]! We are looking forward to you final walk tho…" at bounding box center [614, 277] width 870 height 489
click at [253, 502] on p "[PERSON_NAME]" at bounding box center [614, 504] width 846 height 18
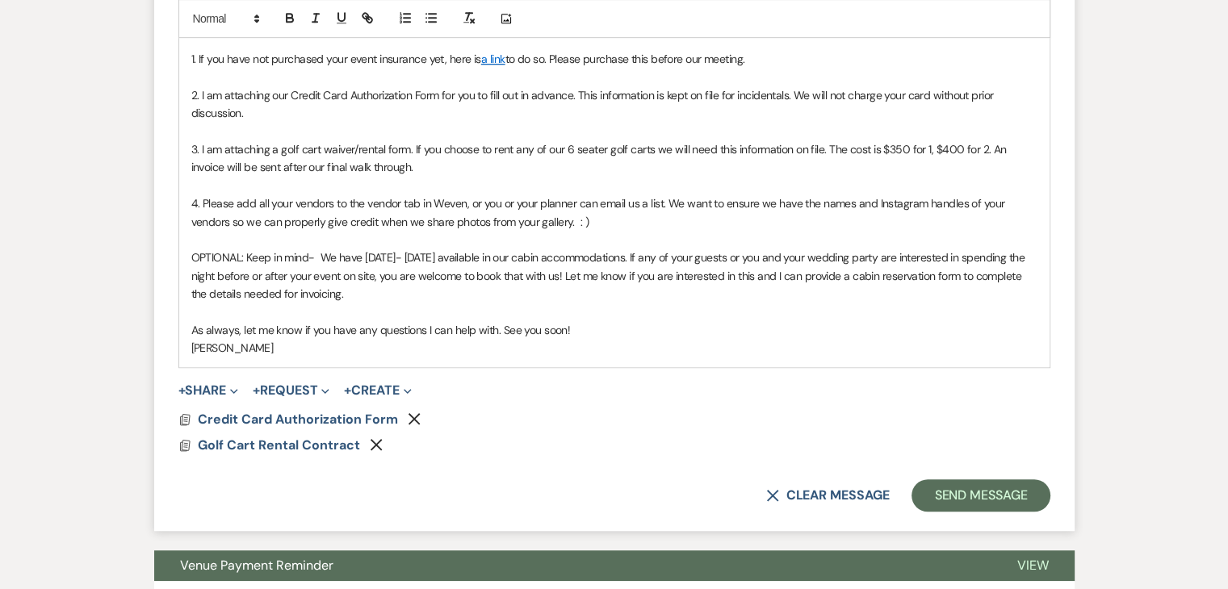
scroll to position [1001, 0]
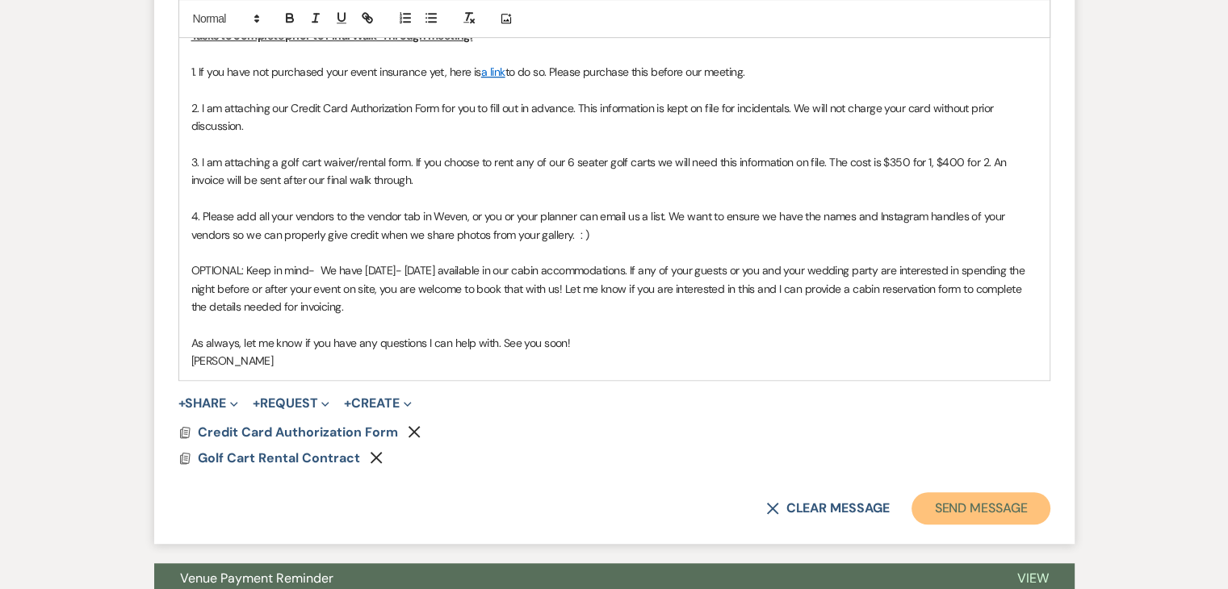
click at [993, 498] on button "Send Message" at bounding box center [980, 508] width 138 height 32
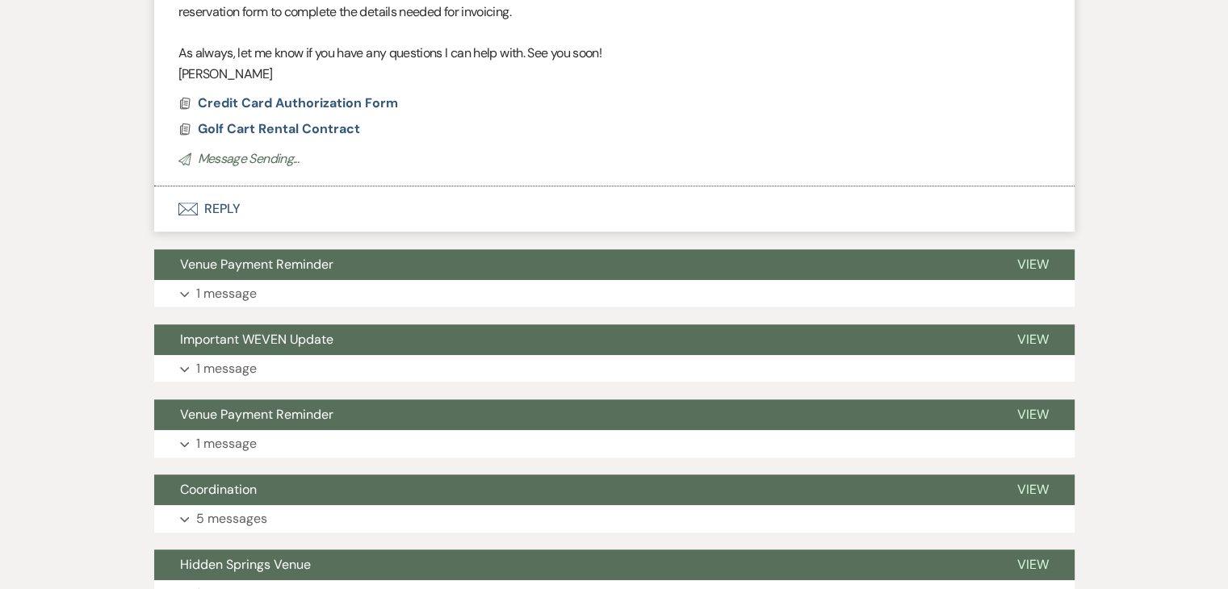
scroll to position [403, 0]
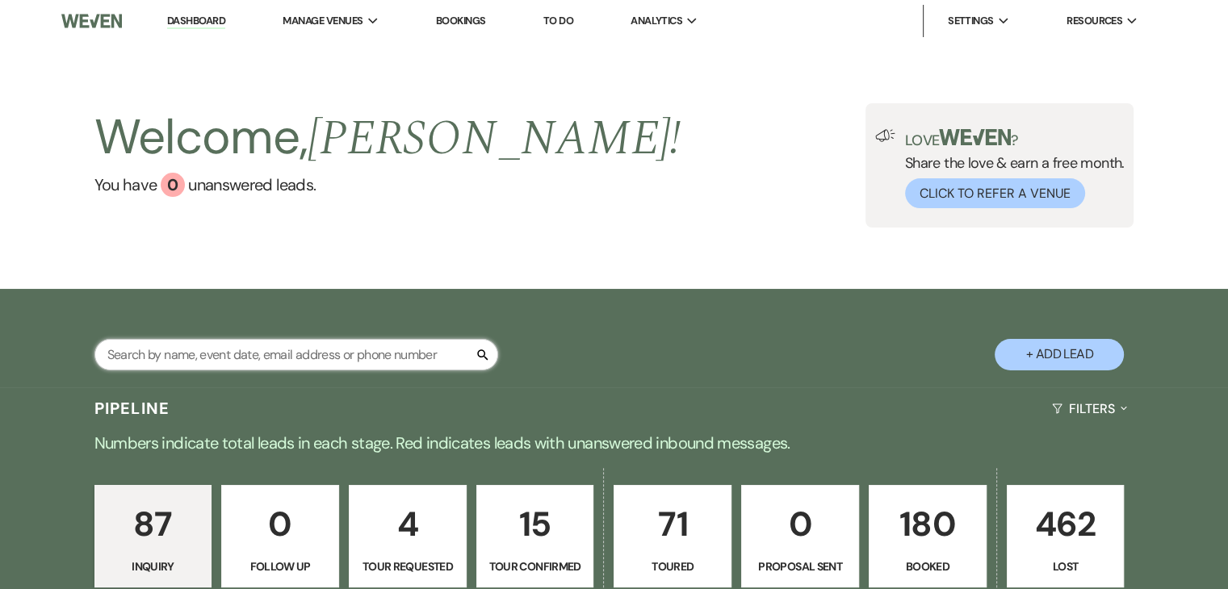
click at [345, 353] on input "text" at bounding box center [296, 354] width 404 height 31
type input "erin"
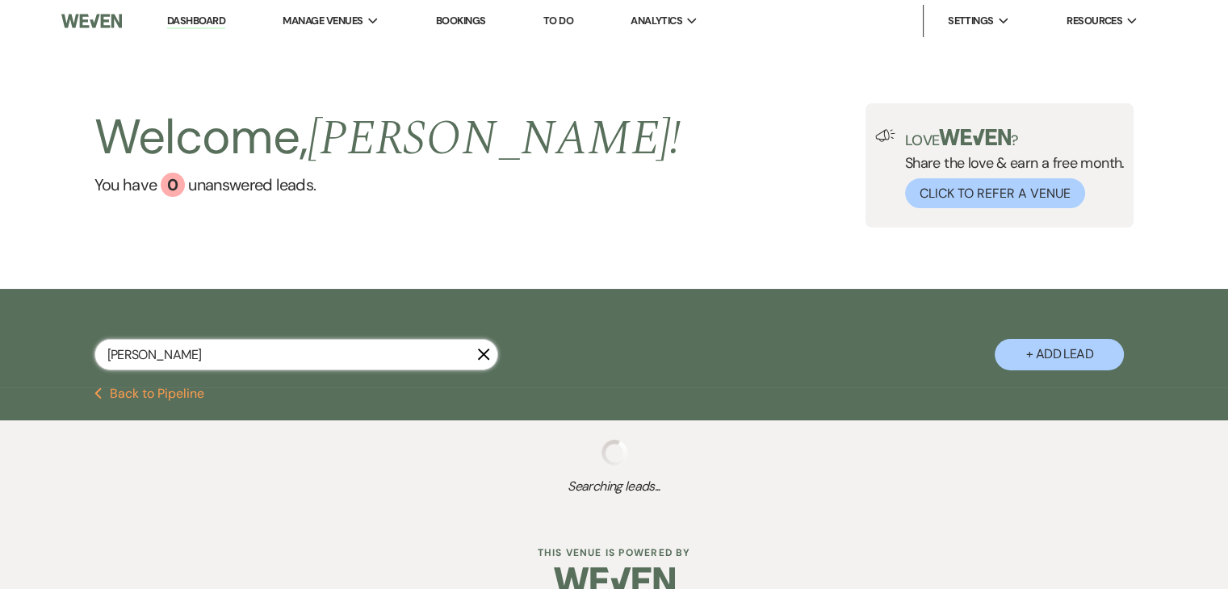
select select "8"
select select "5"
select select "8"
select select "11"
select select "8"
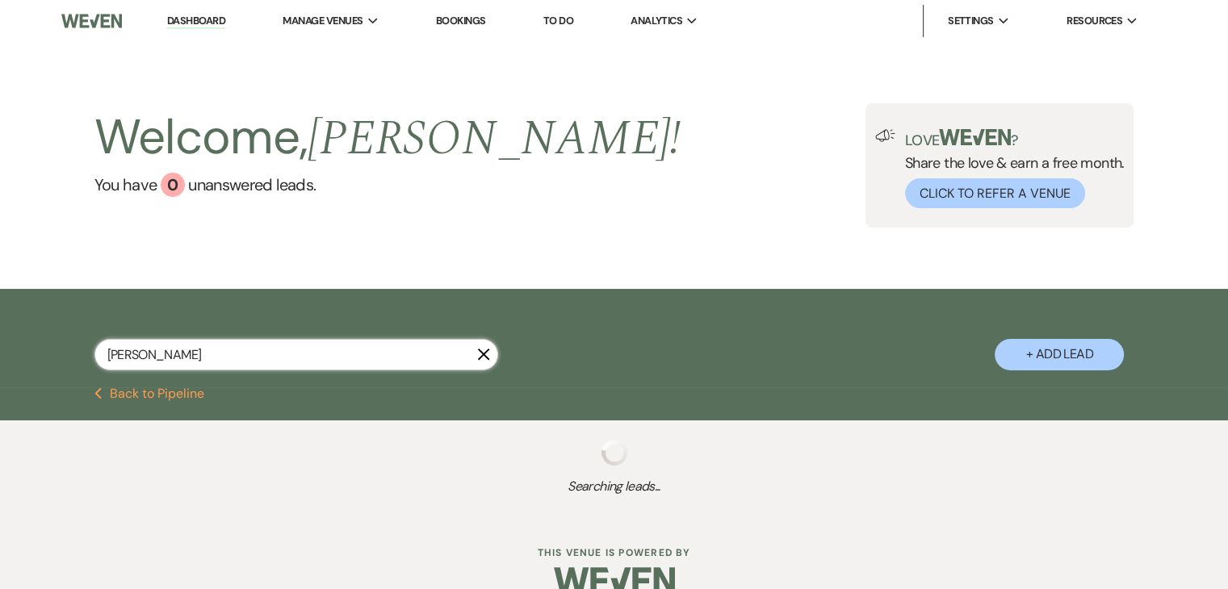
select select "5"
select select "8"
select select "5"
select select "8"
select select "5"
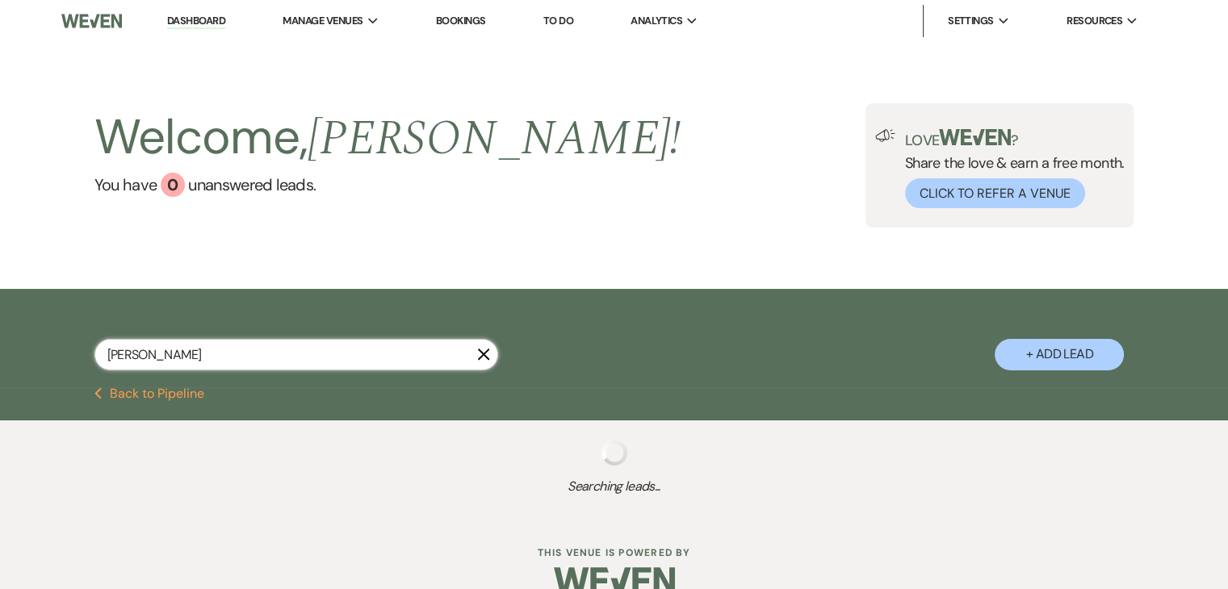
select select "8"
select select "5"
select select "8"
select select "5"
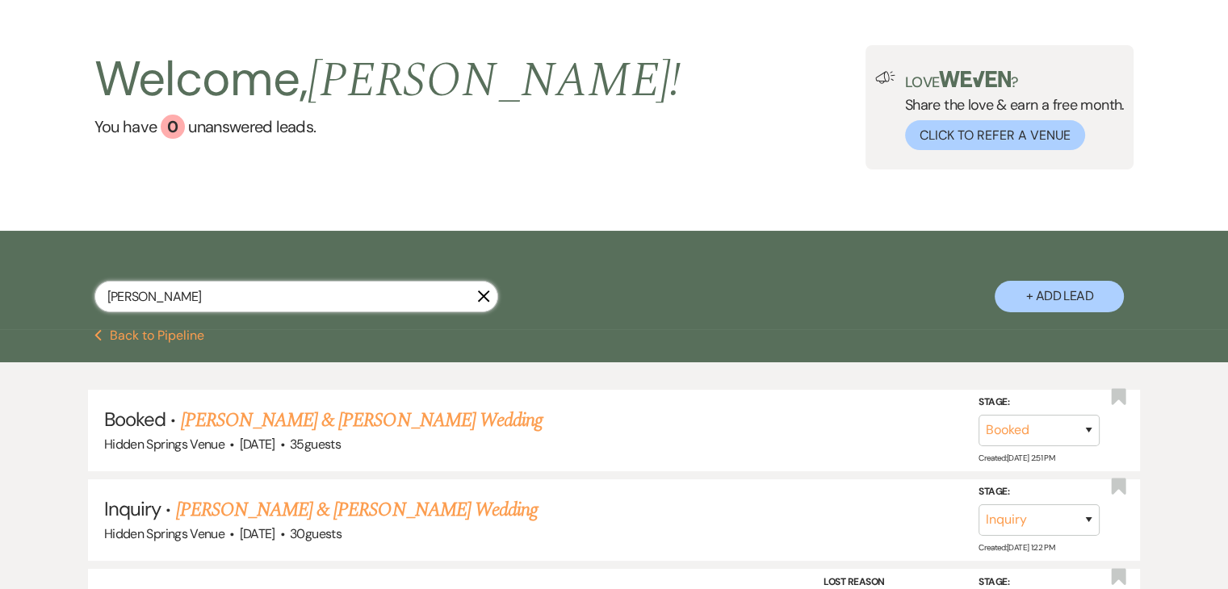
scroll to position [71, 0]
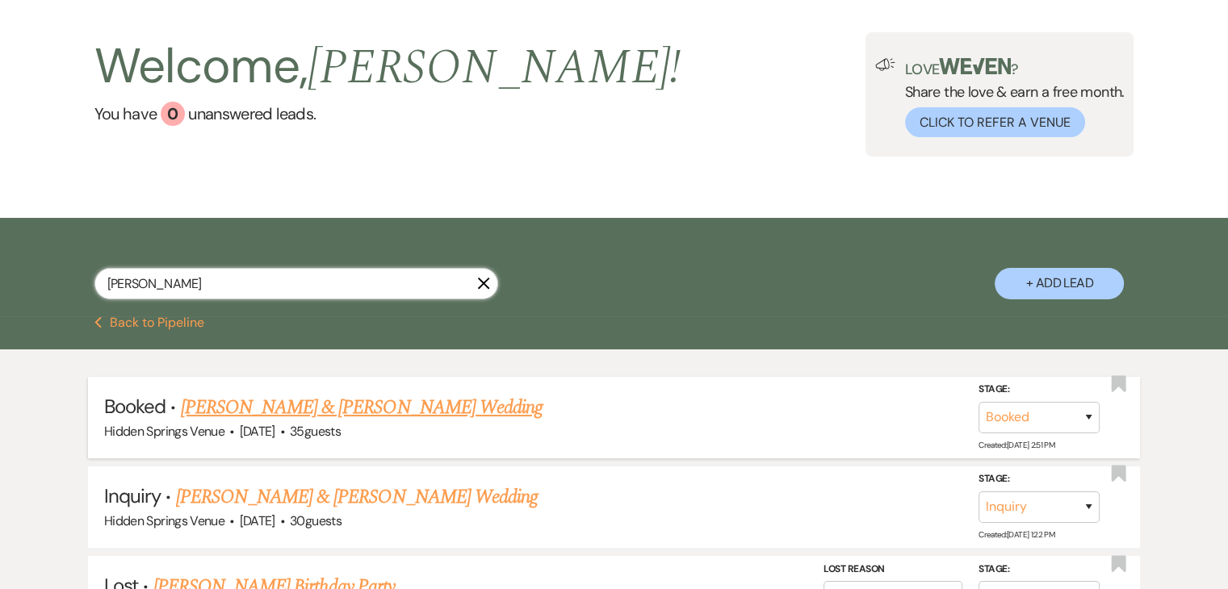
type input "erin"
click at [368, 410] on link "[PERSON_NAME] & [PERSON_NAME] Wedding" at bounding box center [362, 407] width 362 height 29
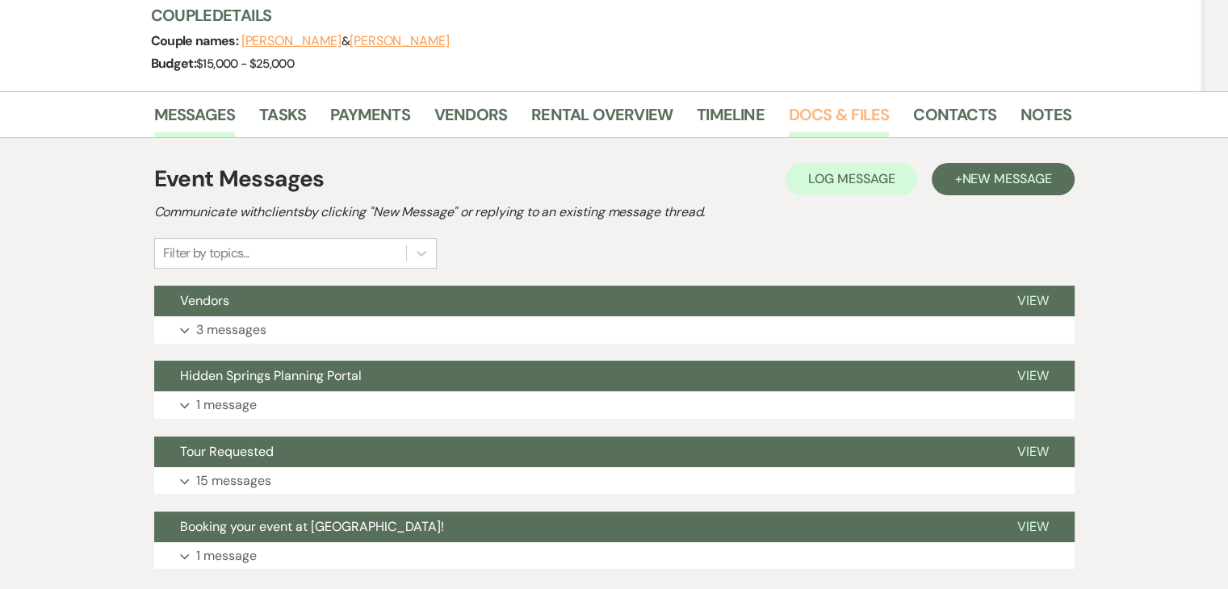
scroll to position [305, 0]
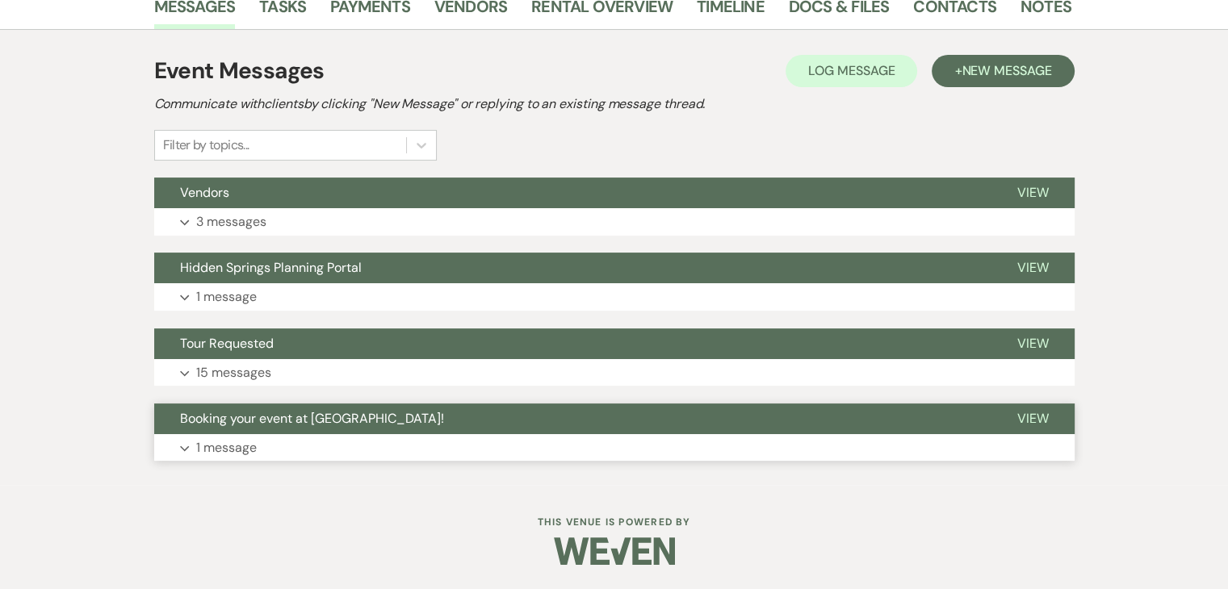
click at [368, 434] on button "Expand 1 message" at bounding box center [614, 447] width 920 height 27
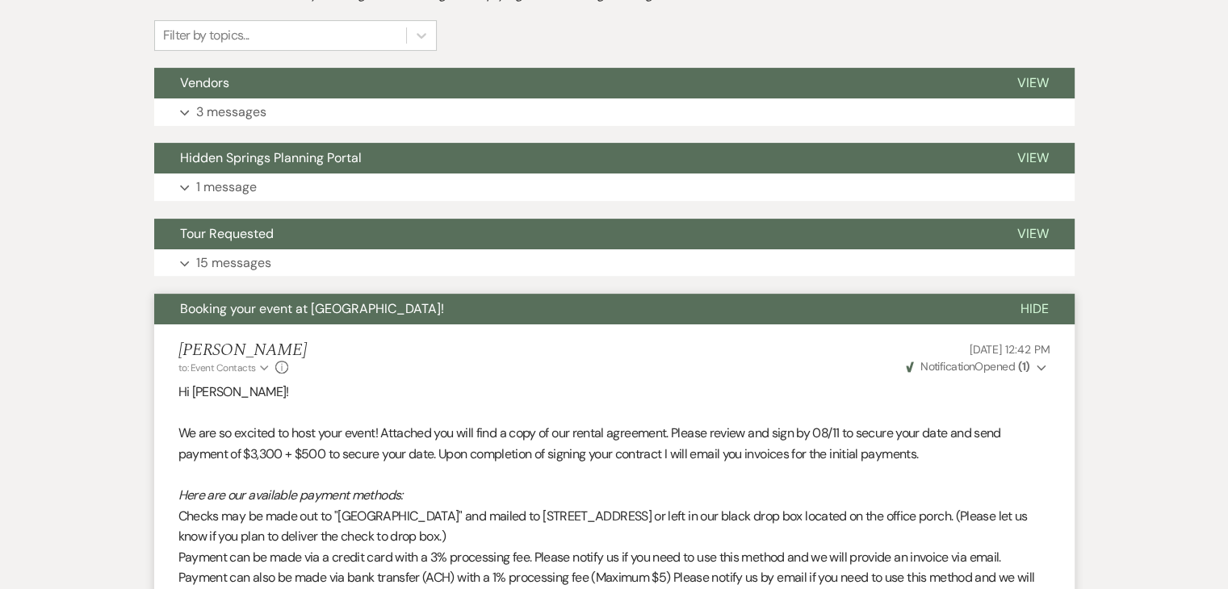
scroll to position [405, 0]
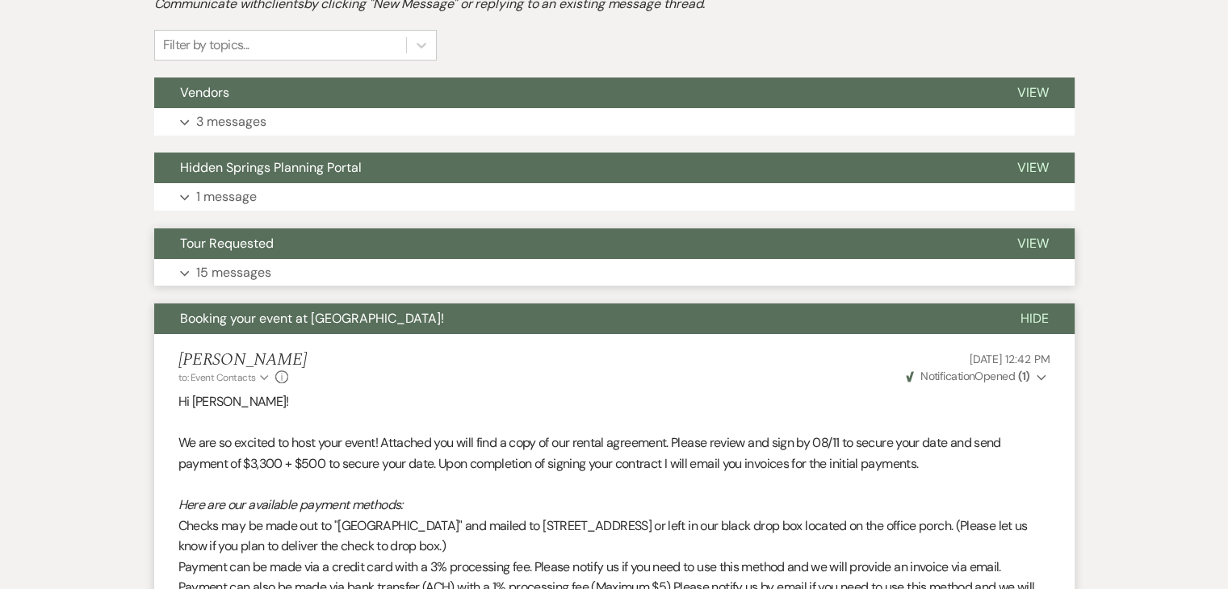
click at [266, 249] on span "Tour Requested" at bounding box center [227, 243] width 94 height 17
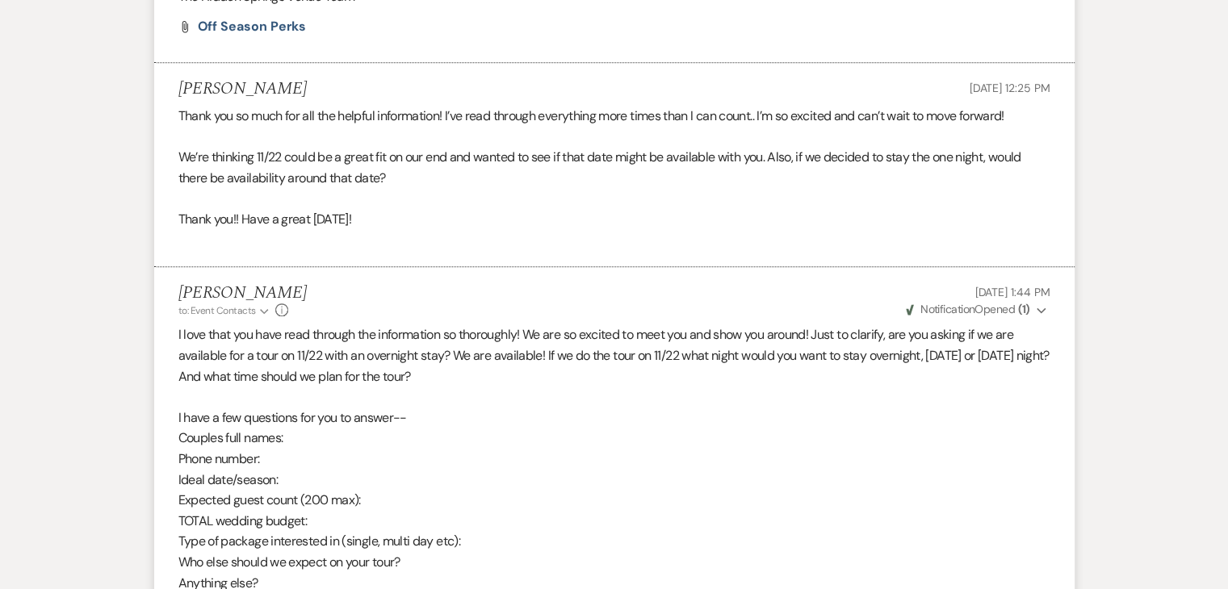
scroll to position [1516, 0]
